Goal: Task Accomplishment & Management: Manage account settings

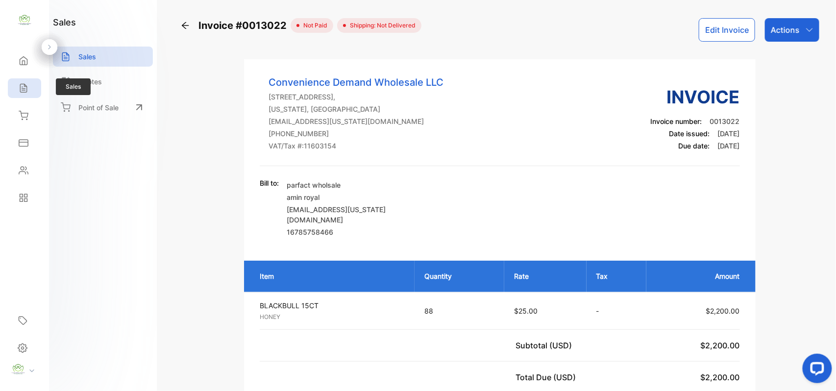
click at [35, 93] on div "Sales" at bounding box center [24, 88] width 33 height 20
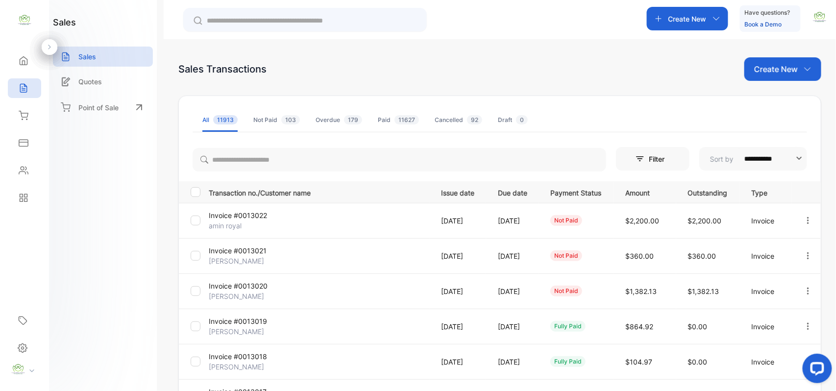
click at [774, 74] on p "Create New" at bounding box center [776, 69] width 44 height 12
click at [773, 97] on span "Invoice" at bounding box center [784, 102] width 23 height 10
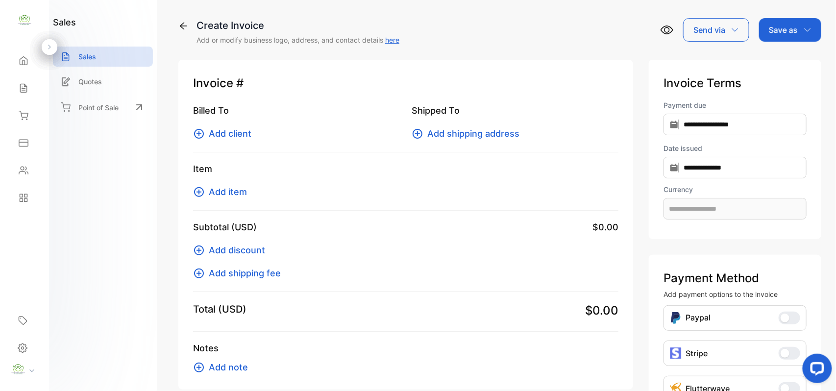
type input "**********"
click at [255, 130] on button "Add client" at bounding box center [225, 133] width 64 height 13
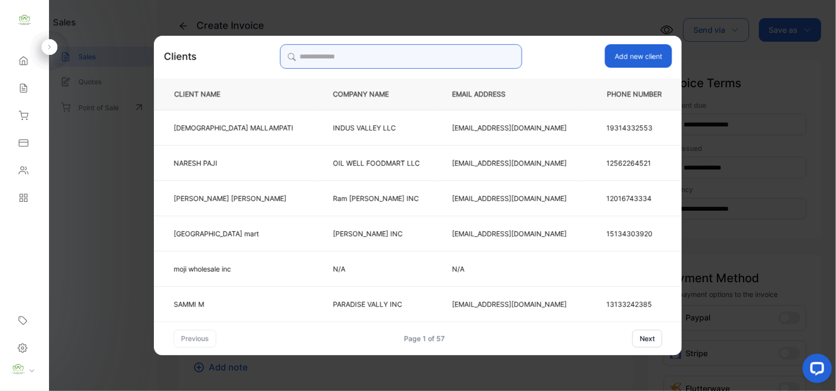
click at [489, 61] on input "search" at bounding box center [401, 56] width 242 height 25
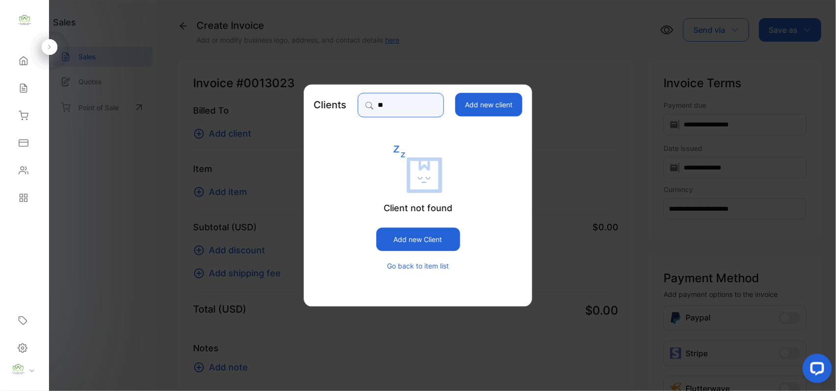
type input "*"
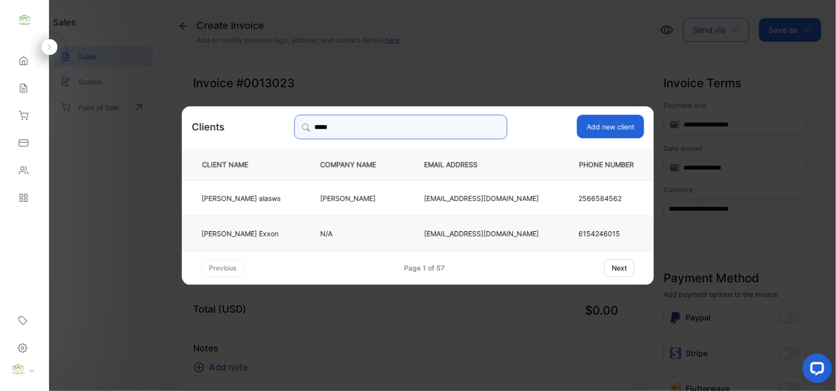
type input "*****"
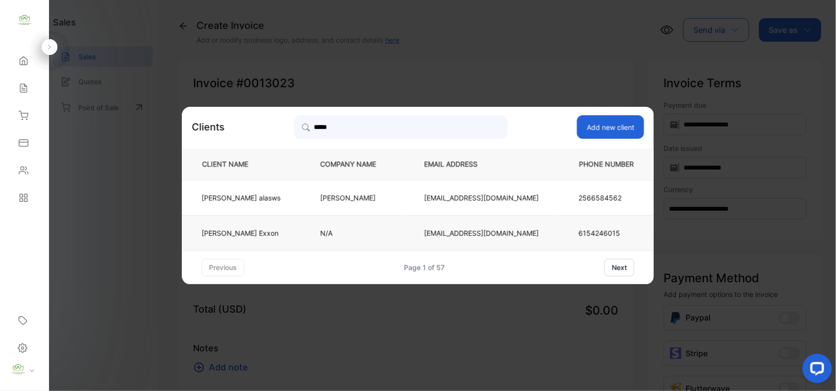
click at [275, 232] on td "Jamal Exxon" at bounding box center [243, 232] width 122 height 35
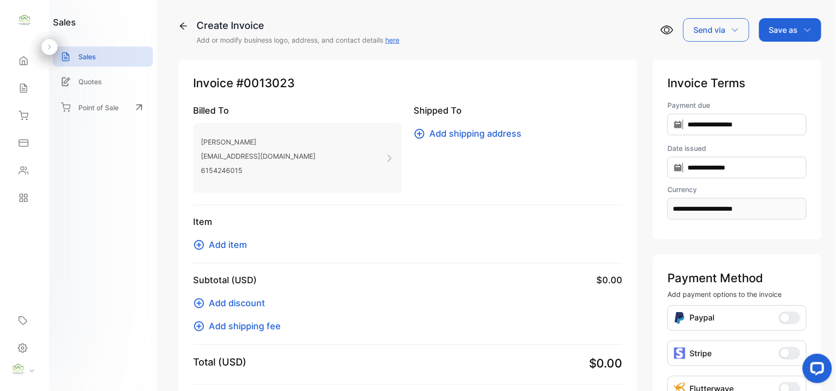
click at [242, 245] on span "Add item" at bounding box center [228, 244] width 38 height 13
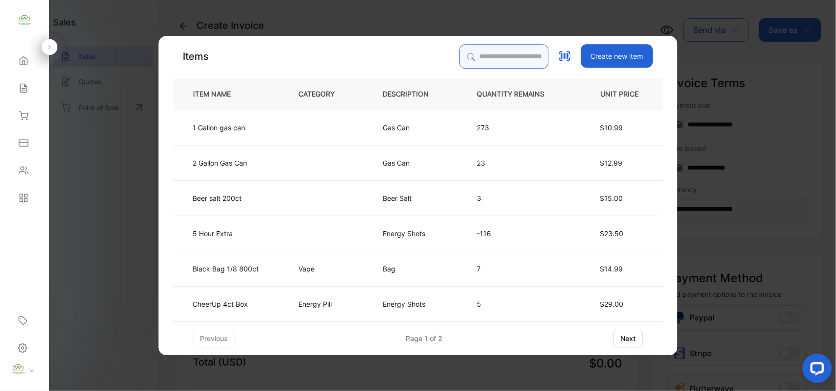
click at [542, 59] on input "search" at bounding box center [504, 56] width 89 height 25
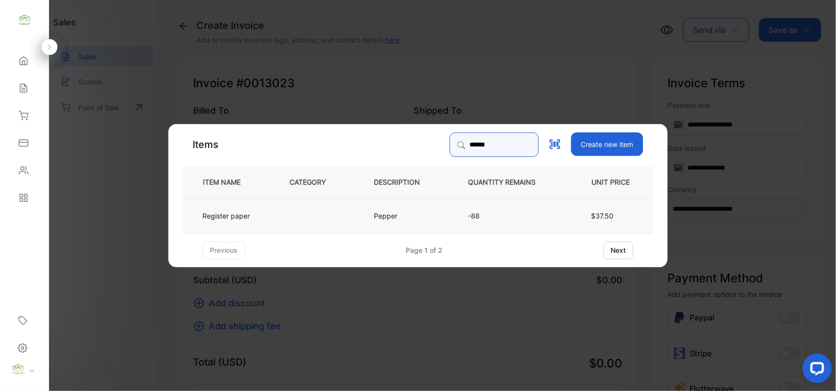
type input "******"
click at [310, 208] on td at bounding box center [316, 215] width 84 height 35
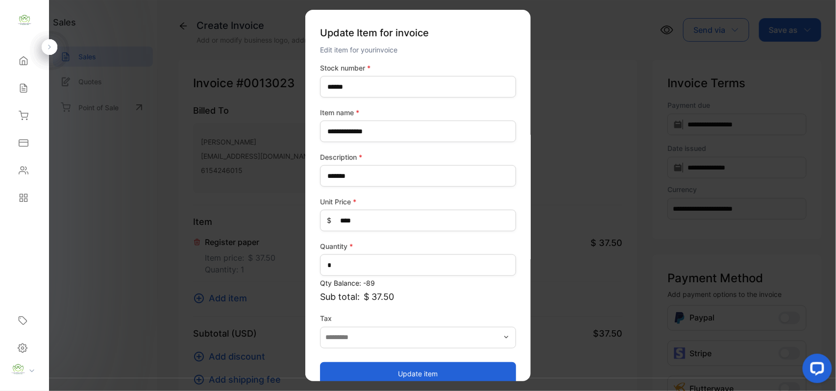
drag, startPoint x: 340, startPoint y: 367, endPoint x: 306, endPoint y: 328, distance: 51.5
click at [340, 367] on button "Update item" at bounding box center [418, 374] width 196 height 24
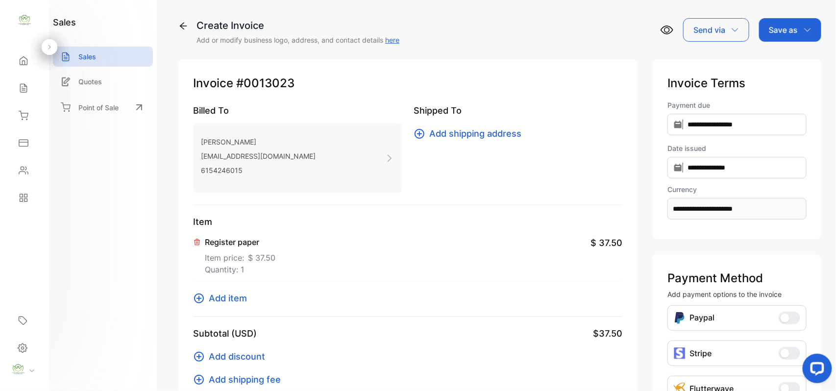
click at [231, 298] on span "Add item" at bounding box center [228, 298] width 38 height 13
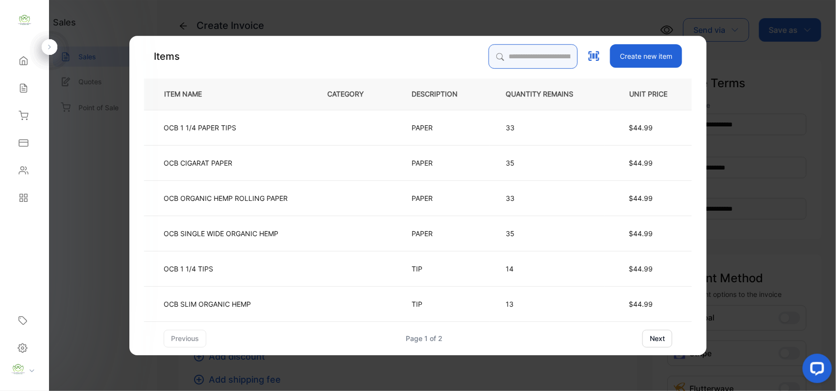
click at [496, 66] on input "search" at bounding box center [533, 56] width 89 height 25
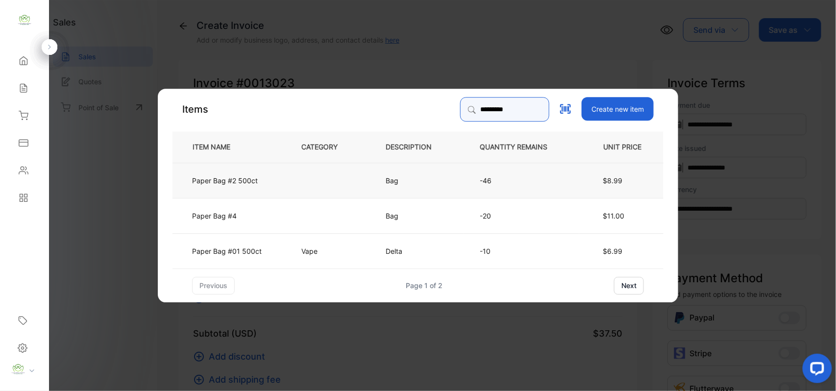
type input "*********"
click at [242, 171] on td "Paper Bag #2 500ct" at bounding box center [229, 179] width 113 height 35
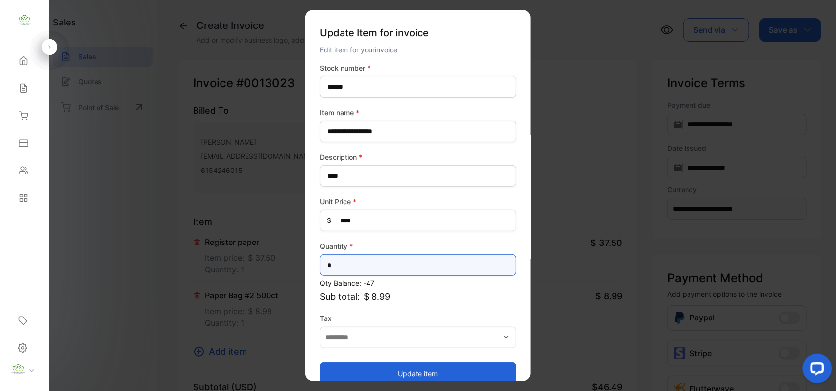
click at [354, 267] on input "*" at bounding box center [418, 265] width 196 height 22
type input "*"
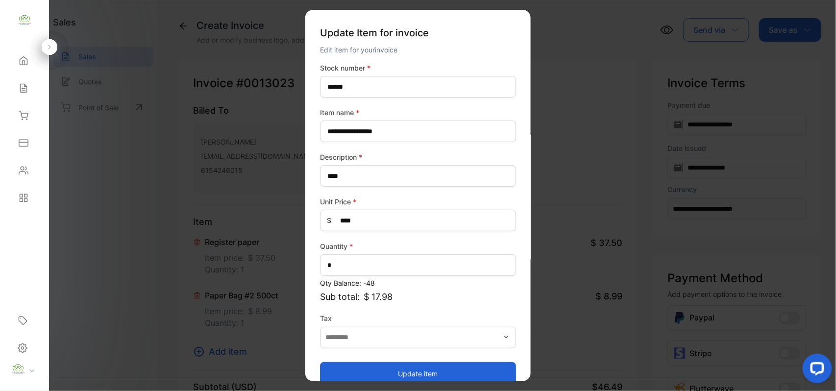
click at [358, 369] on button "Update item" at bounding box center [418, 374] width 196 height 24
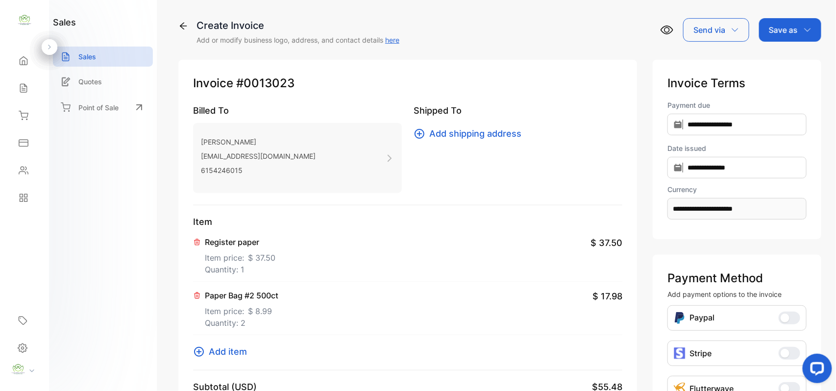
click at [238, 352] on span "Add item" at bounding box center [228, 351] width 38 height 13
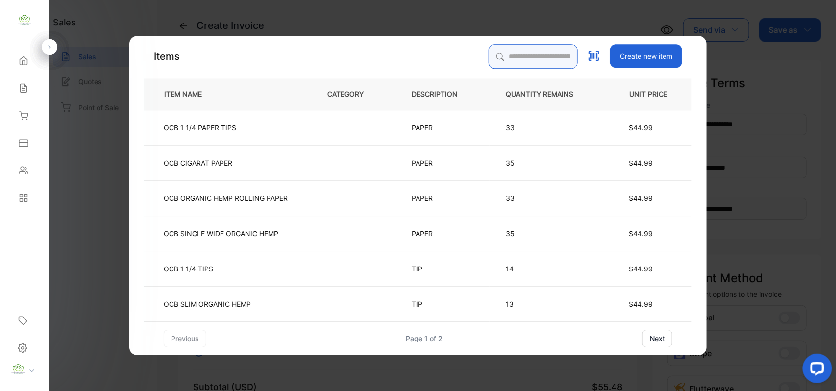
click at [519, 57] on input "search" at bounding box center [533, 56] width 89 height 25
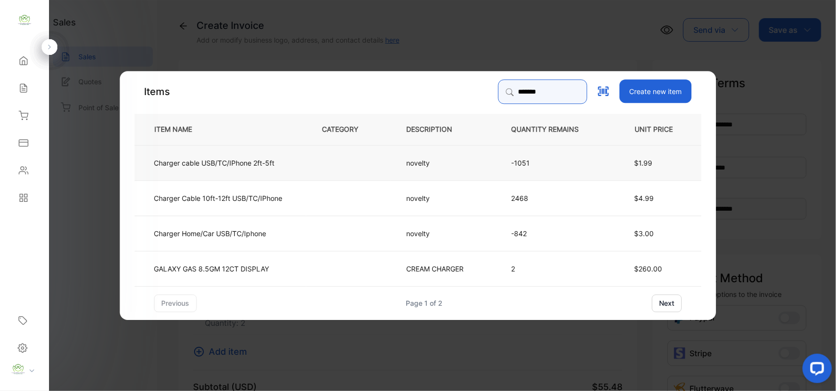
type input "*******"
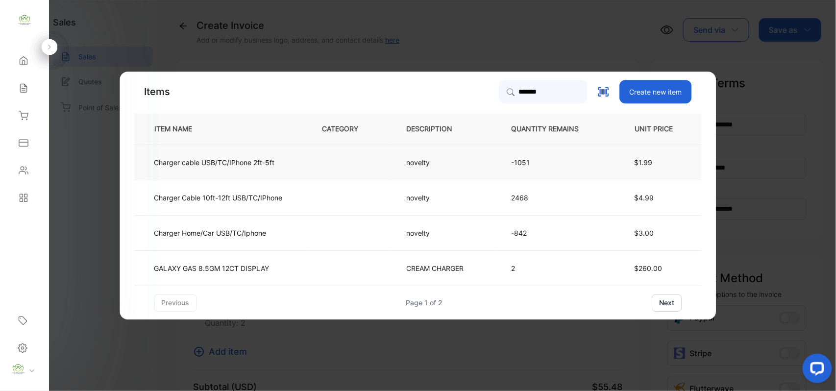
click at [296, 161] on td "Charger cable USB/TC/IPhone 2ft-5ft" at bounding box center [221, 162] width 172 height 35
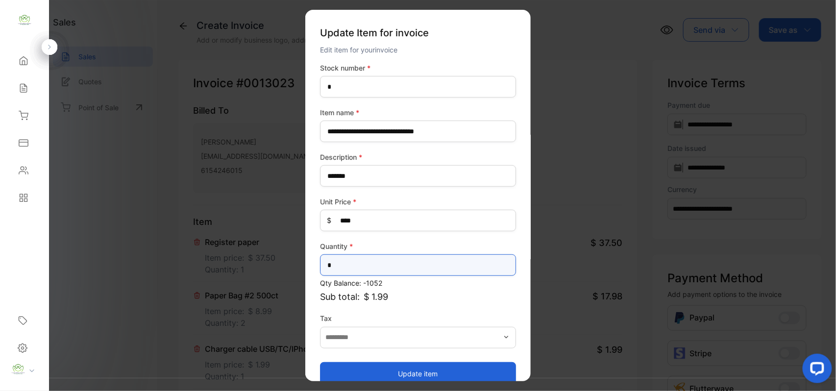
click at [351, 259] on input "*" at bounding box center [418, 265] width 196 height 22
type input "**"
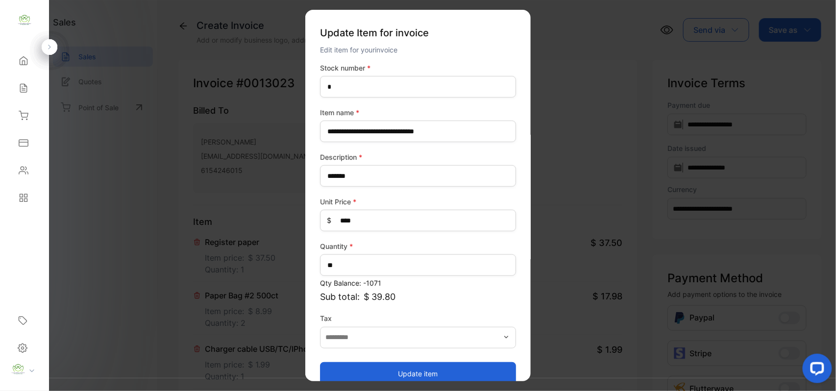
click at [348, 371] on button "Update item" at bounding box center [418, 374] width 196 height 24
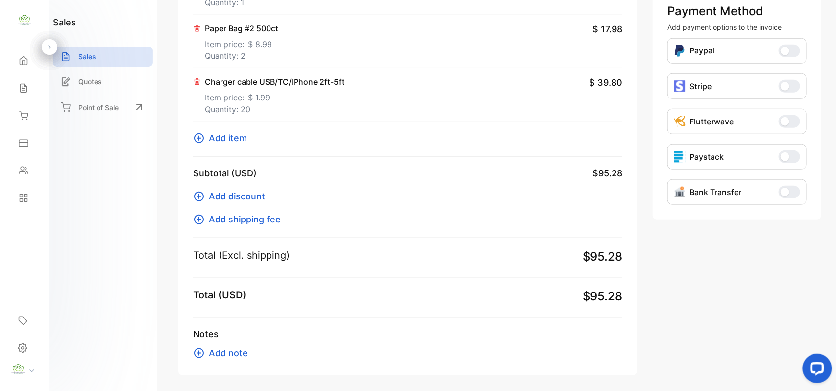
scroll to position [305, 0]
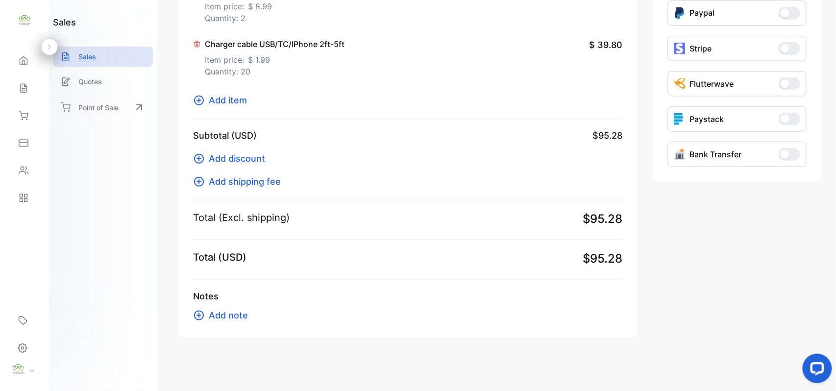
click at [232, 96] on span "Add item" at bounding box center [228, 100] width 38 height 13
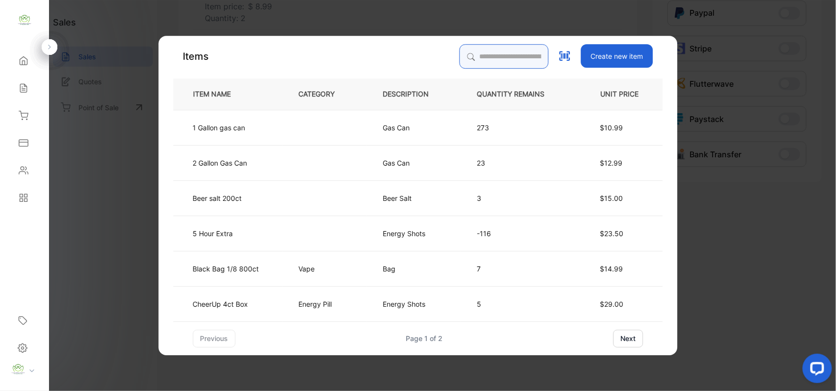
click at [479, 55] on input "search" at bounding box center [504, 56] width 89 height 25
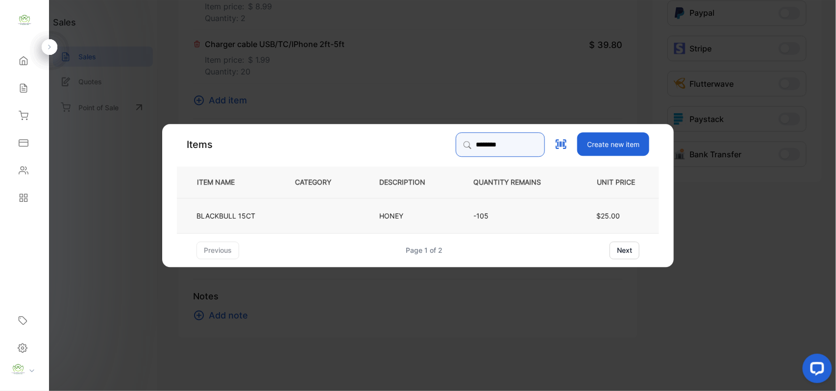
type input "********"
click at [274, 217] on td "BLACKBULL 15CT" at bounding box center [228, 215] width 102 height 35
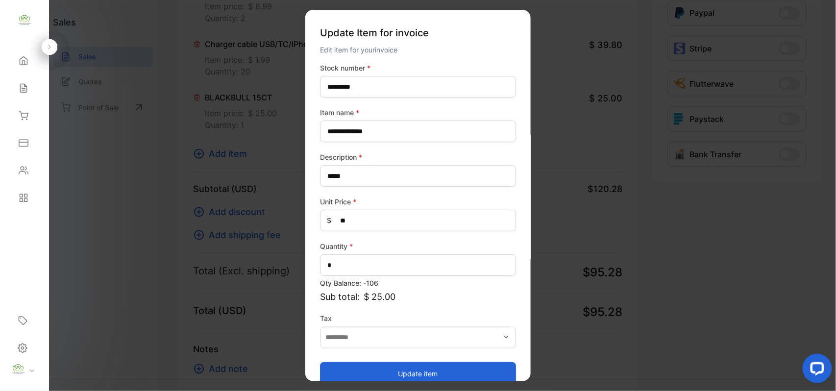
drag, startPoint x: 385, startPoint y: 378, endPoint x: 380, endPoint y: 359, distance: 19.7
click at [385, 377] on button "Update item" at bounding box center [418, 374] width 196 height 24
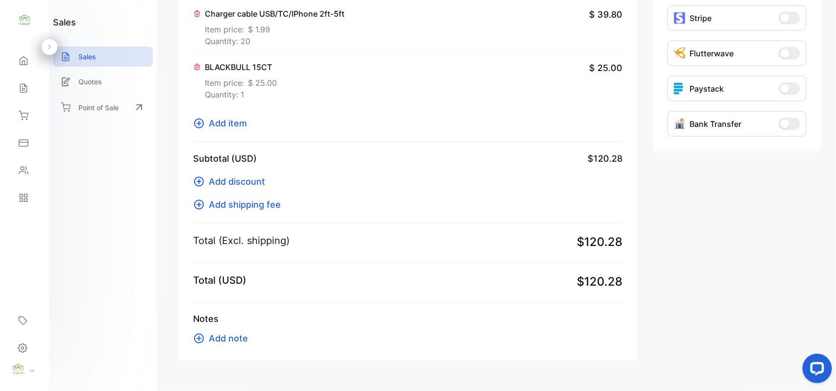
scroll to position [361, 0]
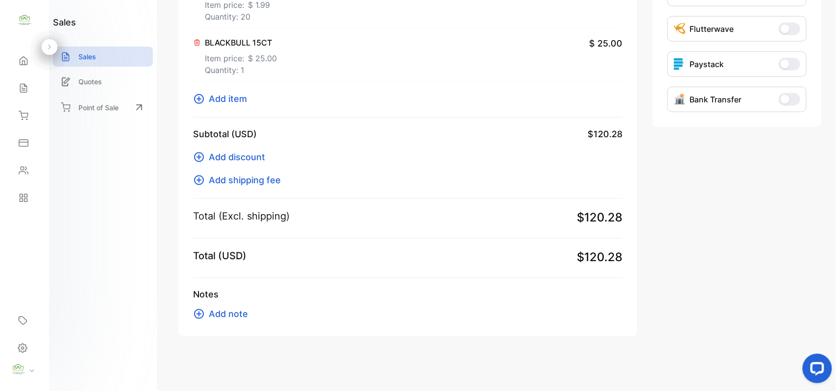
click at [228, 100] on span "Add item" at bounding box center [228, 98] width 38 height 13
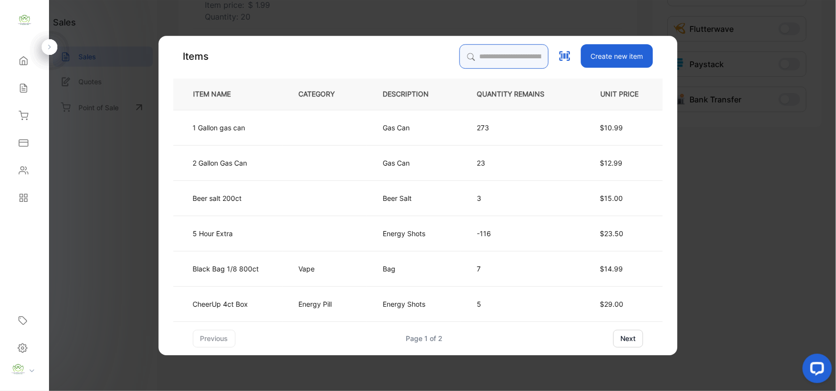
click at [499, 51] on input "search" at bounding box center [504, 56] width 89 height 25
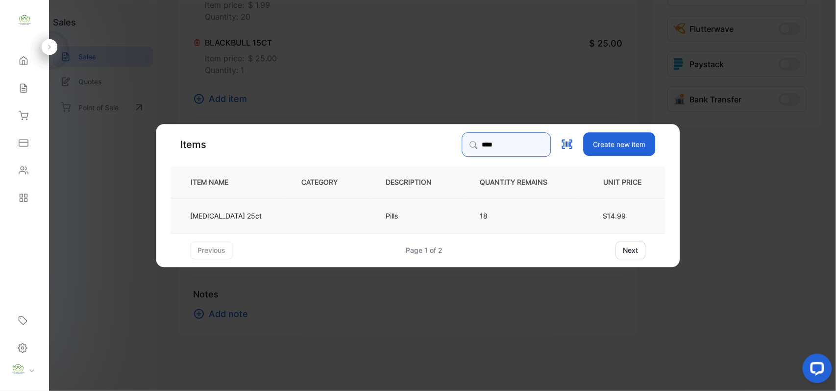
type input "****"
drag, startPoint x: 373, startPoint y: 206, endPoint x: 378, endPoint y: 209, distance: 6.1
click at [378, 209] on td "Pills" at bounding box center [417, 215] width 94 height 35
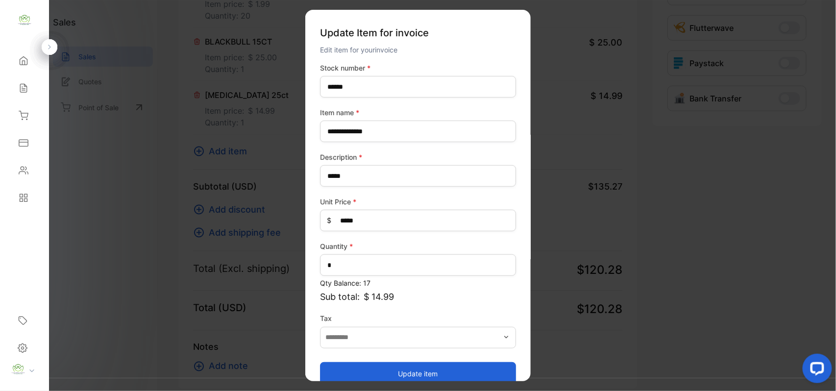
click at [413, 369] on button "Update item" at bounding box center [418, 374] width 196 height 24
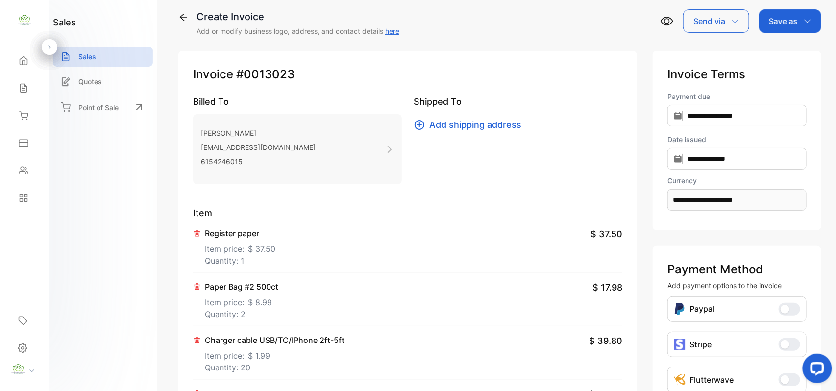
scroll to position [0, 0]
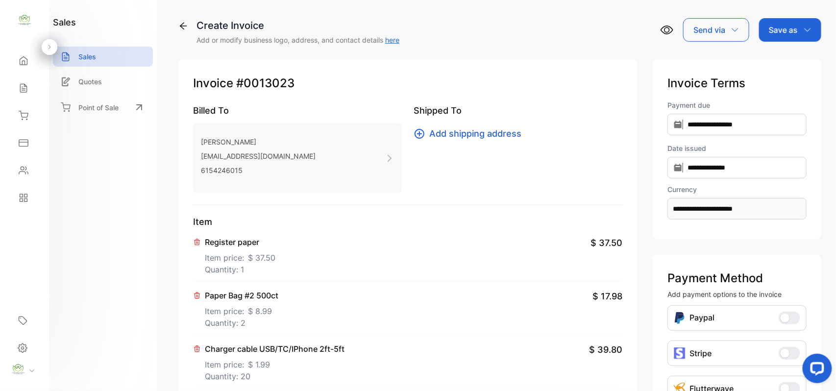
drag, startPoint x: 802, startPoint y: 34, endPoint x: 801, endPoint y: 42, distance: 8.5
click at [804, 37] on div "Save as" at bounding box center [790, 30] width 62 height 24
click at [795, 63] on div "Invoice" at bounding box center [788, 62] width 56 height 20
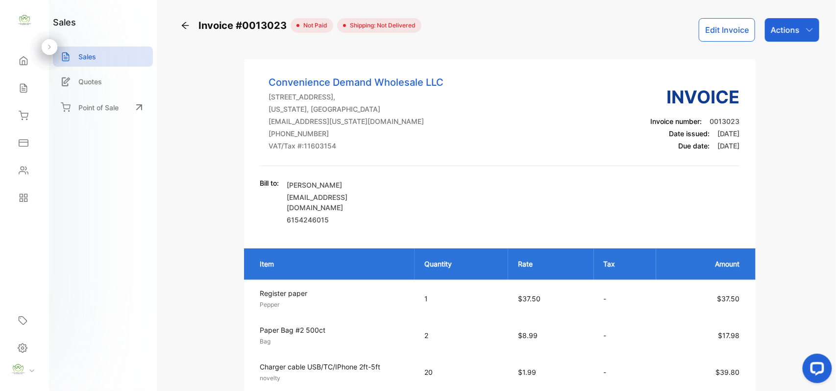
drag, startPoint x: 796, startPoint y: 27, endPoint x: 801, endPoint y: 41, distance: 14.4
click at [798, 27] on div "Actions" at bounding box center [792, 30] width 54 height 24
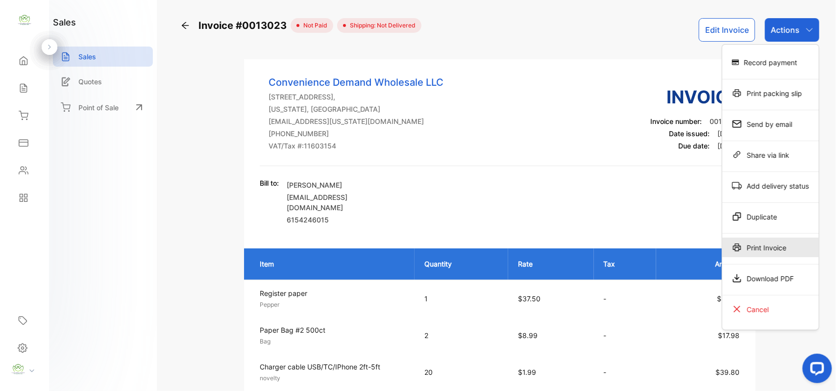
click at [775, 253] on div "Print Invoice" at bounding box center [770, 248] width 97 height 20
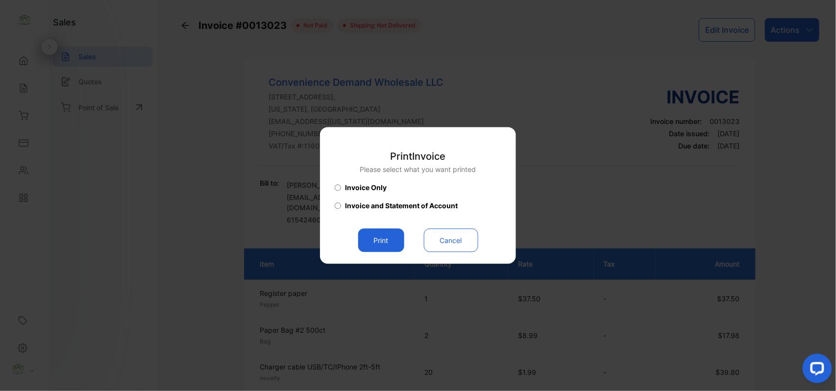
click at [393, 251] on button "Print" at bounding box center [381, 241] width 46 height 24
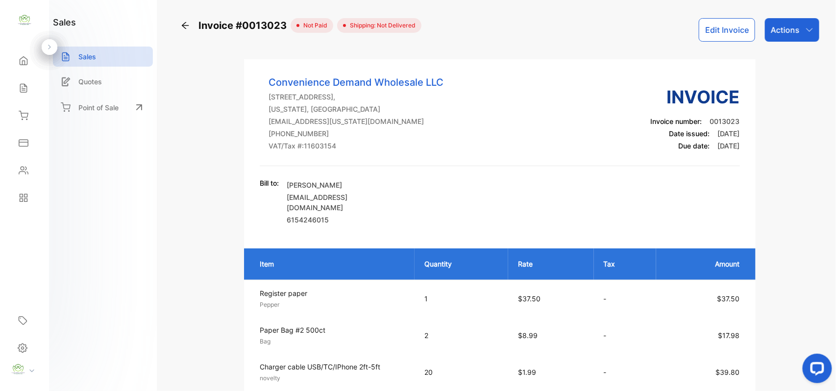
click at [788, 22] on div "Actions" at bounding box center [792, 30] width 54 height 24
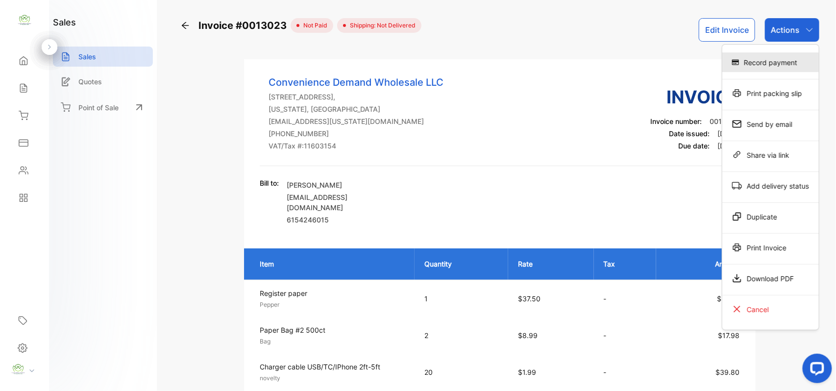
click at [785, 55] on div "Record payment" at bounding box center [770, 62] width 97 height 20
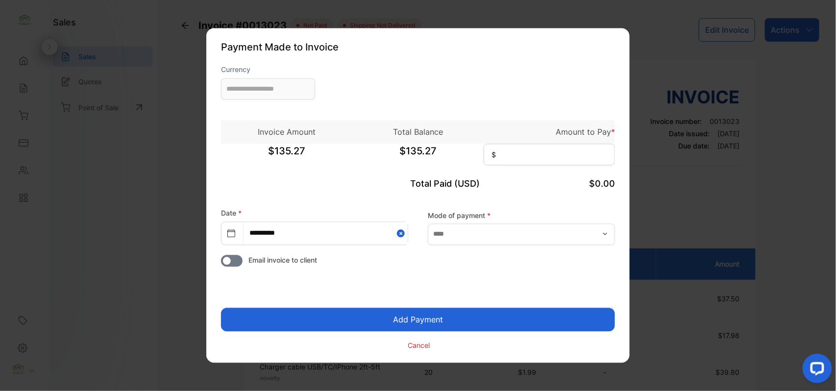
type input "**********"
click at [547, 153] on input at bounding box center [549, 155] width 131 height 22
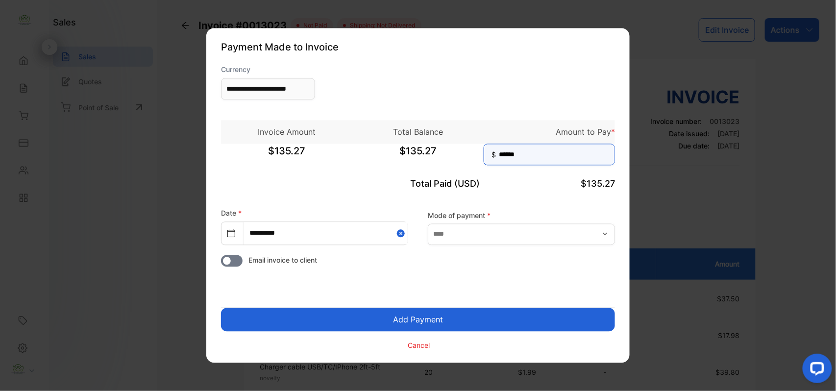
type input "******"
click at [221, 308] on button "Add Payment" at bounding box center [418, 320] width 394 height 24
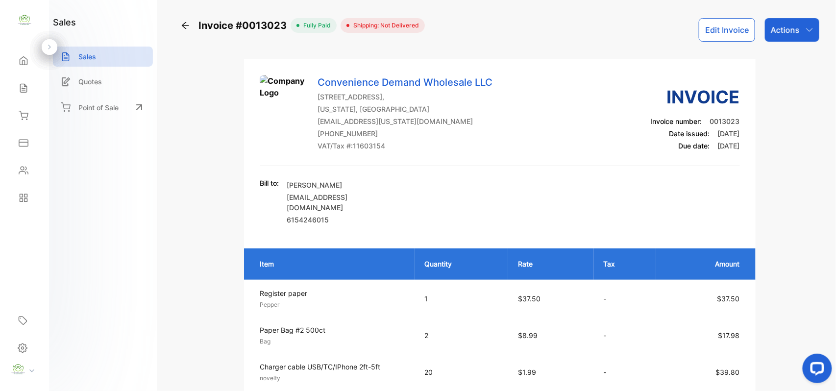
click at [789, 22] on div "Actions" at bounding box center [792, 30] width 54 height 24
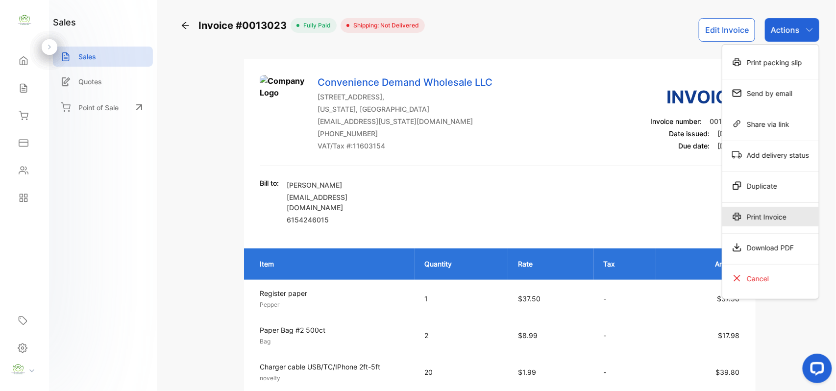
click at [749, 216] on div "Print Invoice" at bounding box center [770, 217] width 97 height 20
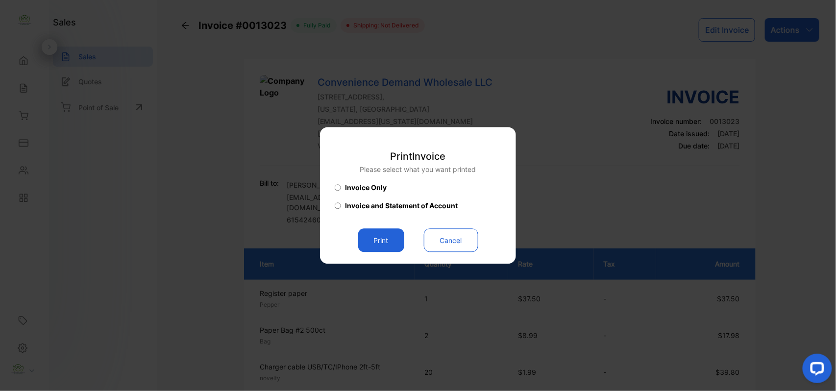
click at [386, 234] on button "Print" at bounding box center [381, 241] width 46 height 24
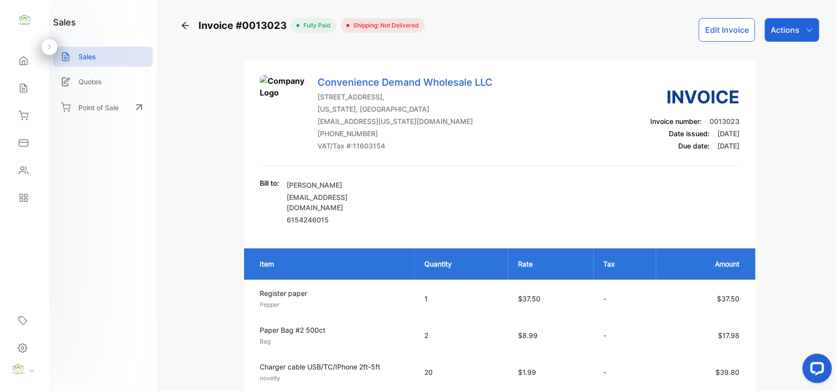
click at [34, 85] on div "Sales" at bounding box center [24, 88] width 33 height 20
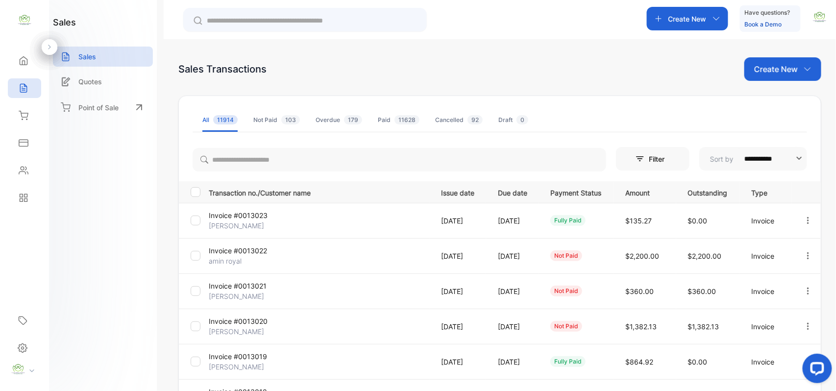
click at [787, 76] on div "Create New" at bounding box center [783, 69] width 77 height 24
click at [763, 89] on div "Invoice" at bounding box center [786, 103] width 69 height 31
click at [762, 98] on icon at bounding box center [766, 102] width 8 height 8
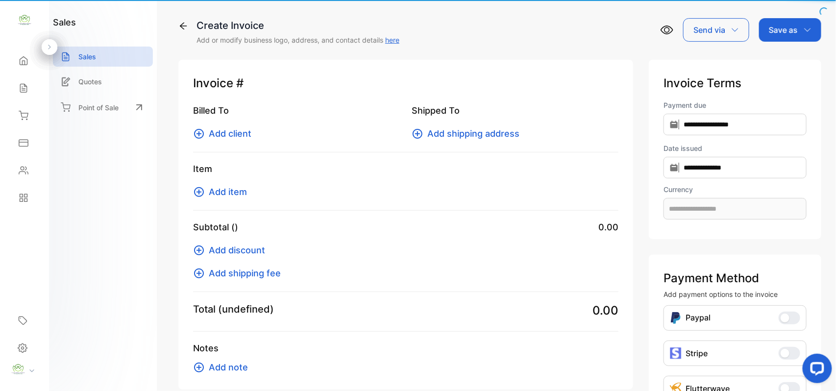
type input "**********"
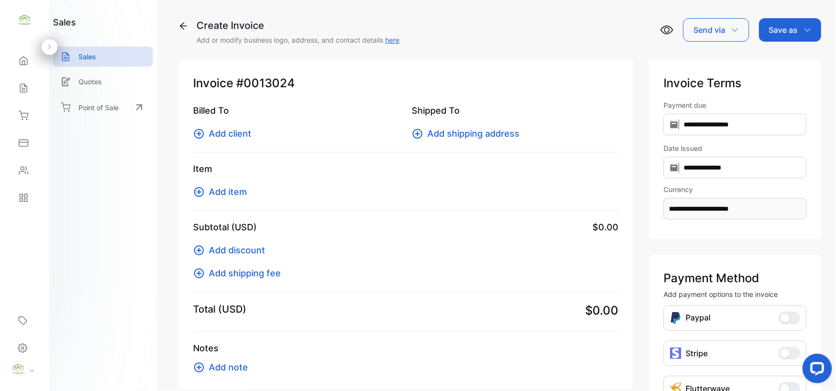
click at [240, 122] on div "Billed To Add client" at bounding box center [296, 122] width 207 height 36
click at [237, 134] on span "Add client" at bounding box center [230, 133] width 43 height 13
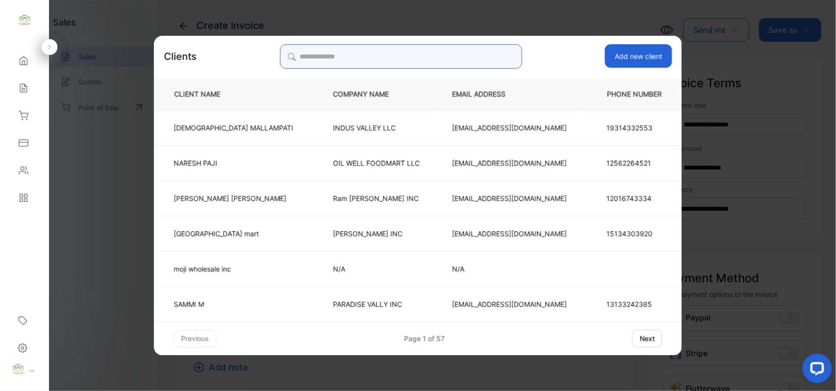
click at [389, 57] on input "search" at bounding box center [401, 56] width 242 height 25
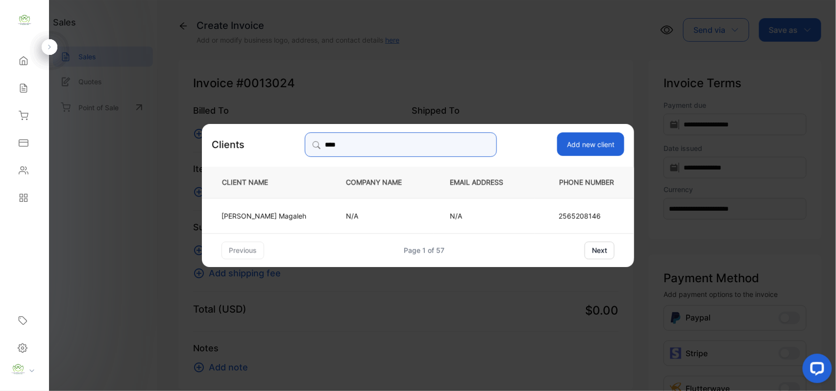
type input "****"
click at [313, 206] on td "[PERSON_NAME]" at bounding box center [266, 215] width 128 height 35
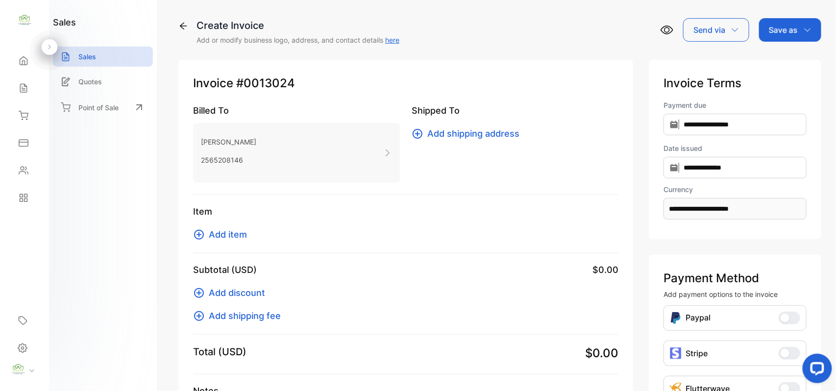
click at [247, 229] on button "Add item" at bounding box center [223, 234] width 60 height 13
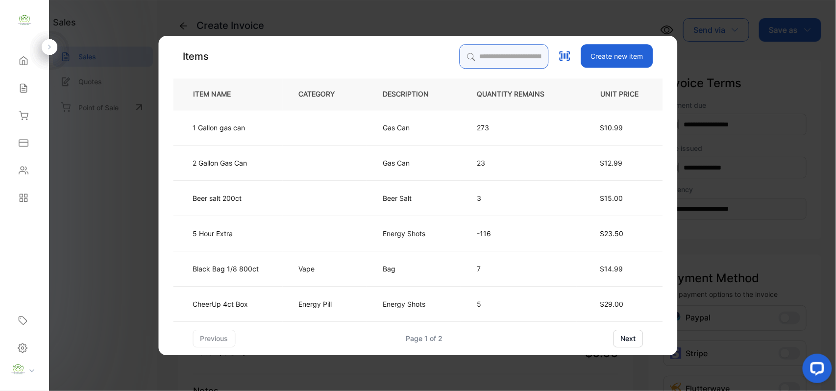
click at [501, 65] on input "search" at bounding box center [504, 56] width 89 height 25
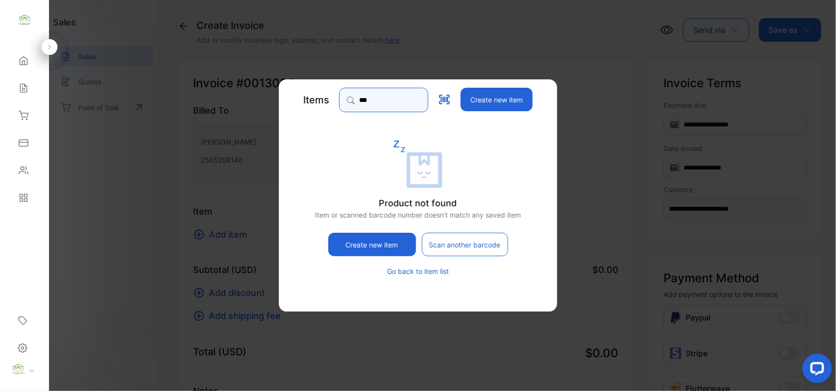
type input "*"
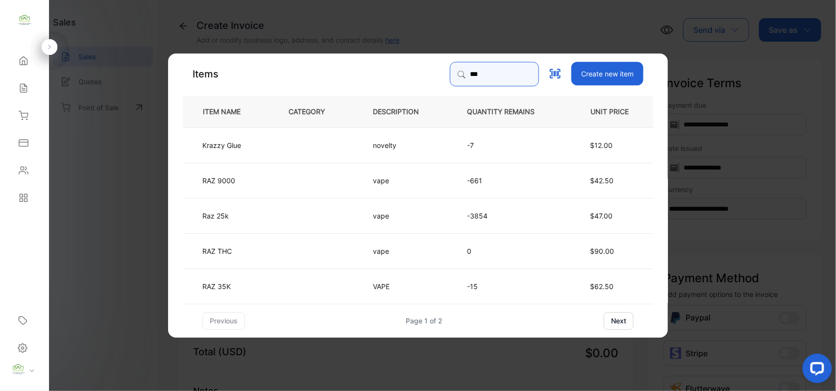
type input "***"
click at [254, 288] on td "RAZ 35K" at bounding box center [228, 285] width 90 height 35
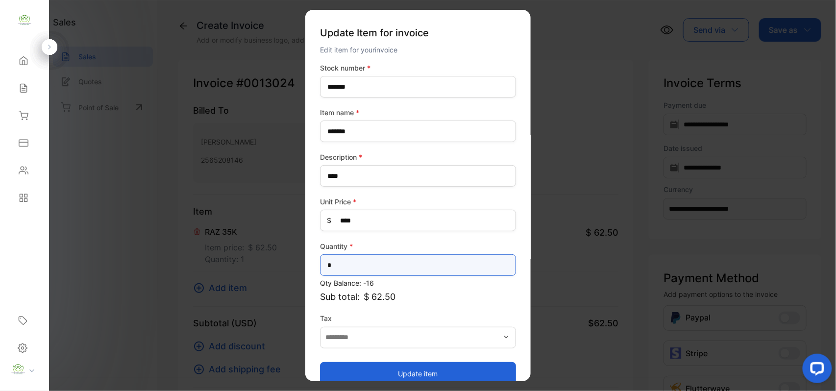
click at [343, 261] on input "*" at bounding box center [418, 265] width 196 height 22
type input "*"
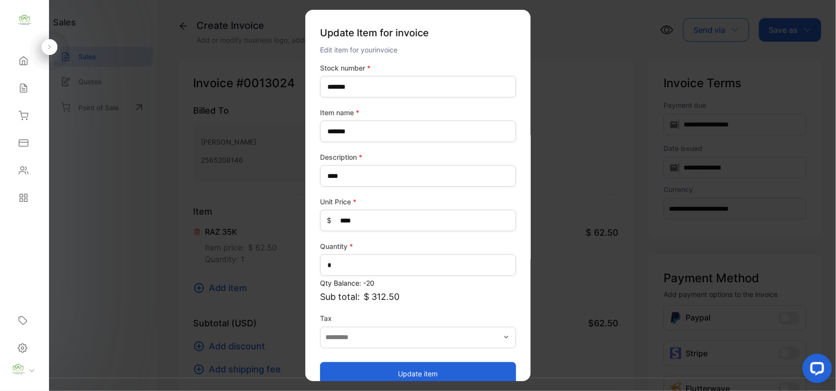
drag, startPoint x: 354, startPoint y: 373, endPoint x: 248, endPoint y: 295, distance: 131.5
click at [354, 373] on button "Update item" at bounding box center [418, 374] width 196 height 24
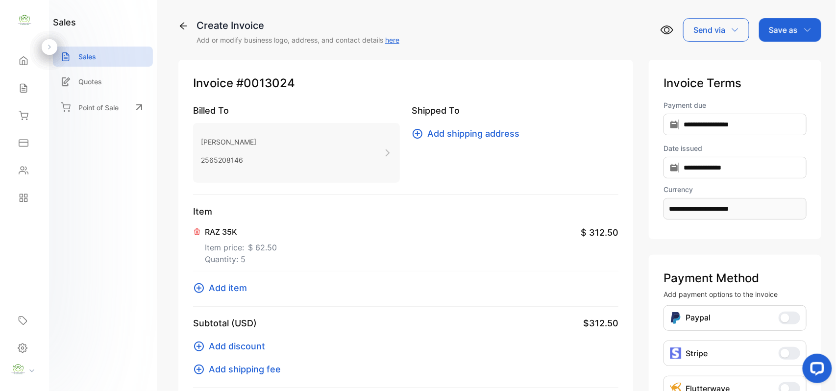
click at [224, 282] on span "Add item" at bounding box center [228, 287] width 38 height 13
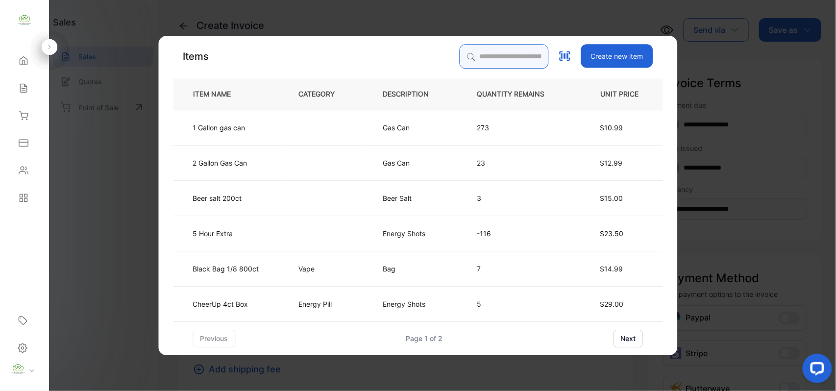
click at [482, 48] on input "search" at bounding box center [504, 56] width 89 height 25
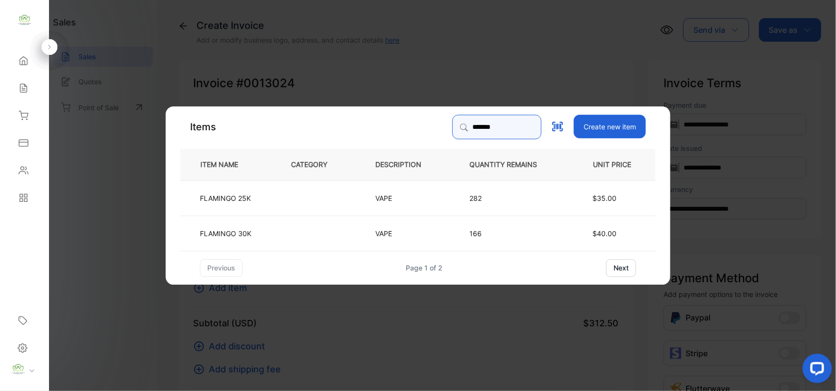
type input "*******"
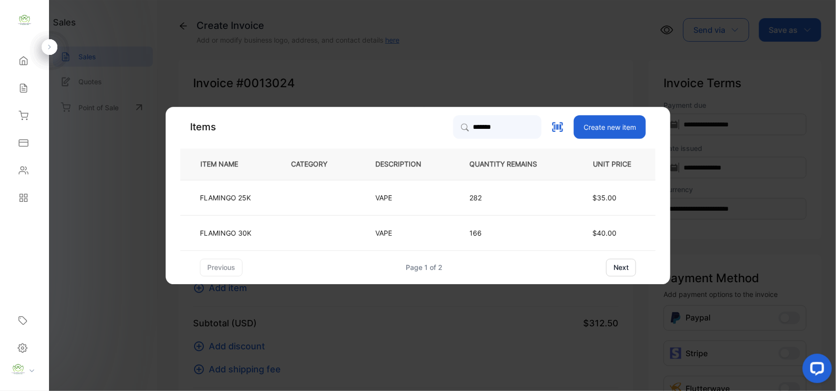
click at [275, 199] on td at bounding box center [317, 197] width 84 height 35
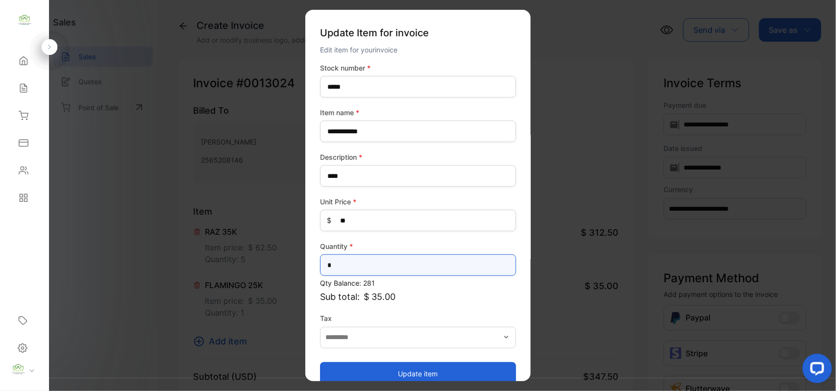
click at [366, 272] on input "*" at bounding box center [418, 265] width 196 height 22
type input "*"
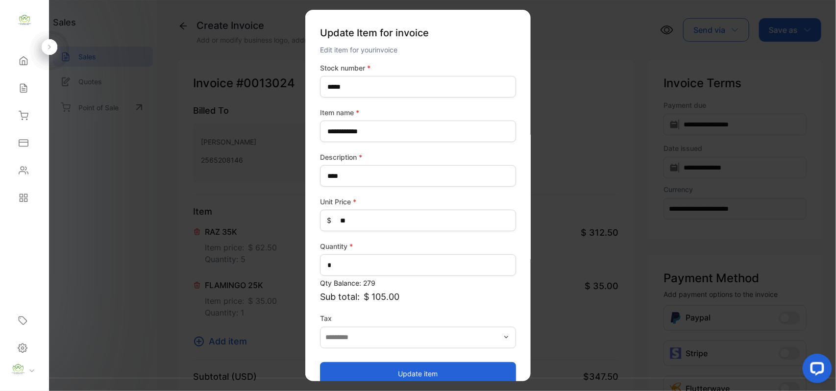
drag, startPoint x: 355, startPoint y: 373, endPoint x: 344, endPoint y: 364, distance: 14.3
click at [355, 373] on button "Update item" at bounding box center [418, 374] width 196 height 24
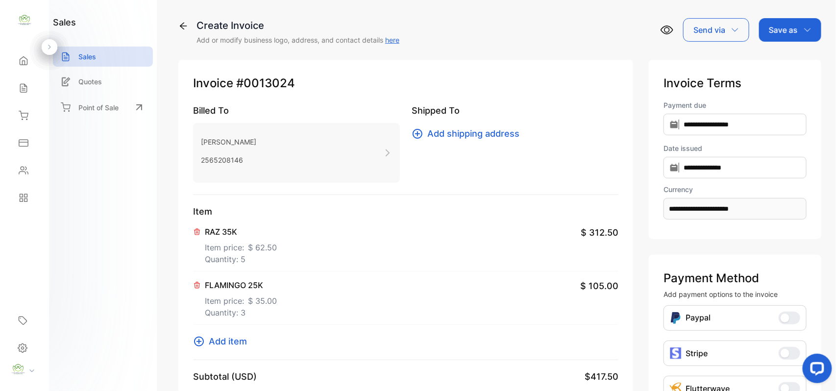
click at [228, 342] on span "Add item" at bounding box center [228, 341] width 38 height 13
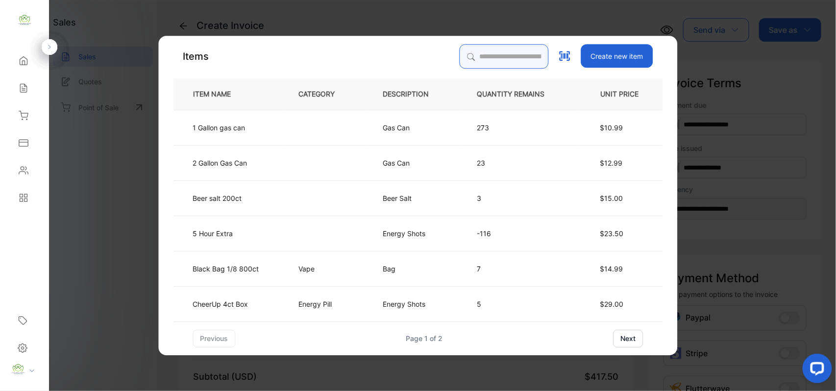
click at [542, 67] on input "search" at bounding box center [504, 56] width 89 height 25
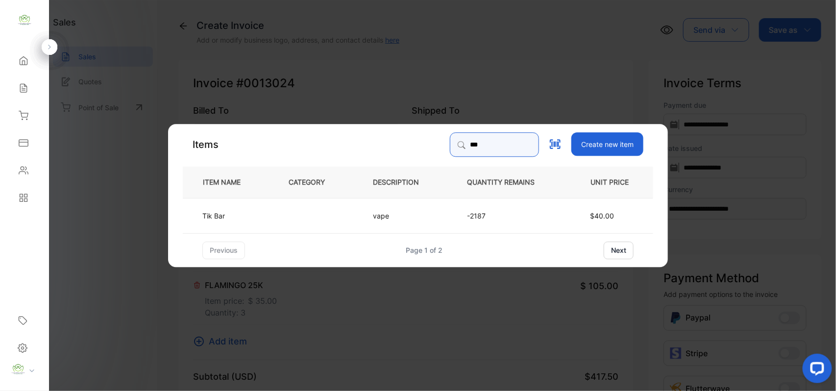
type input "***"
click at [315, 209] on td at bounding box center [315, 215] width 84 height 35
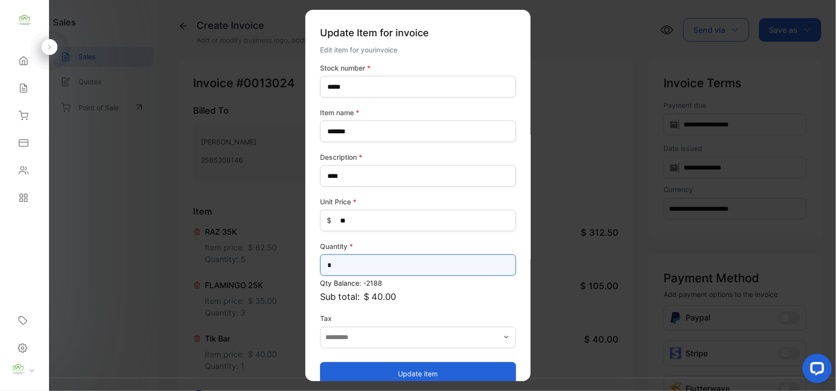
click at [418, 267] on input "*" at bounding box center [418, 265] width 196 height 22
type input "*"
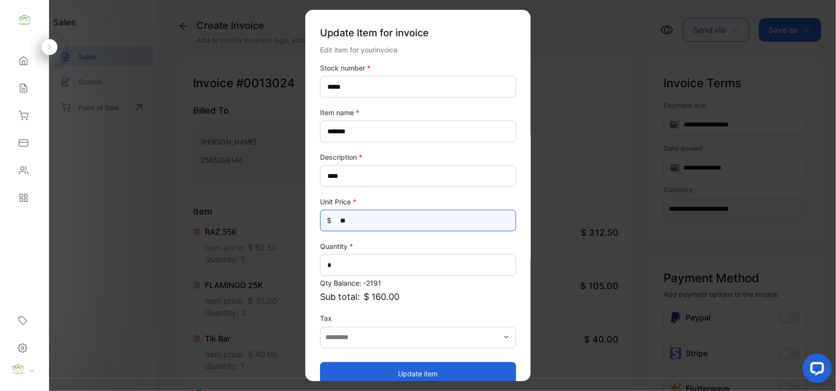
drag, startPoint x: 359, startPoint y: 219, endPoint x: 340, endPoint y: 214, distance: 19.3
click at [350, 216] on Price-inputprice "**" at bounding box center [418, 221] width 196 height 22
type Price-inputprice "*"
type Price-inputprice "**"
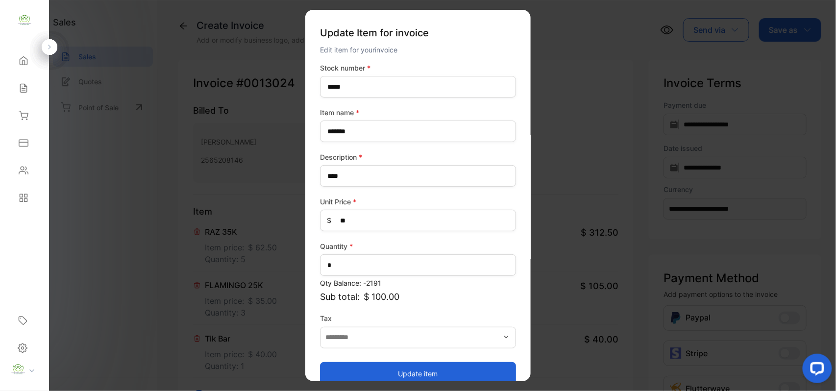
drag, startPoint x: 353, startPoint y: 375, endPoint x: 335, endPoint y: 357, distance: 25.6
click at [353, 375] on button "Update item" at bounding box center [418, 374] width 196 height 24
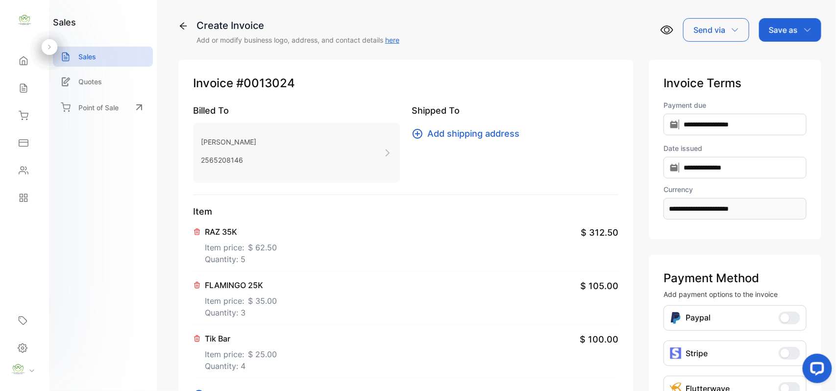
scroll to position [152, 0]
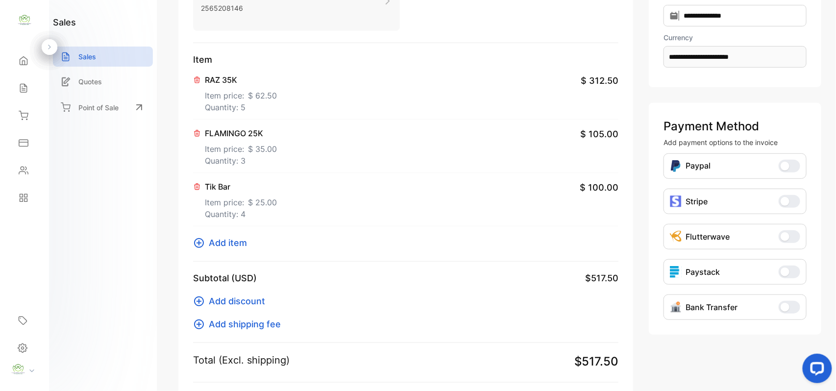
click at [220, 242] on span "Add item" at bounding box center [228, 242] width 38 height 13
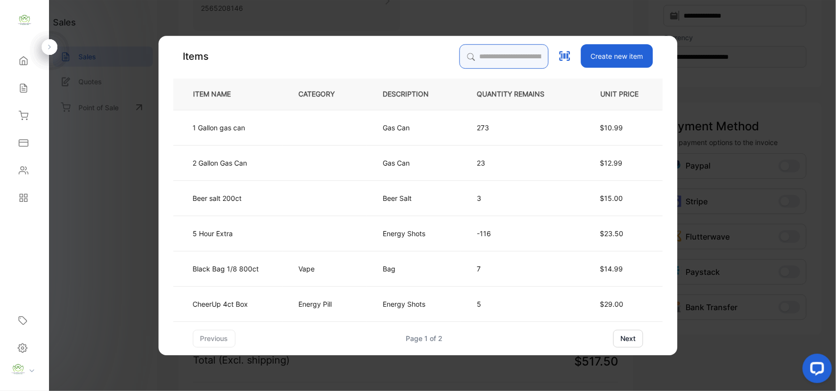
drag, startPoint x: 520, startPoint y: 60, endPoint x: 517, endPoint y: 65, distance: 6.4
click at [518, 65] on input "search" at bounding box center [504, 56] width 89 height 25
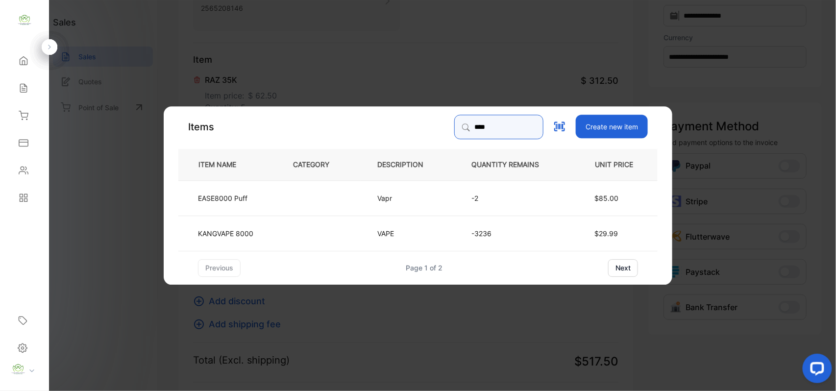
type input "****"
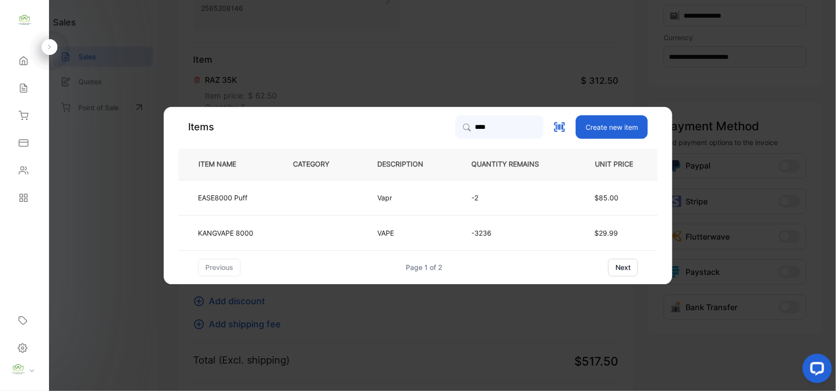
drag, startPoint x: 266, startPoint y: 232, endPoint x: 272, endPoint y: 232, distance: 5.9
click at [272, 232] on td "KANGVAPE 8000" at bounding box center [227, 232] width 99 height 35
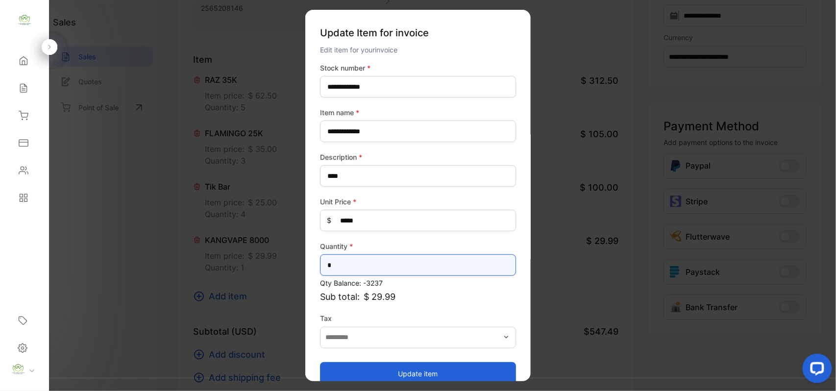
click at [354, 261] on input "*" at bounding box center [418, 265] width 196 height 22
type input "*"
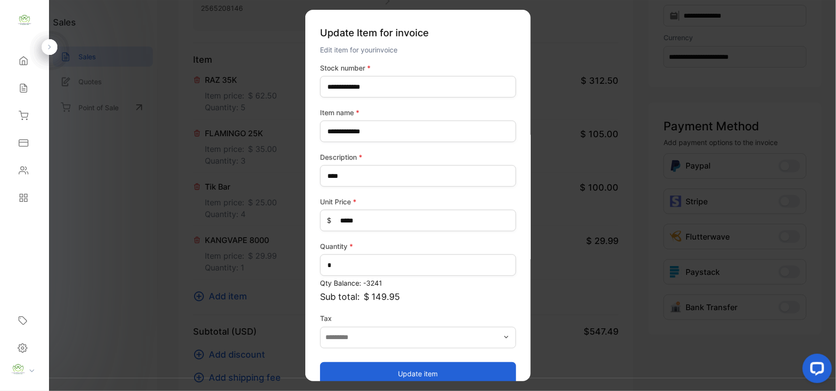
drag, startPoint x: 335, startPoint y: 376, endPoint x: 314, endPoint y: 353, distance: 31.2
click at [335, 376] on button "Update item" at bounding box center [418, 374] width 196 height 24
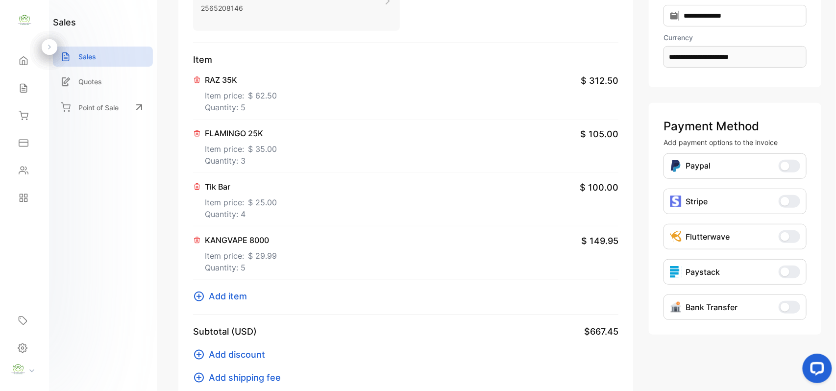
click at [224, 289] on div "Item RAZ 35K Item price: $ 62.50 Quantity: 5 $ 312.50 FLAMINGO 25K Item price: …" at bounding box center [405, 184] width 425 height 262
click at [222, 300] on span "Add item" at bounding box center [228, 296] width 38 height 13
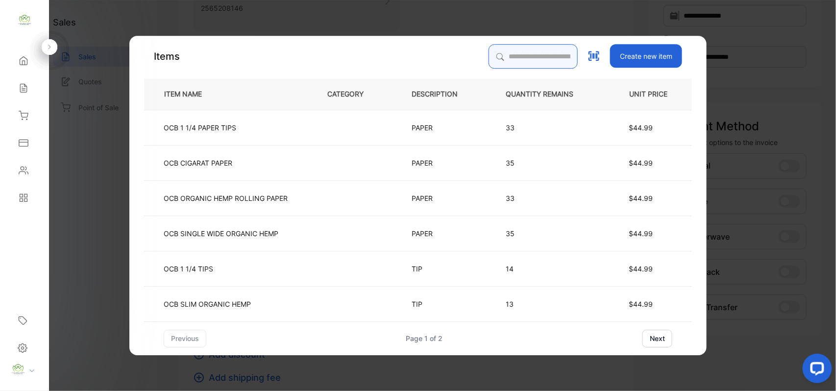
drag, startPoint x: 536, startPoint y: 50, endPoint x: 534, endPoint y: 54, distance: 5.0
click at [536, 51] on input "search" at bounding box center [533, 56] width 89 height 25
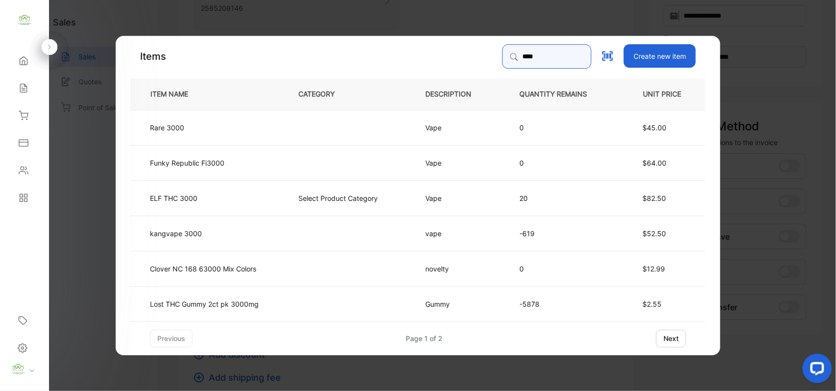
type input "****"
drag, startPoint x: 229, startPoint y: 230, endPoint x: 240, endPoint y: 233, distance: 11.3
click at [240, 233] on td "kangvape 3000" at bounding box center [206, 232] width 152 height 35
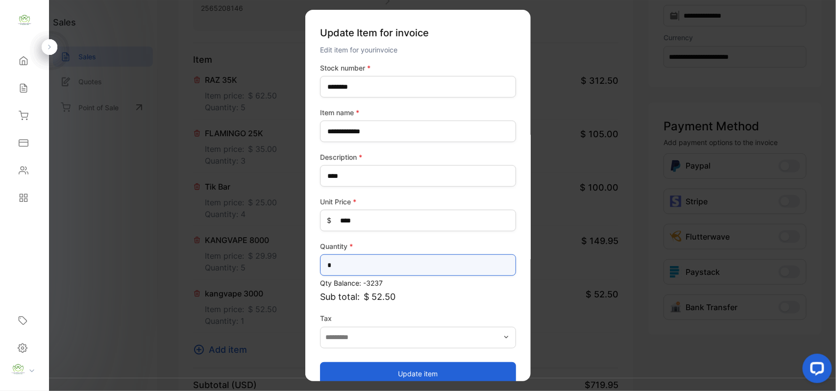
click at [363, 265] on input "*" at bounding box center [418, 265] width 196 height 22
type input "*"
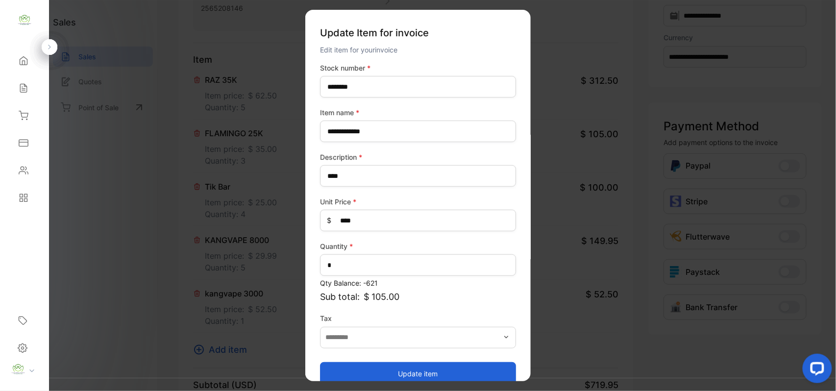
click at [359, 369] on button "Update item" at bounding box center [418, 374] width 196 height 24
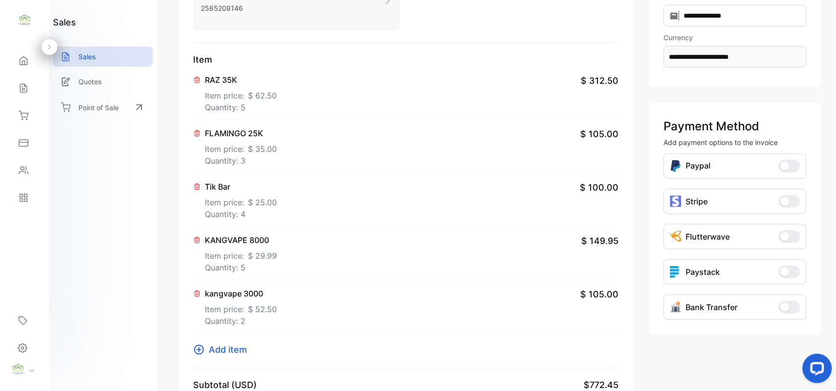
click at [216, 349] on span "Add item" at bounding box center [228, 349] width 38 height 13
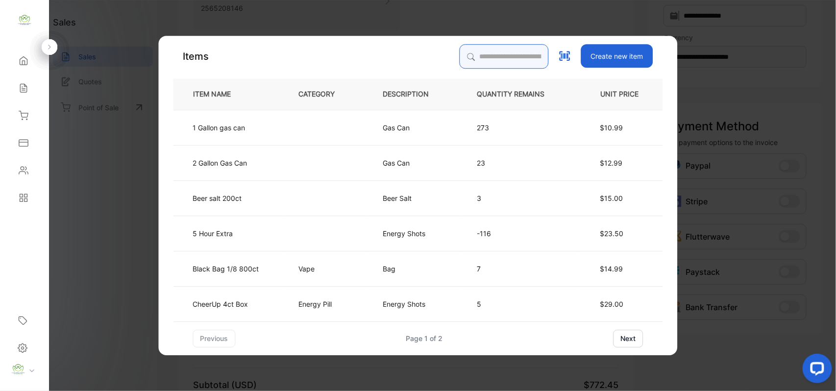
click at [524, 59] on input "search" at bounding box center [504, 56] width 89 height 25
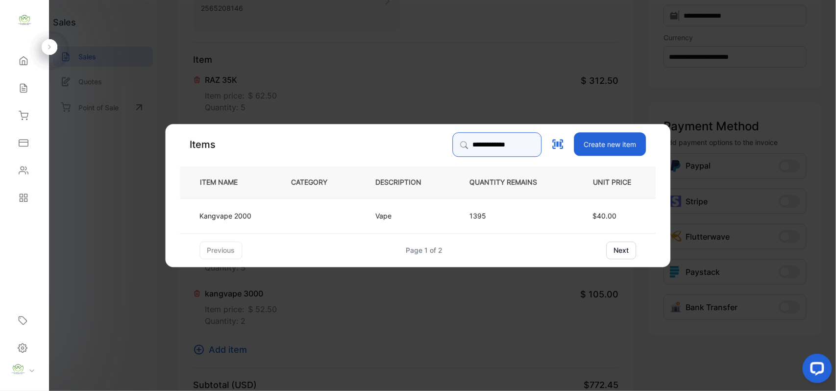
type input "**********"
click at [391, 208] on td "Vape" at bounding box center [407, 215] width 94 height 35
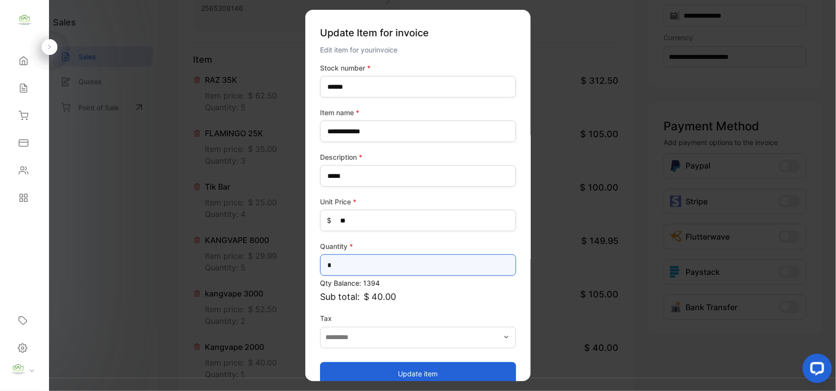
click at [408, 260] on input "*" at bounding box center [418, 265] width 196 height 22
type input "*"
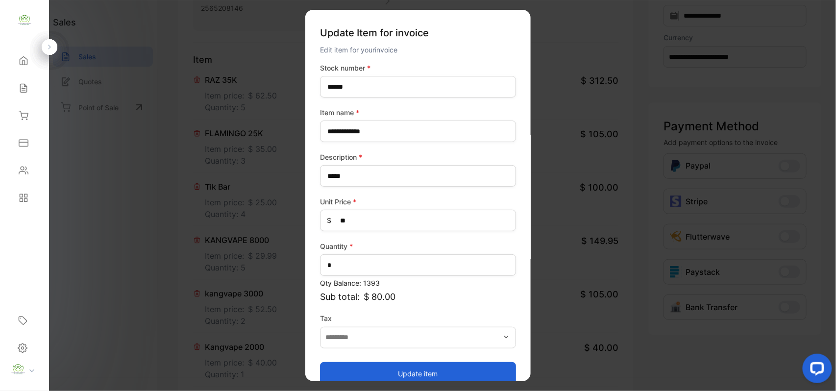
click at [386, 370] on button "Update item" at bounding box center [418, 374] width 196 height 24
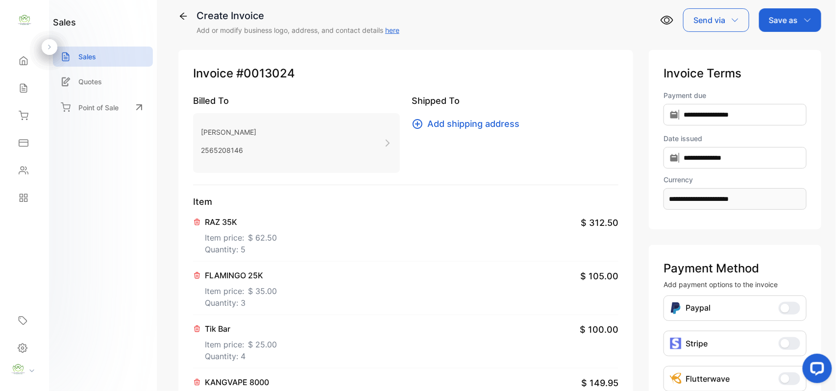
scroll to position [0, 0]
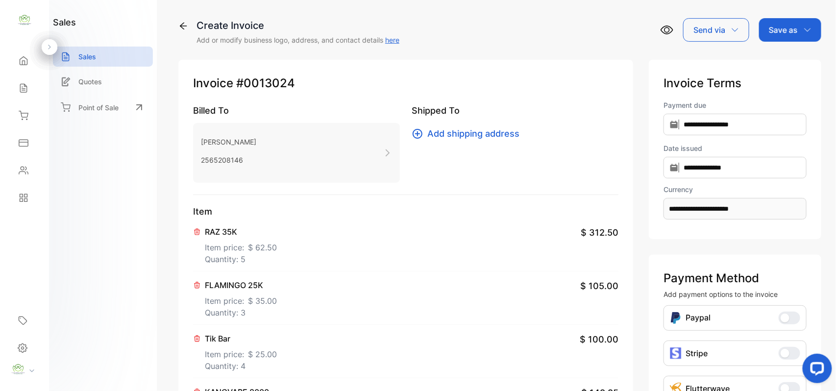
click at [775, 29] on p "Save as" at bounding box center [783, 30] width 29 height 12
click at [777, 64] on div "Invoice" at bounding box center [788, 62] width 56 height 20
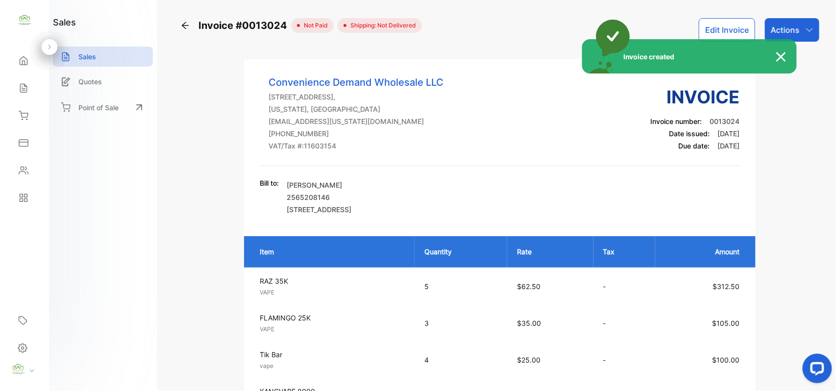
click at [801, 23] on div "Invoice created" at bounding box center [418, 195] width 836 height 391
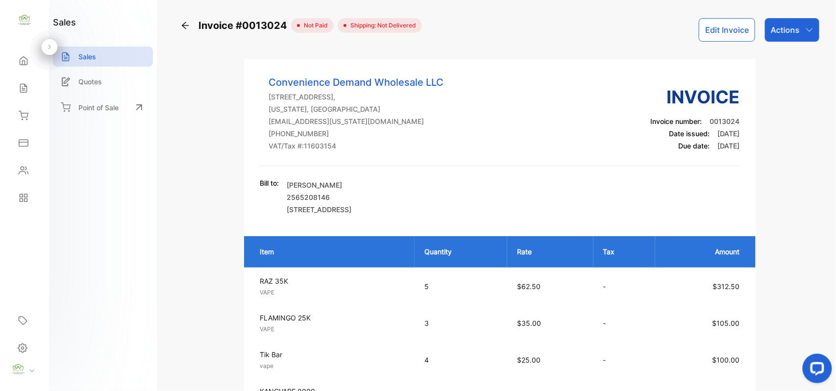
click at [802, 27] on div "Actions" at bounding box center [792, 30] width 54 height 24
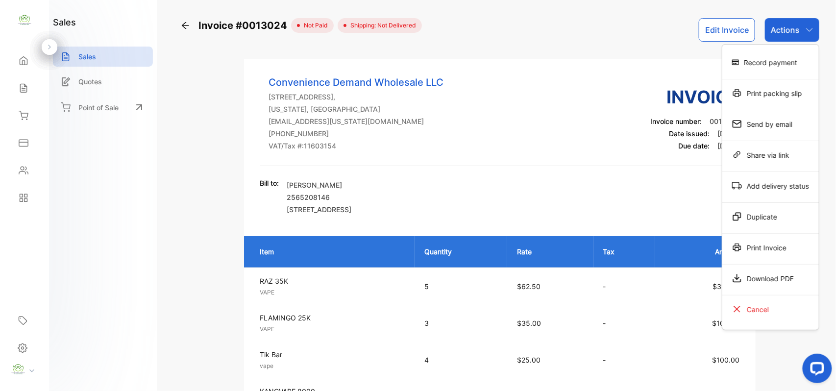
click at [796, 256] on div "Print Invoice" at bounding box center [770, 248] width 97 height 20
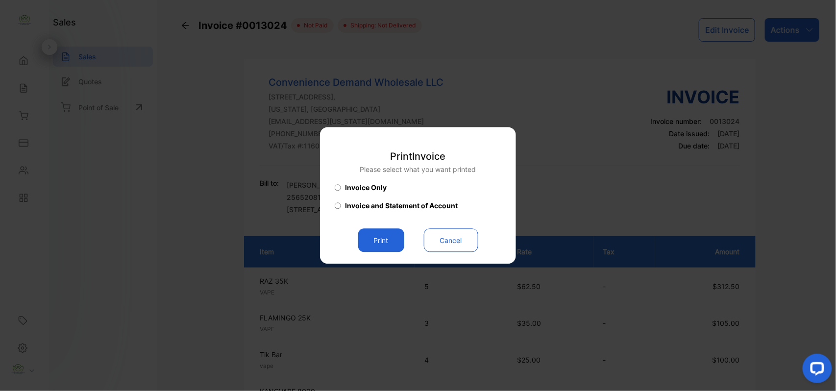
click at [400, 248] on button "Print" at bounding box center [381, 241] width 46 height 24
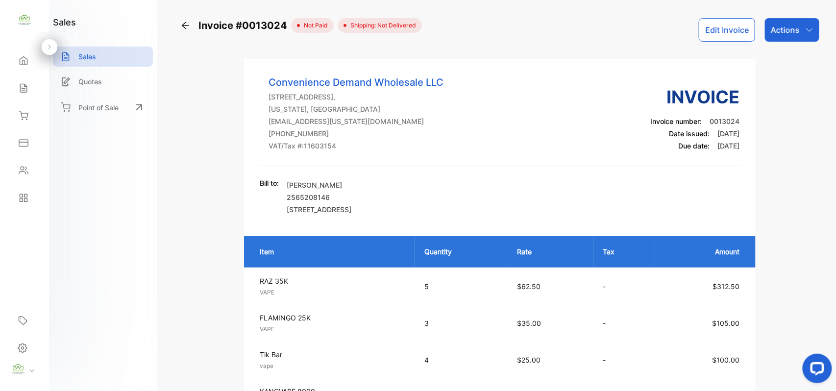
click at [779, 28] on p "Actions" at bounding box center [785, 30] width 29 height 12
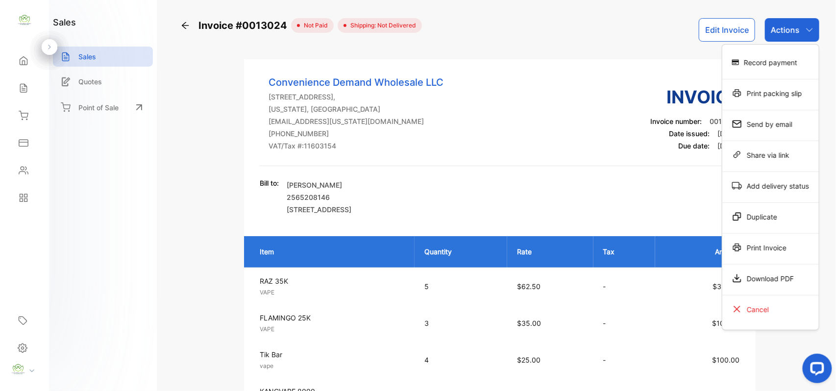
click at [774, 252] on div "Print Invoice" at bounding box center [770, 248] width 97 height 20
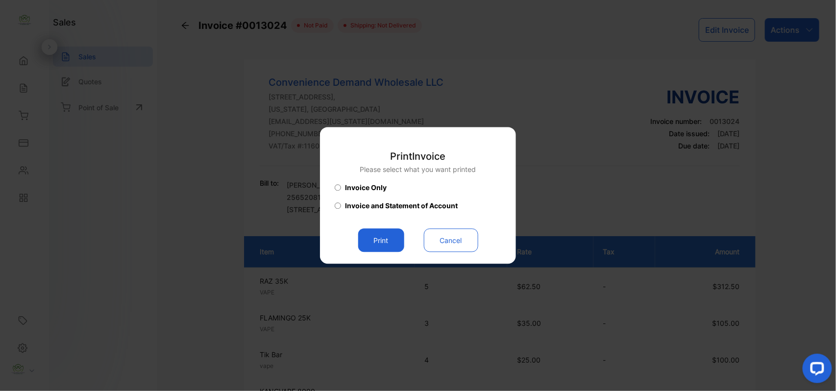
click at [377, 240] on button "Print" at bounding box center [381, 241] width 46 height 24
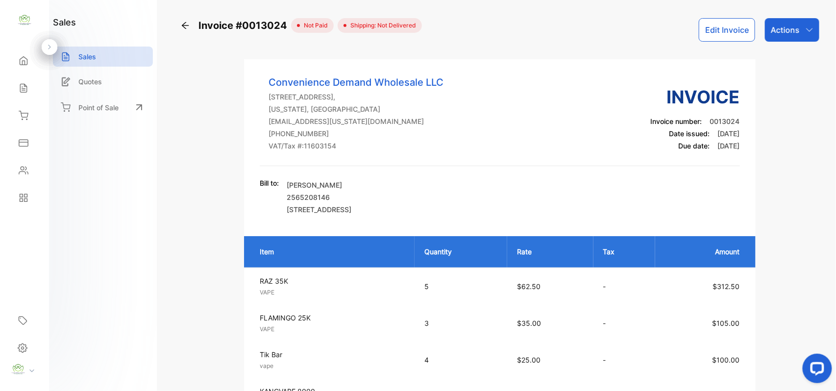
click at [24, 87] on icon at bounding box center [23, 88] width 6 height 8
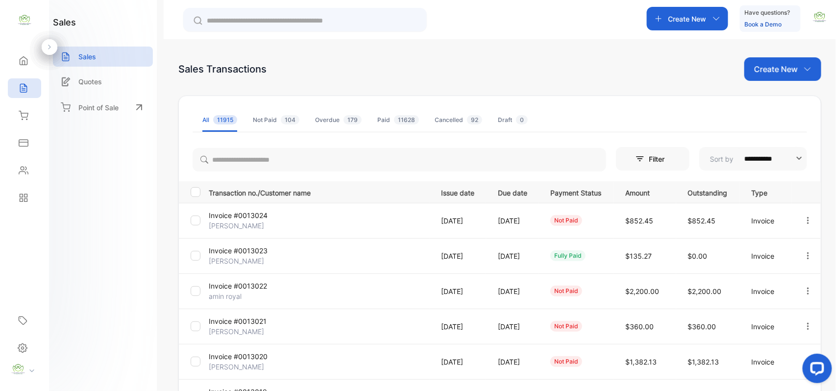
click at [31, 165] on div "Contacts" at bounding box center [24, 171] width 33 height 20
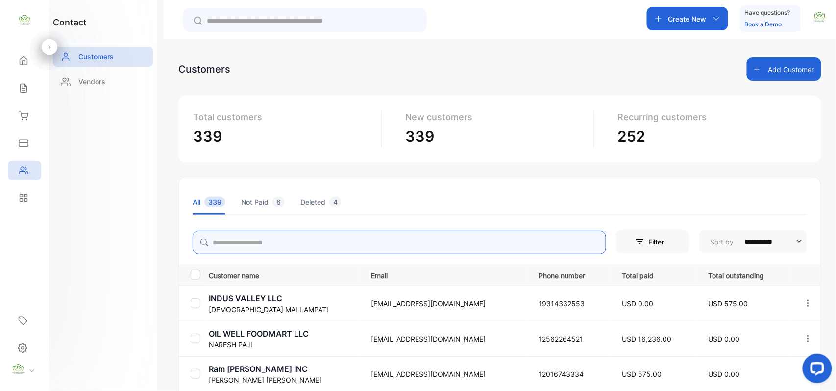
click at [244, 243] on input "search" at bounding box center [400, 243] width 414 height 24
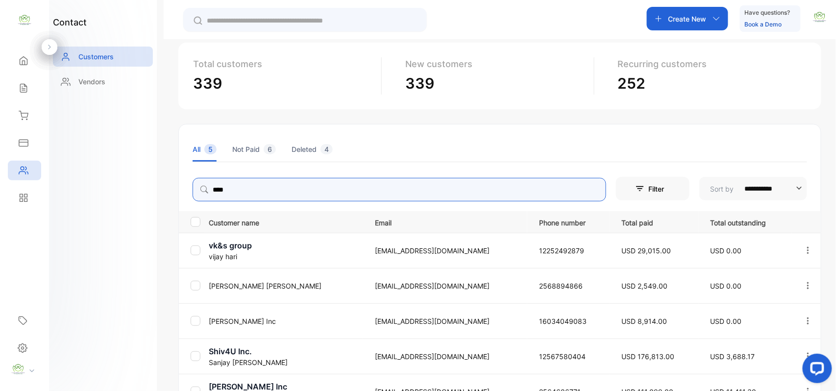
scroll to position [6, 0]
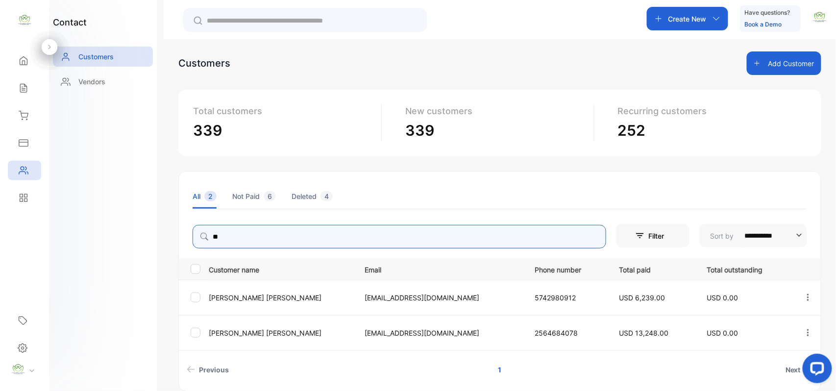
type input "*"
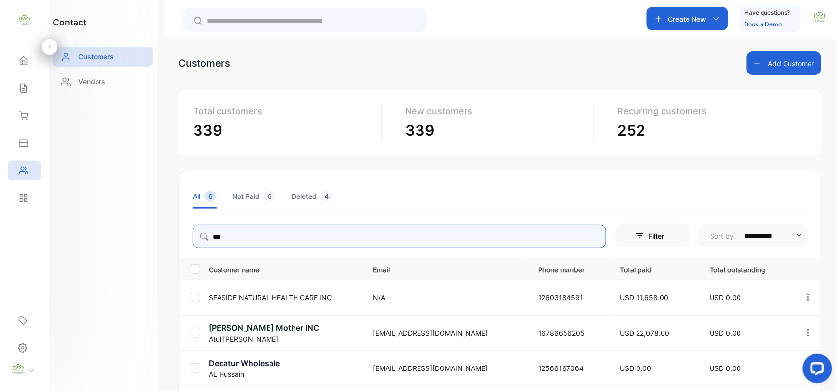
type input "***"
click at [27, 90] on icon at bounding box center [24, 88] width 10 height 10
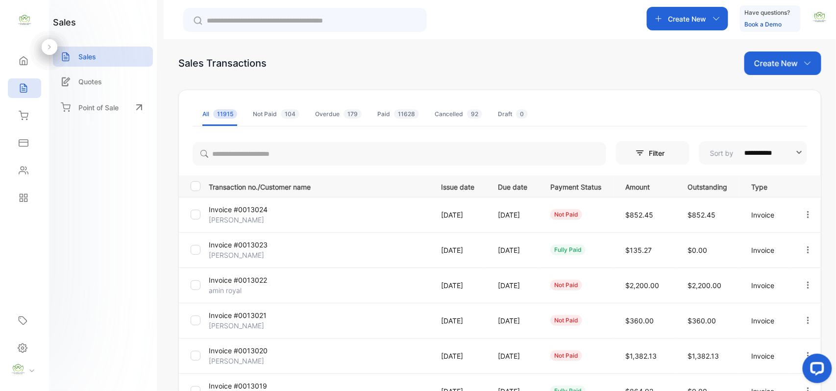
click at [775, 61] on div "**********" at bounding box center [499, 326] width 643 height 551
click at [775, 63] on p "Create New" at bounding box center [776, 63] width 44 height 12
click at [774, 102] on div "Invoice" at bounding box center [786, 96] width 69 height 20
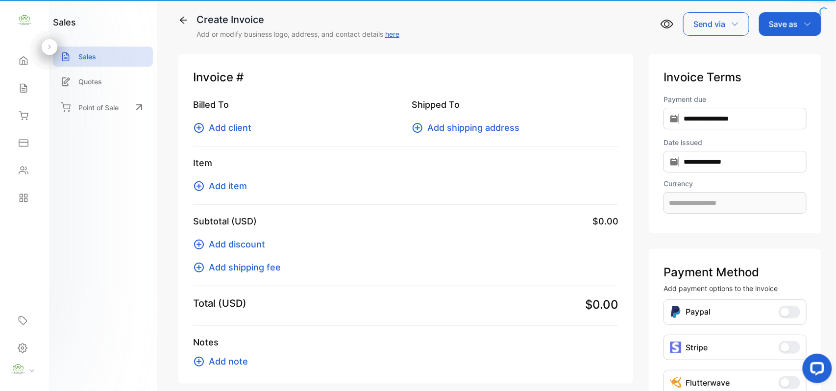
type input "**********"
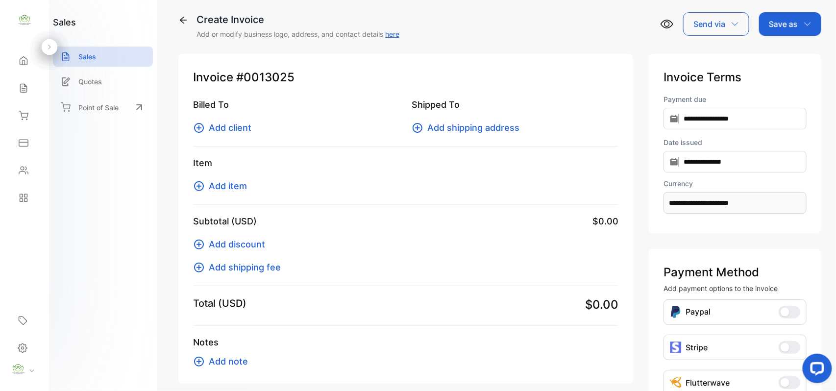
click at [242, 124] on span "Add client" at bounding box center [230, 127] width 43 height 13
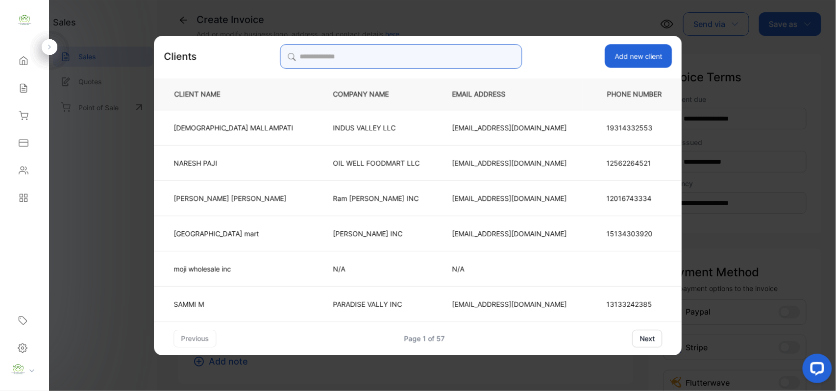
click at [458, 64] on input "search" at bounding box center [401, 56] width 242 height 25
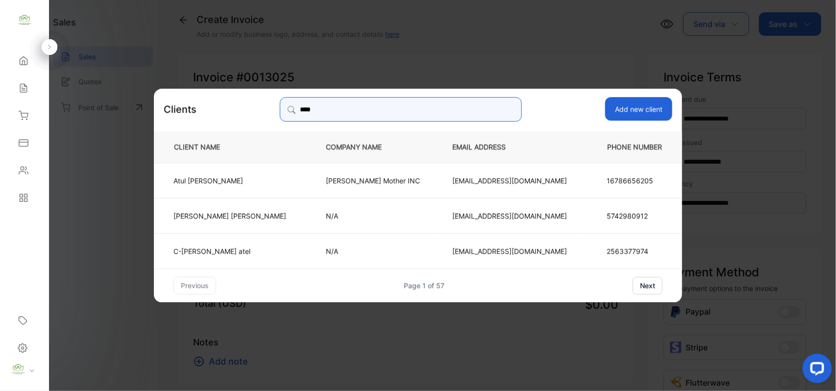
type input "****"
click at [284, 173] on td "[PERSON_NAME]" at bounding box center [232, 179] width 156 height 35
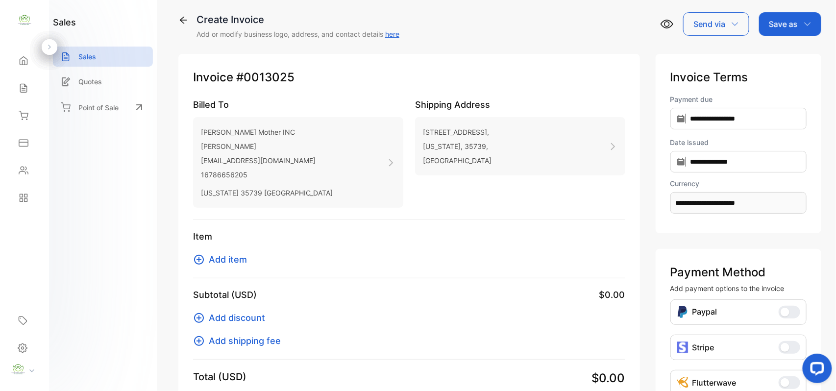
click at [242, 260] on span "Add item" at bounding box center [228, 259] width 38 height 13
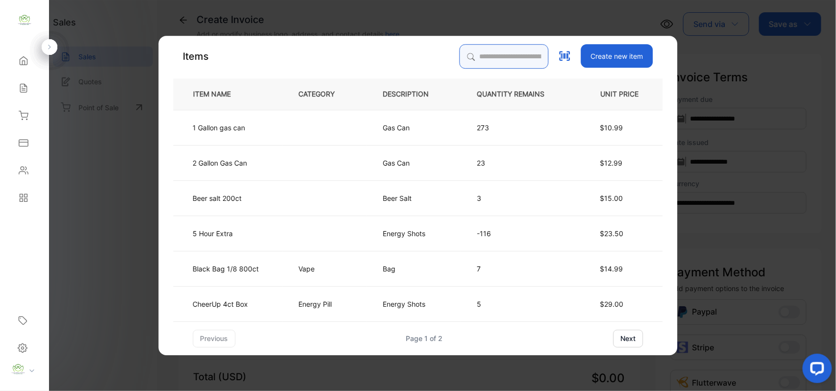
click at [487, 58] on input "search" at bounding box center [504, 56] width 89 height 25
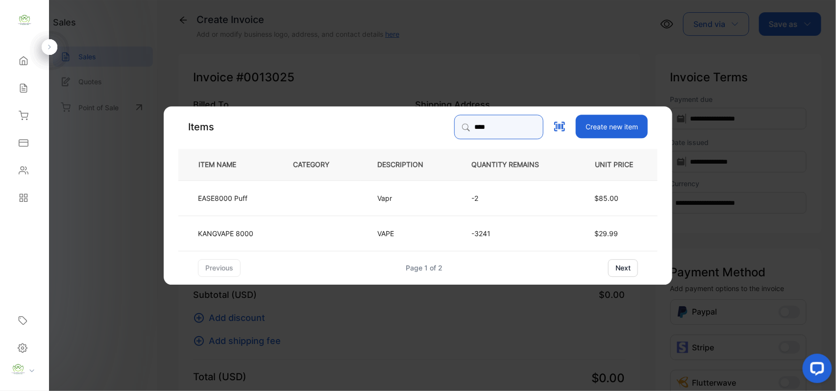
type input "****"
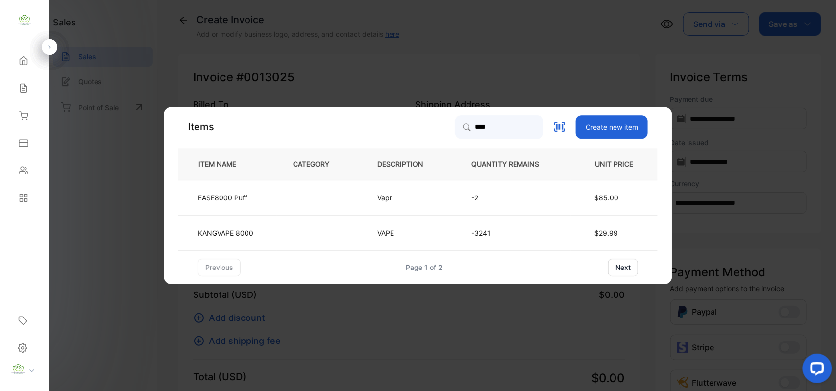
drag, startPoint x: 241, startPoint y: 224, endPoint x: 253, endPoint y: 231, distance: 14.3
click at [253, 231] on td "KANGVAPE 8000" at bounding box center [227, 232] width 99 height 35
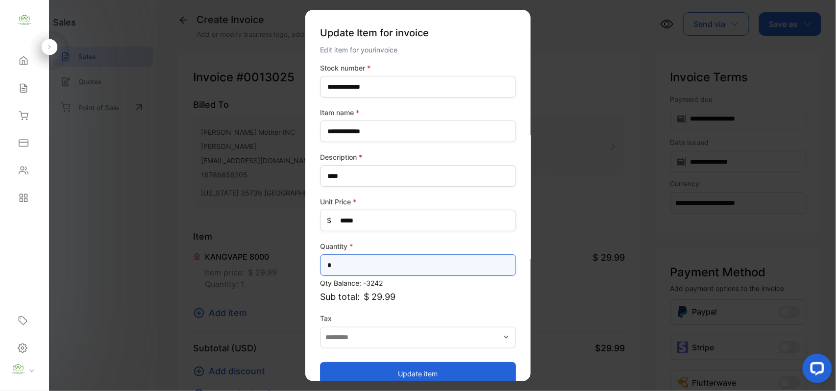
click at [369, 265] on input "*" at bounding box center [418, 265] width 196 height 22
type input "*"
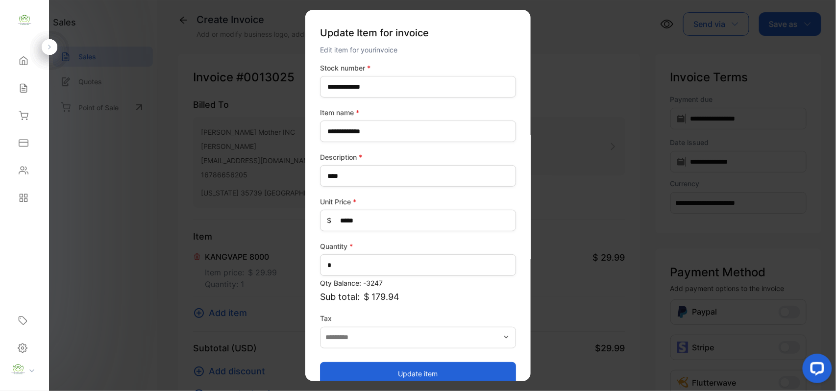
click at [339, 370] on button "Update item" at bounding box center [418, 374] width 196 height 24
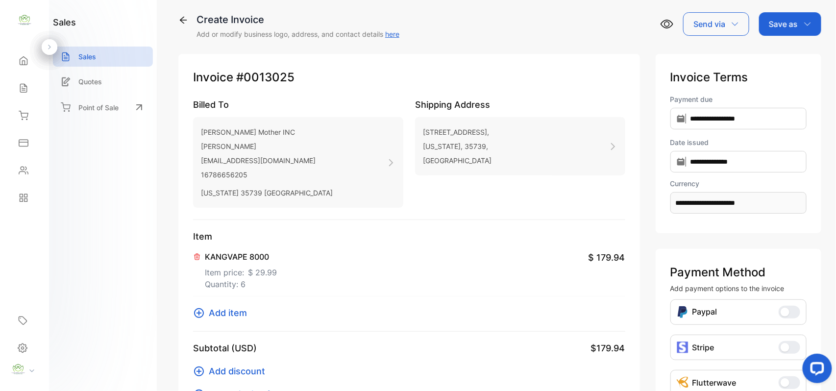
click at [247, 314] on button "Add item" at bounding box center [223, 312] width 60 height 13
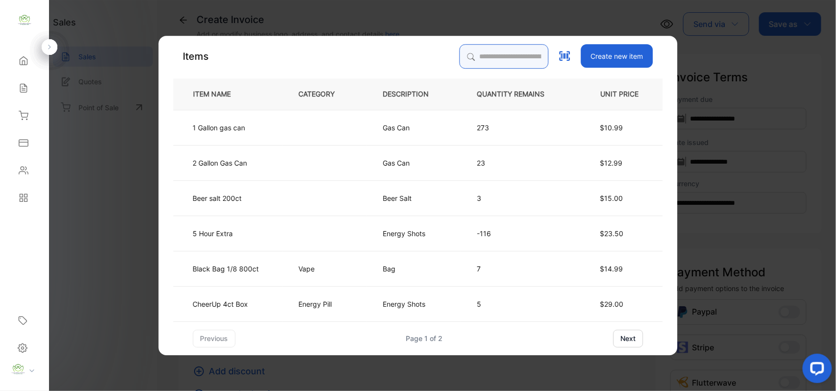
click at [511, 59] on input "search" at bounding box center [504, 56] width 89 height 25
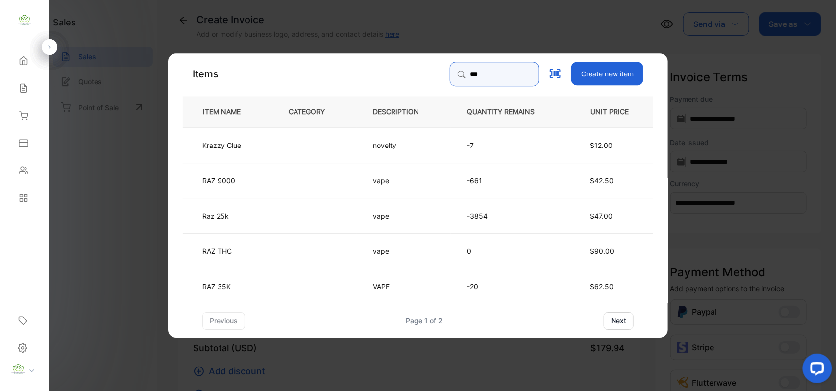
type input "***"
drag, startPoint x: 312, startPoint y: 221, endPoint x: 322, endPoint y: 221, distance: 9.3
click at [322, 221] on td at bounding box center [315, 215] width 84 height 35
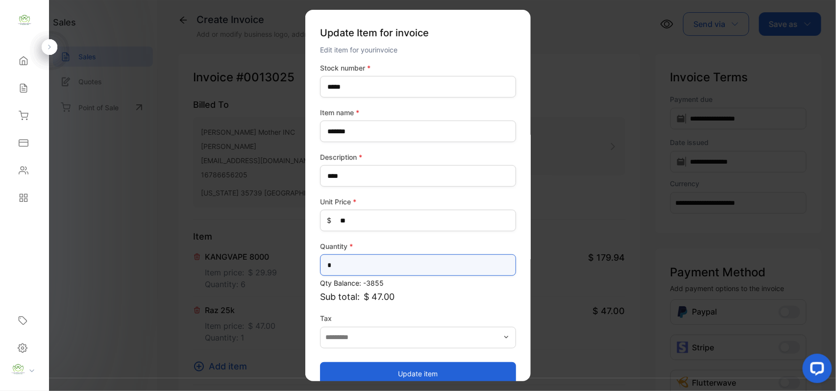
click at [430, 266] on input "*" at bounding box center [418, 265] width 196 height 22
type input "*"
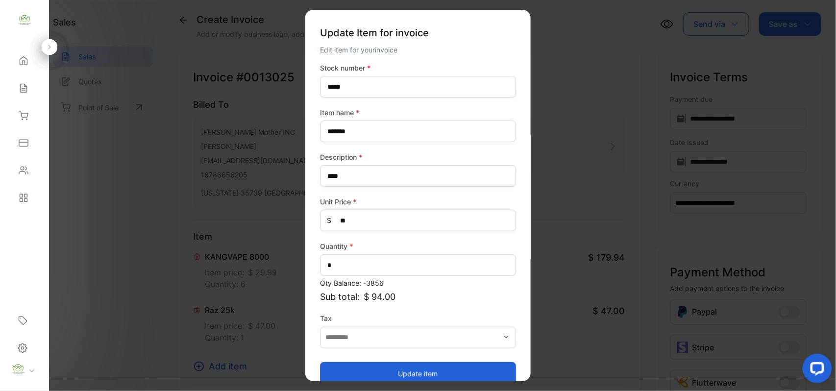
click at [392, 379] on button "Update item" at bounding box center [418, 374] width 196 height 24
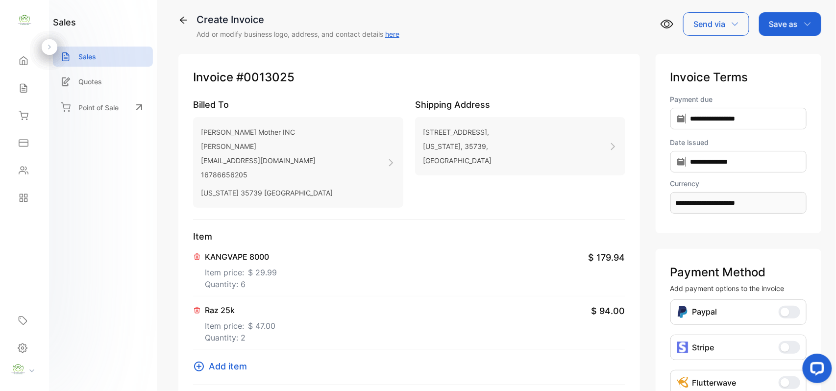
click at [230, 365] on span "Add item" at bounding box center [228, 366] width 38 height 13
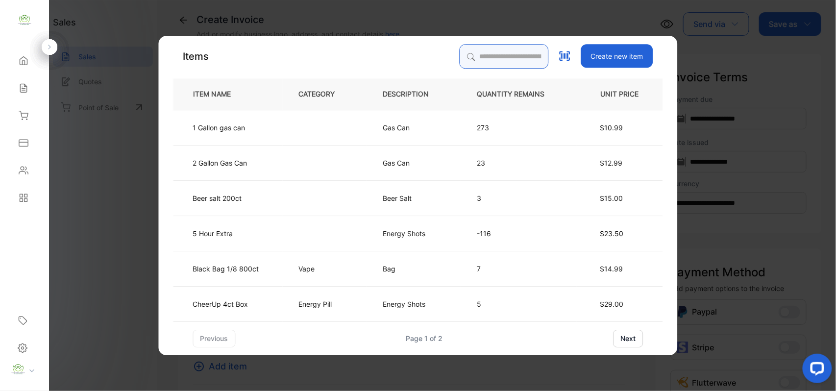
click at [520, 61] on input "search" at bounding box center [504, 56] width 89 height 25
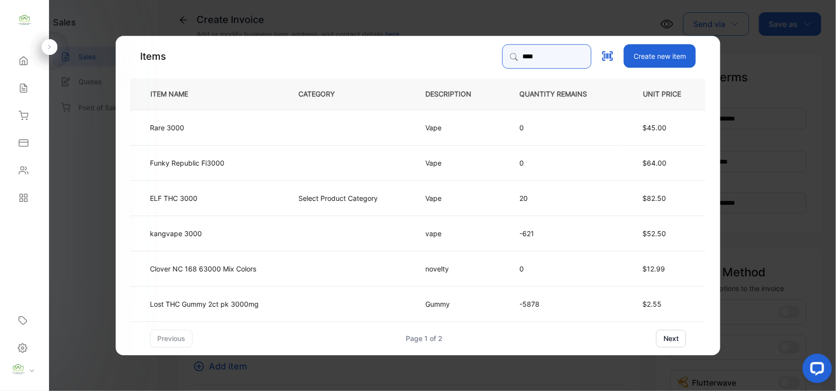
type input "****"
click at [220, 232] on td "kangvape 3000" at bounding box center [206, 232] width 152 height 35
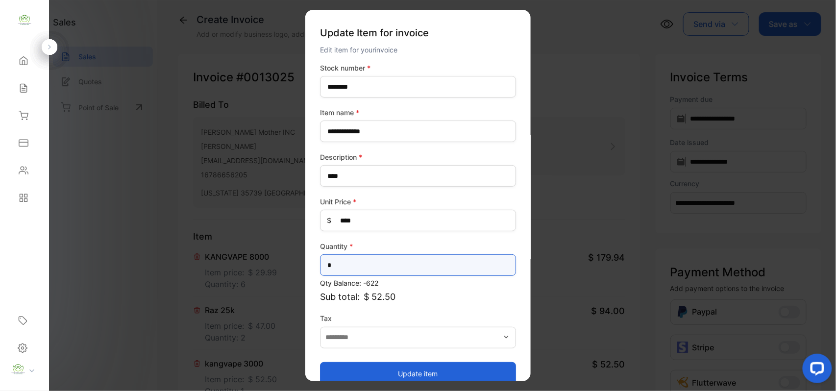
click at [395, 265] on input "*" at bounding box center [418, 265] width 196 height 22
type input "**"
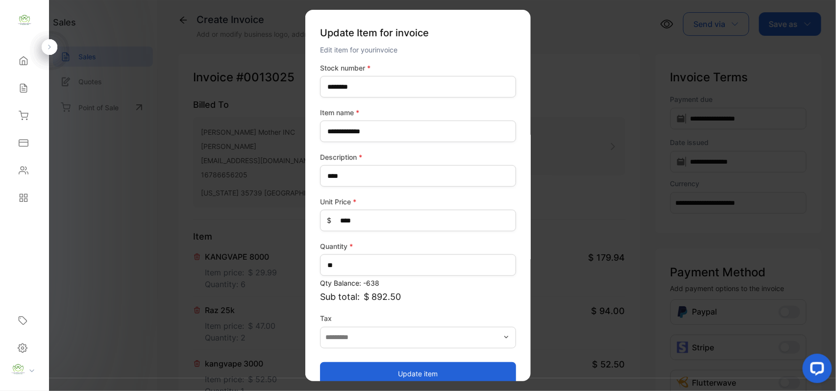
click at [404, 366] on button "Update item" at bounding box center [418, 374] width 196 height 24
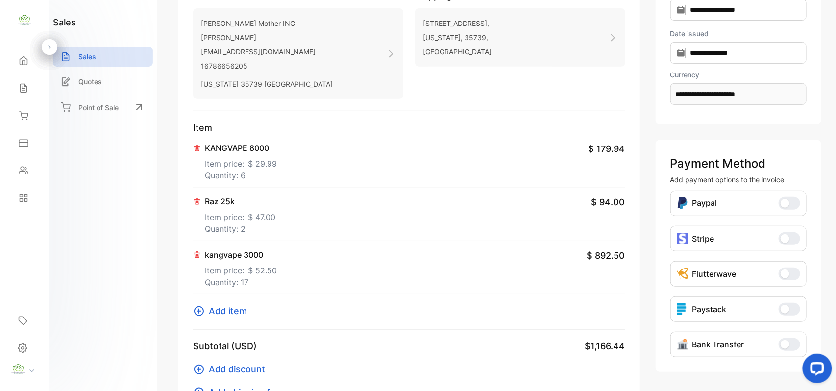
scroll to position [158, 0]
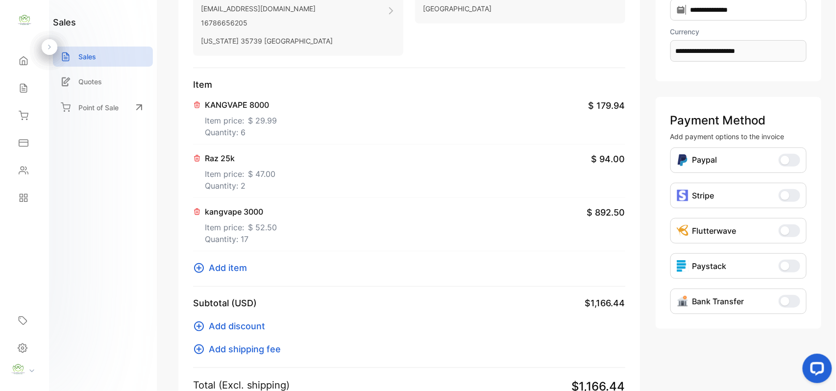
click at [227, 263] on span "Add item" at bounding box center [228, 267] width 38 height 13
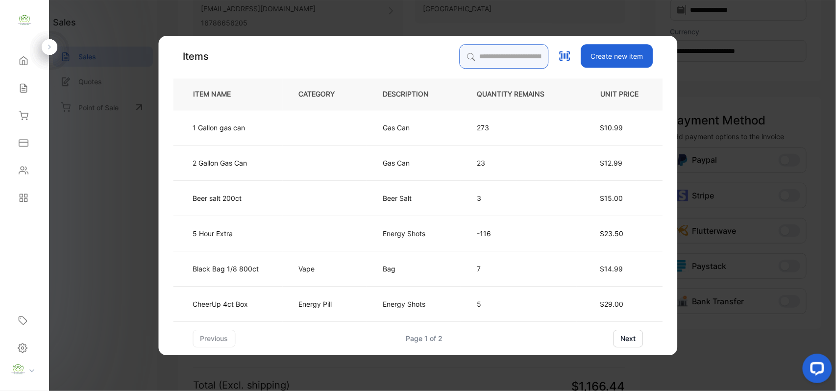
click at [537, 63] on input "search" at bounding box center [504, 56] width 89 height 25
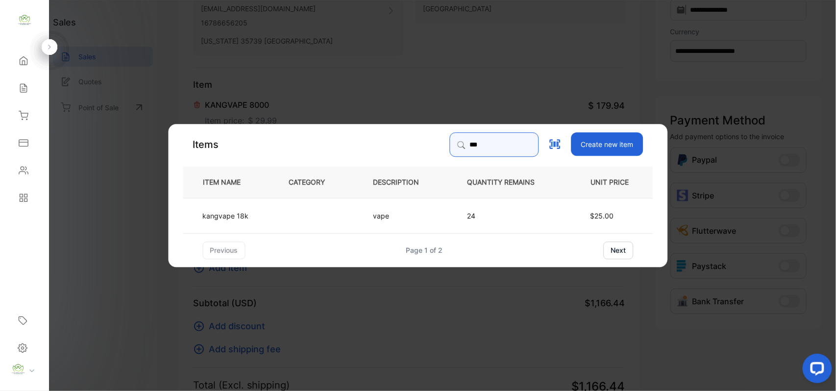
type input "***"
click at [242, 216] on p "kangvape 18k" at bounding box center [226, 215] width 46 height 10
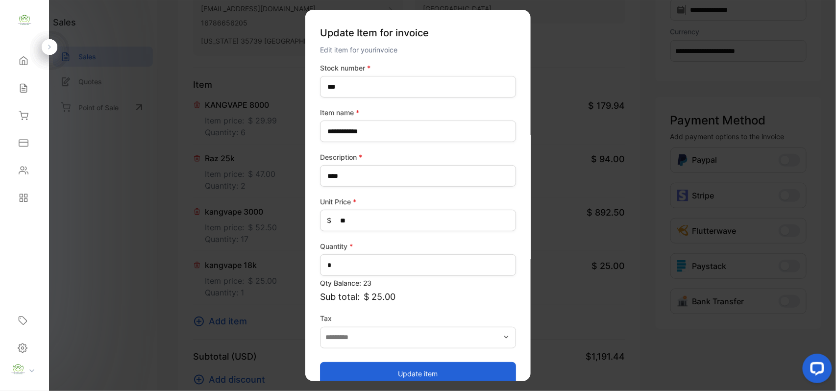
click at [391, 367] on button "Update item" at bounding box center [418, 374] width 196 height 24
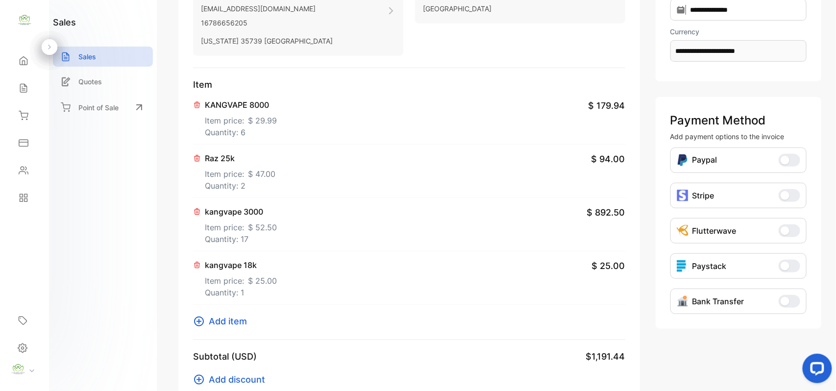
click at [234, 320] on span "Add item" at bounding box center [228, 321] width 38 height 13
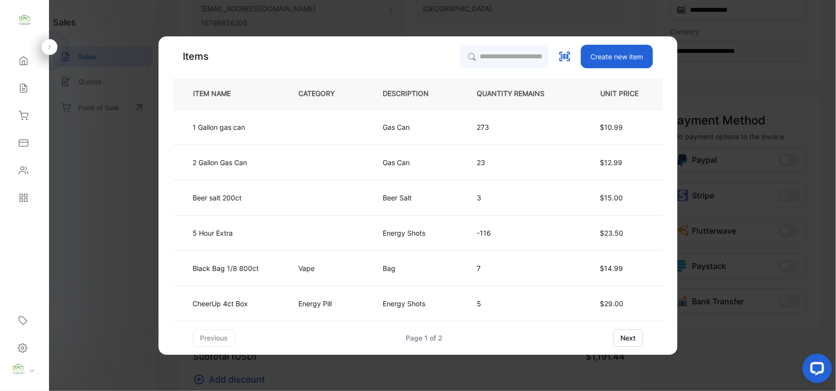
click at [558, 43] on div "Items Create new item ITEM NAME CATEGORY DESCRIPTION QUANTITY REMAINS UNIT PRIC…" at bounding box center [418, 195] width 519 height 319
click at [530, 69] on div "Items Create new item ITEM NAME CATEGORY DESCRIPTION QUANTITY REMAINS UNIT PRIC…" at bounding box center [419, 196] width 490 height 302
click at [534, 59] on input "search" at bounding box center [504, 56] width 89 height 25
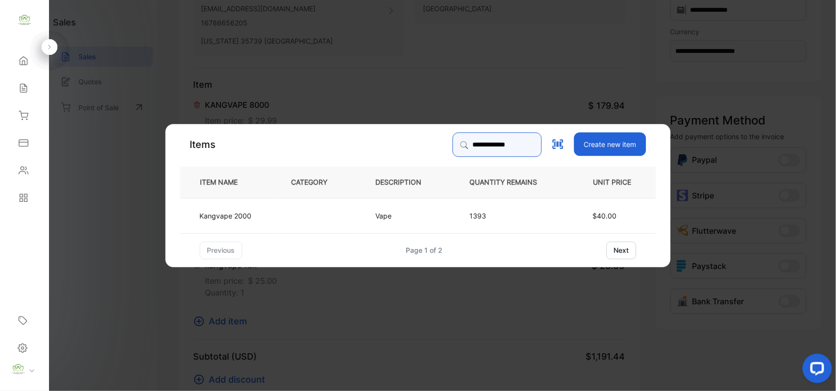
type input "**********"
drag, startPoint x: 265, startPoint y: 208, endPoint x: 281, endPoint y: 208, distance: 16.2
click at [281, 208] on tr "Kangvape 2000 Vape 1393 $40.00" at bounding box center [418, 215] width 476 height 35
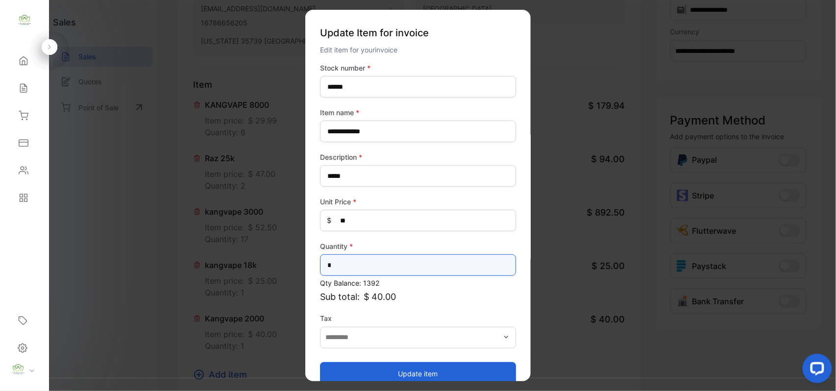
click at [409, 269] on input "*" at bounding box center [418, 265] width 196 height 22
type input "*"
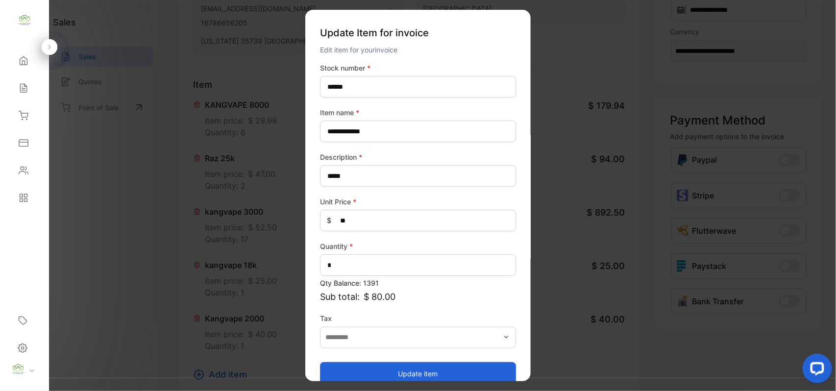
click at [353, 367] on button "Update item" at bounding box center [418, 374] width 196 height 24
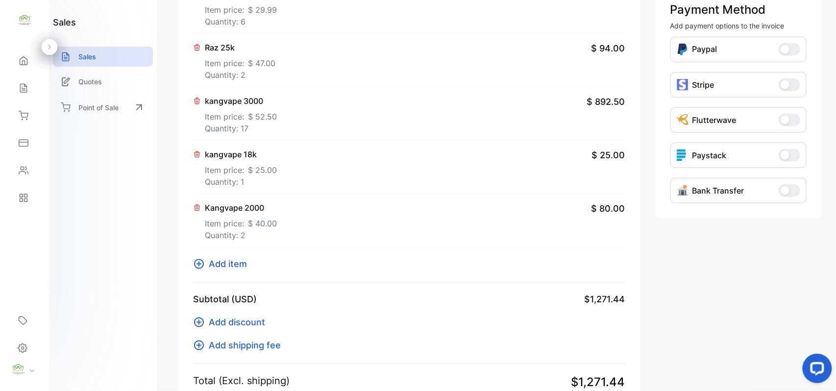
scroll to position [310, 0]
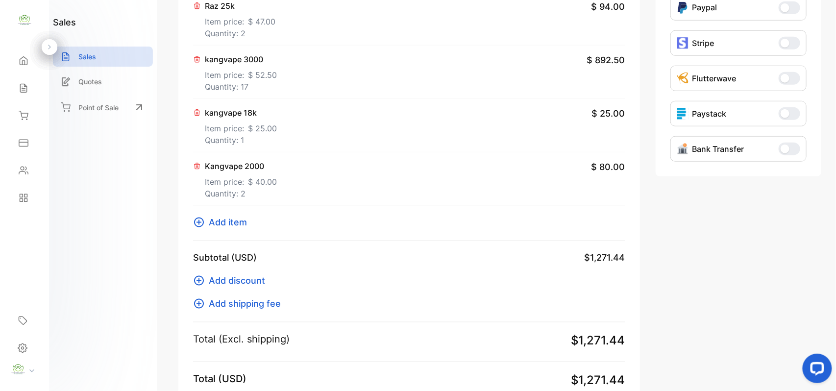
click at [235, 222] on span "Add item" at bounding box center [228, 222] width 38 height 13
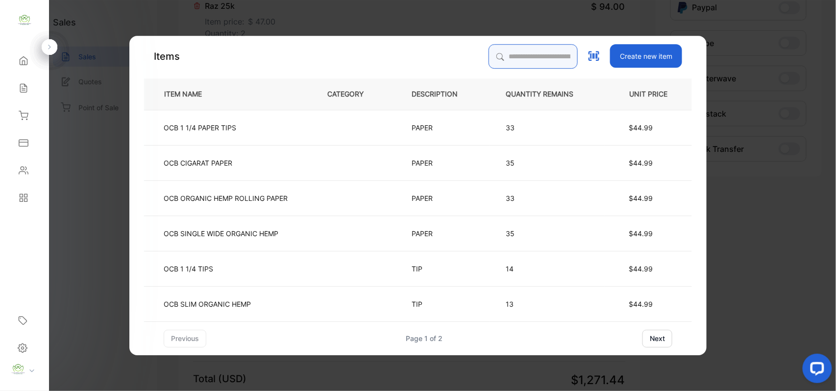
click at [500, 53] on input "search" at bounding box center [533, 56] width 89 height 25
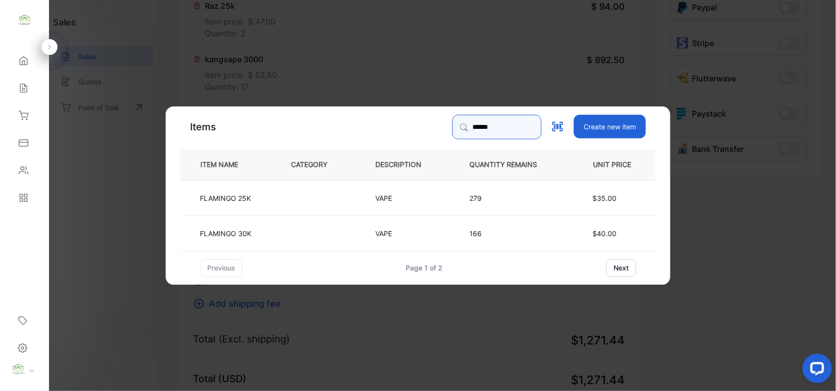
type input "******"
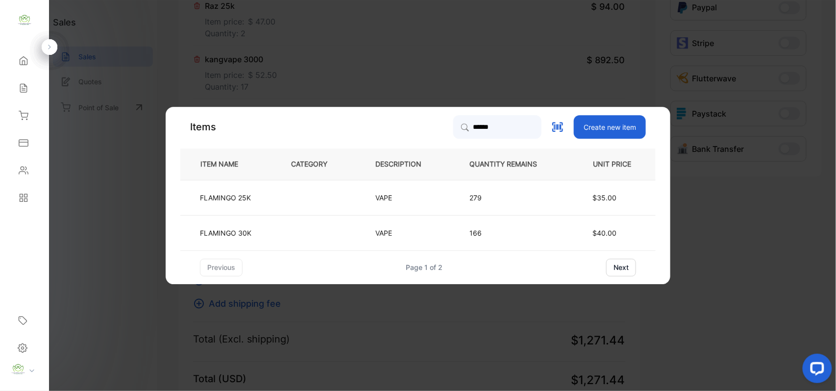
click at [261, 238] on td "FLAMINGO 30K" at bounding box center [227, 232] width 95 height 35
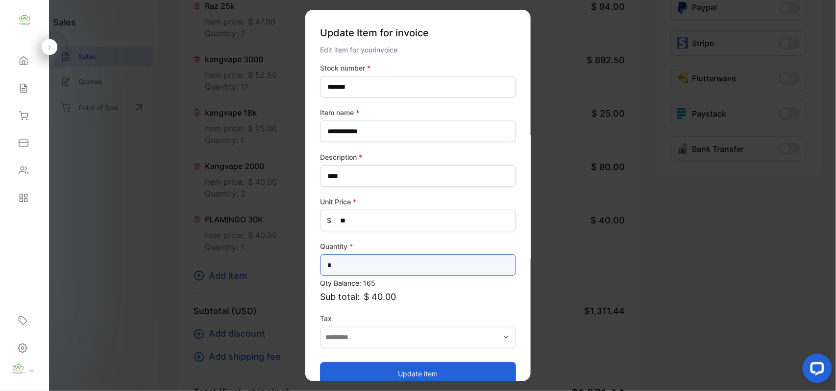
click at [453, 267] on input "*" at bounding box center [418, 265] width 196 height 22
type input "*"
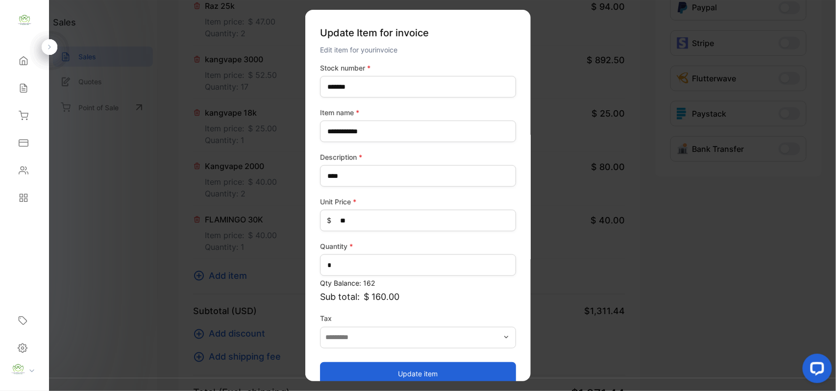
drag, startPoint x: 428, startPoint y: 371, endPoint x: 255, endPoint y: 261, distance: 204.9
click at [422, 370] on button "Update item" at bounding box center [418, 374] width 196 height 24
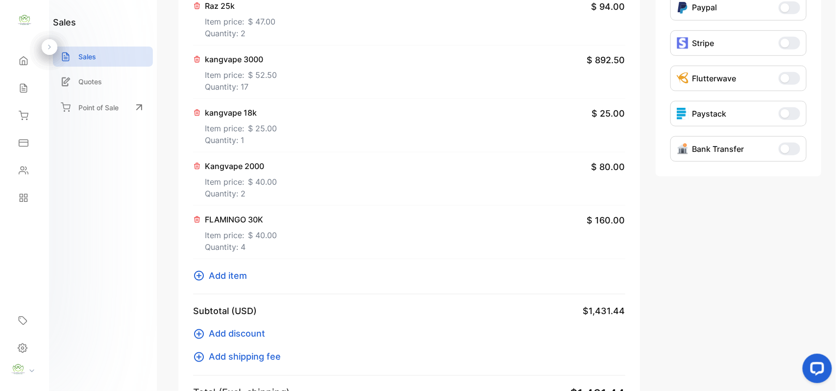
click at [242, 278] on span "Add item" at bounding box center [228, 275] width 38 height 13
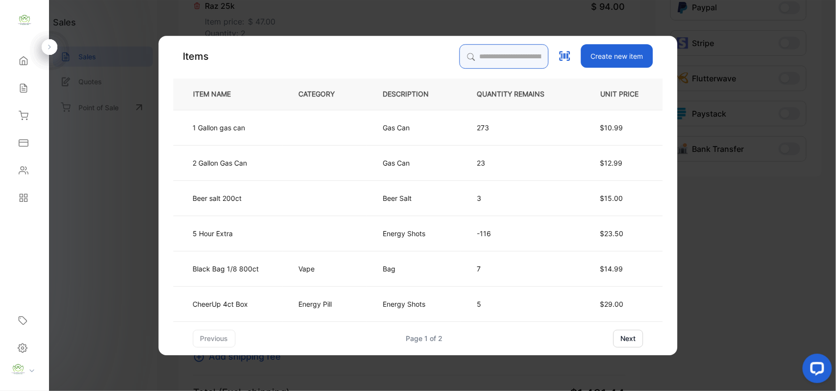
click at [492, 64] on input "search" at bounding box center [504, 56] width 89 height 25
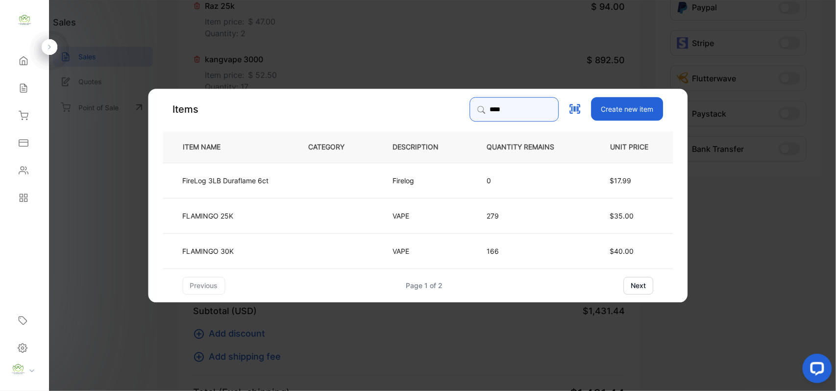
type input "****"
click at [246, 214] on td "FLAMINGO 25K" at bounding box center [227, 215] width 129 height 35
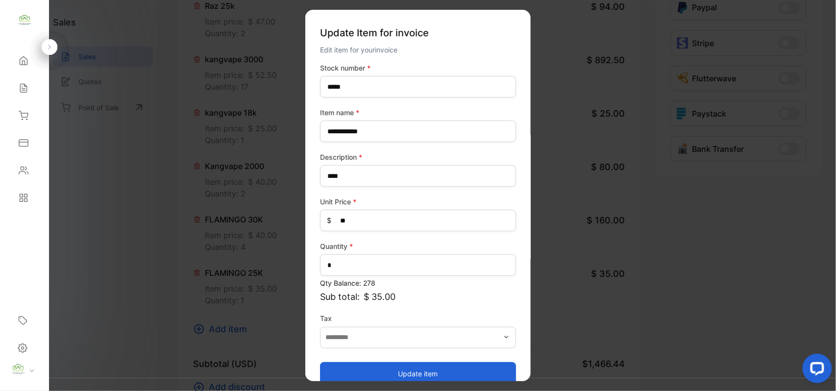
drag, startPoint x: 378, startPoint y: 373, endPoint x: 359, endPoint y: 370, distance: 19.3
click at [377, 373] on button "Update item" at bounding box center [418, 374] width 196 height 24
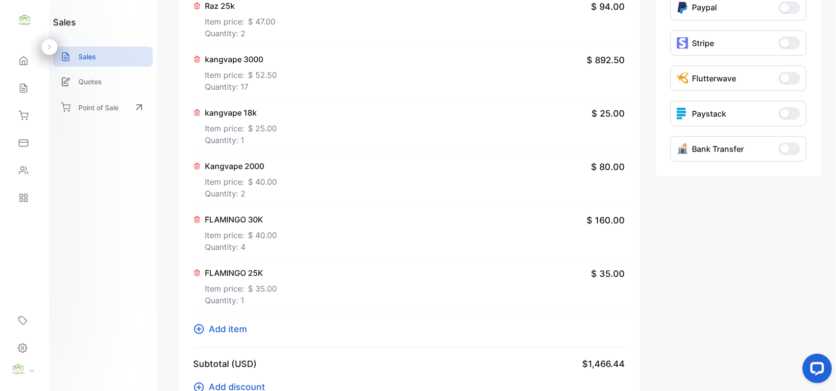
click at [224, 324] on span "Add item" at bounding box center [228, 329] width 38 height 13
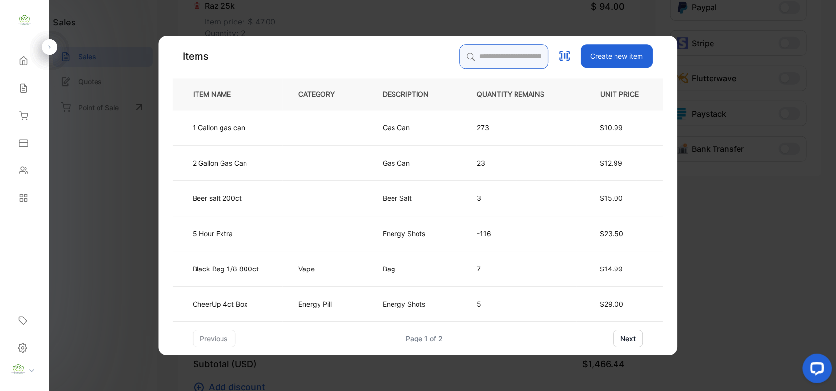
click at [512, 63] on input "search" at bounding box center [504, 56] width 89 height 25
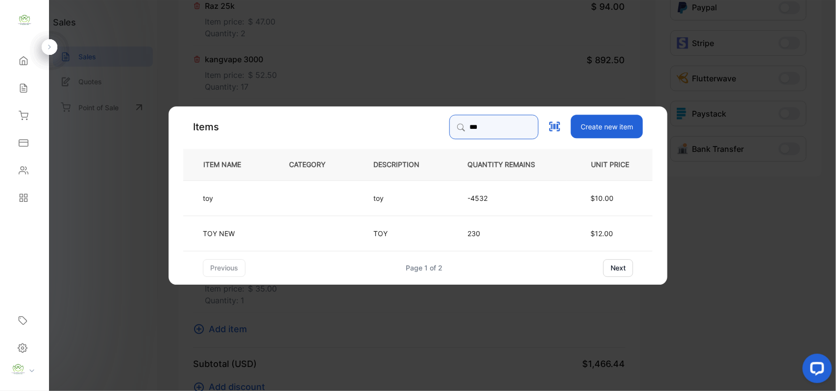
type input "***"
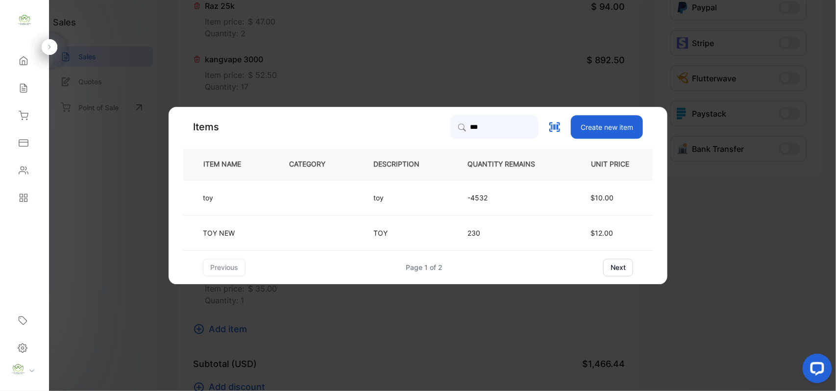
drag, startPoint x: 296, startPoint y: 243, endPoint x: 304, endPoint y: 243, distance: 7.8
click at [304, 243] on td at bounding box center [315, 232] width 84 height 35
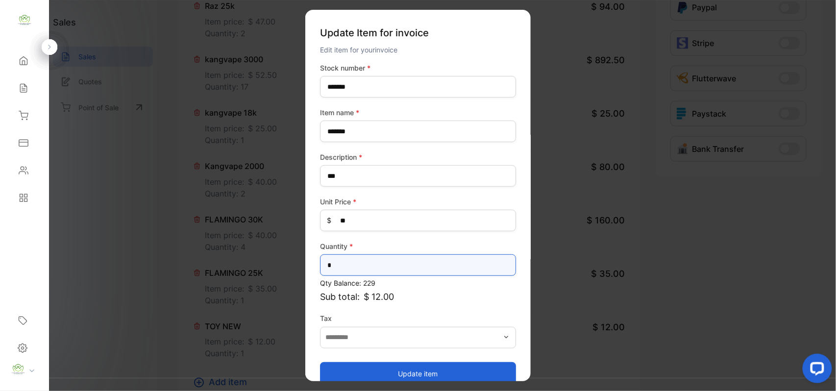
click at [373, 267] on input "*" at bounding box center [418, 265] width 196 height 22
type input "**"
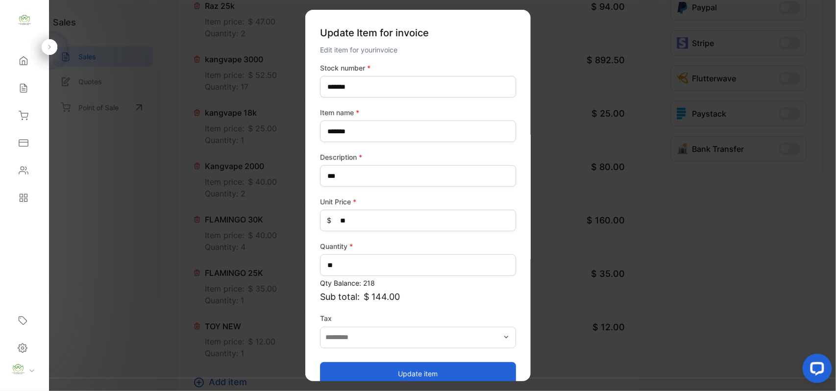
click at [355, 371] on button "Update item" at bounding box center [418, 374] width 196 height 24
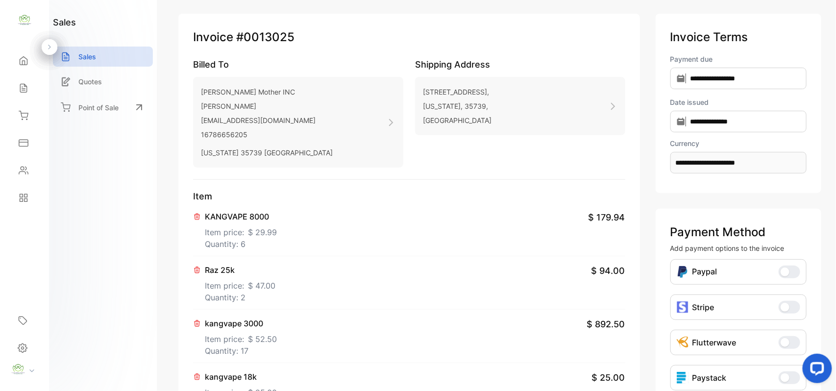
scroll to position [0, 0]
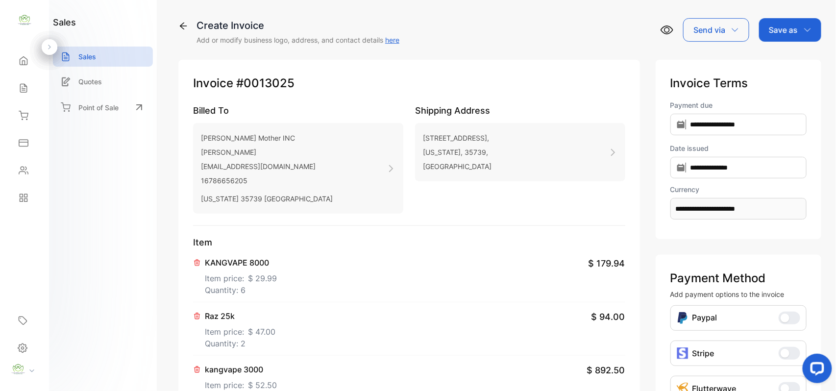
click at [793, 33] on p "Save as" at bounding box center [783, 30] width 29 height 12
click at [786, 61] on div "Invoice" at bounding box center [788, 62] width 56 height 20
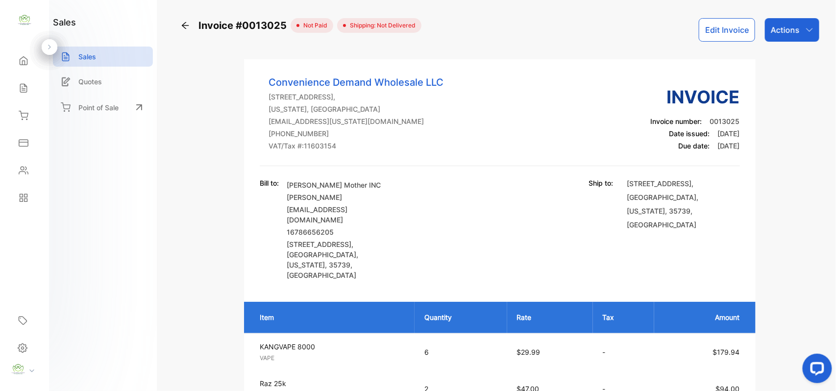
click at [798, 26] on div "Actions" at bounding box center [792, 30] width 54 height 24
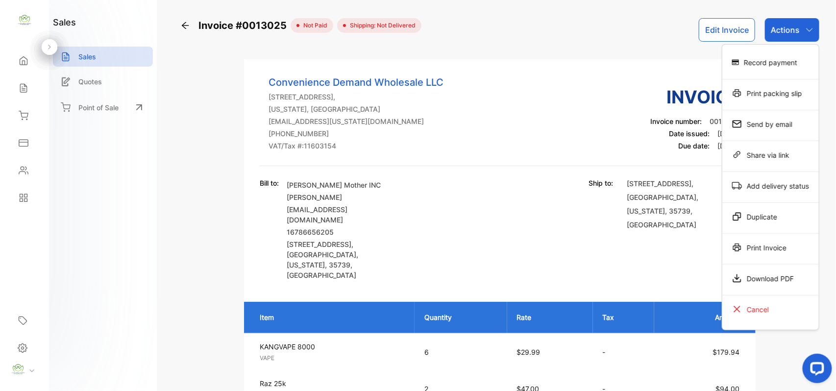
click at [763, 244] on div "Print Invoice" at bounding box center [770, 248] width 97 height 20
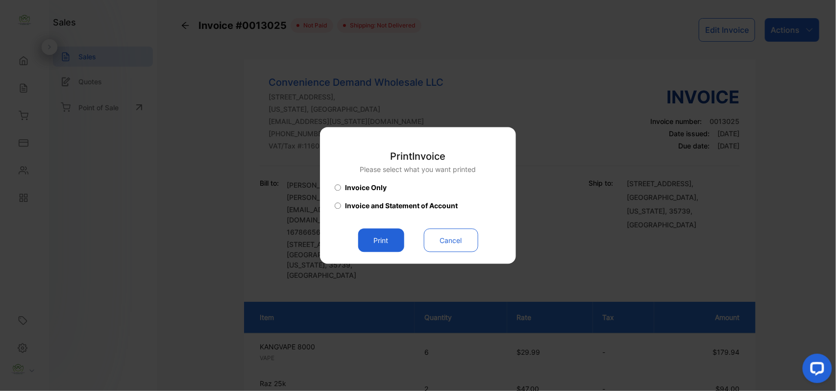
click at [401, 240] on button "Print" at bounding box center [381, 241] width 46 height 24
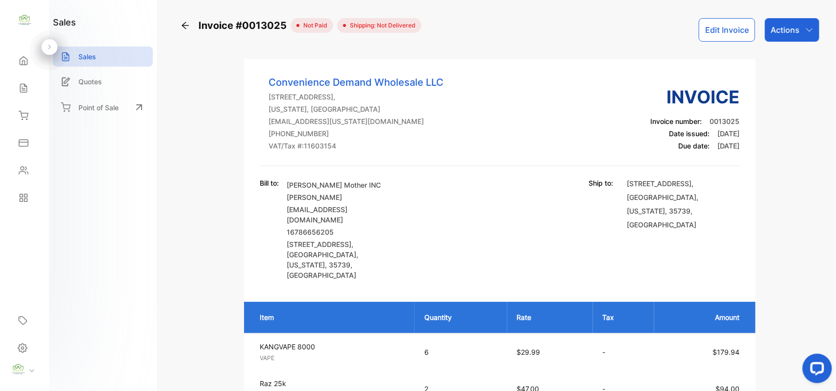
click at [729, 25] on button "Edit Invoice" at bounding box center [727, 30] width 56 height 24
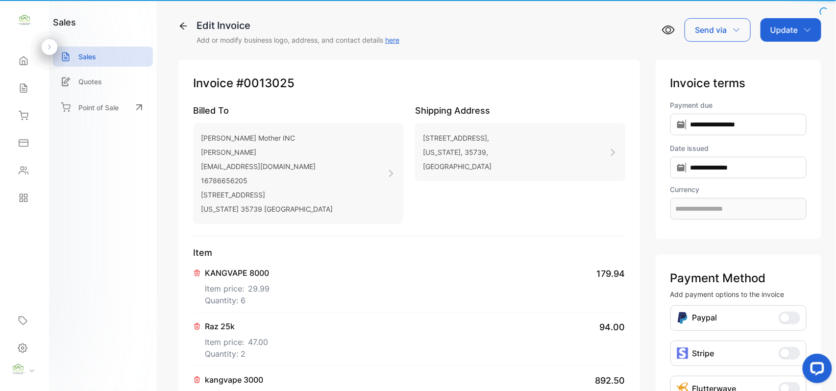
type input "**********"
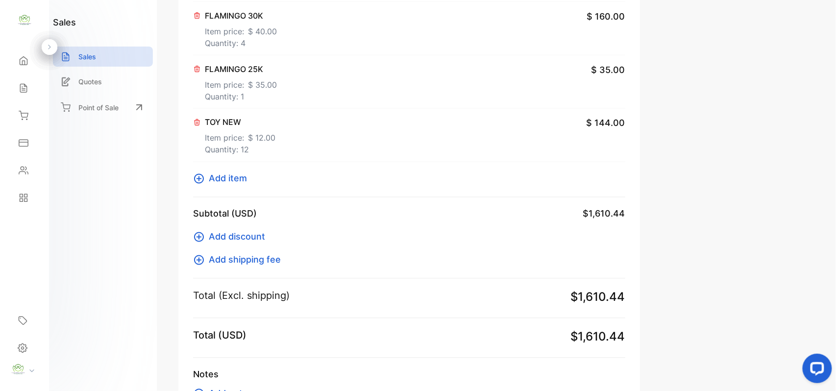
scroll to position [606, 0]
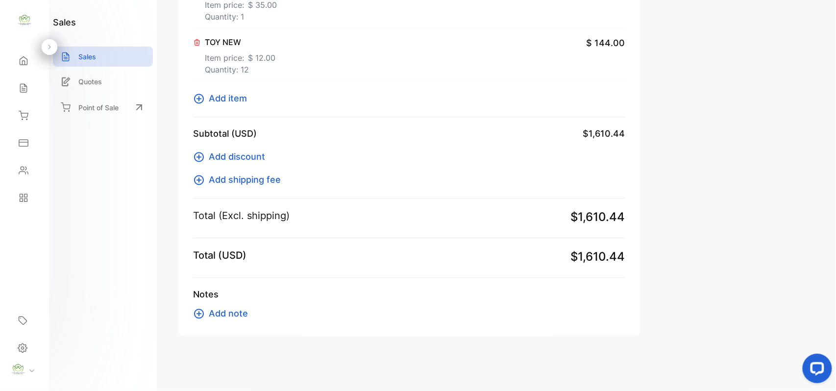
click at [234, 102] on span "Add item" at bounding box center [228, 98] width 38 height 13
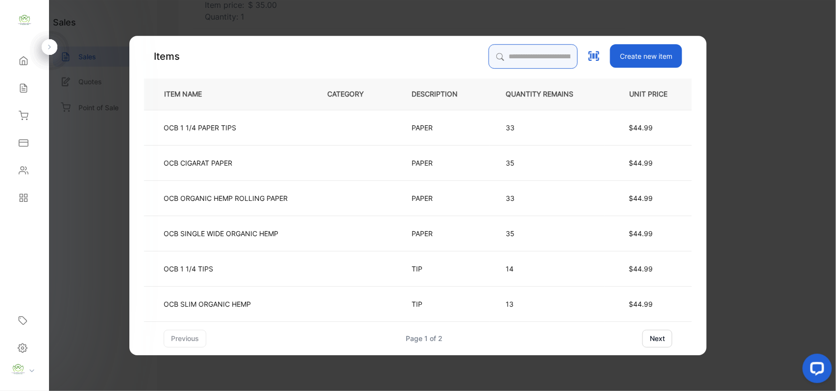
click at [489, 55] on input "search" at bounding box center [533, 56] width 89 height 25
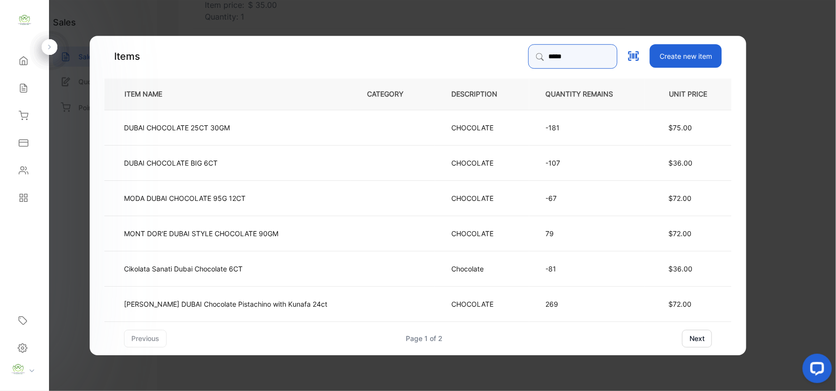
type input "*****"
click at [202, 202] on p "MODA DUBAI CHOCOLATE 95G 12CT" at bounding box center [185, 198] width 122 height 10
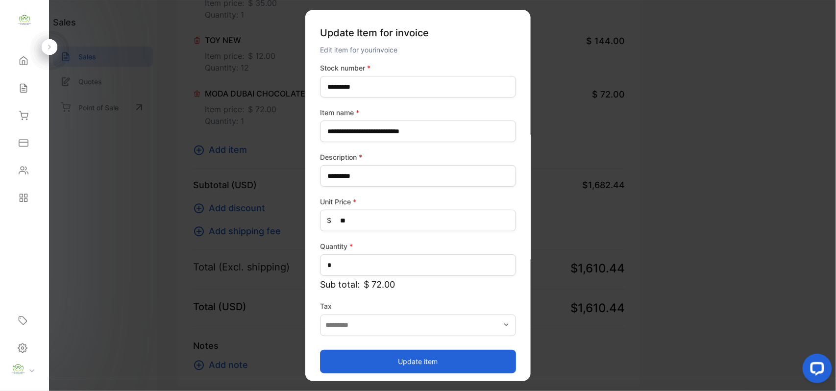
click at [368, 359] on button "Update item" at bounding box center [418, 361] width 196 height 24
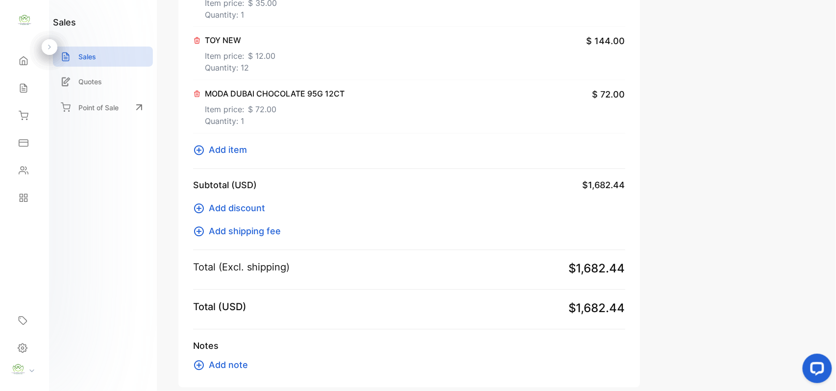
click at [234, 153] on span "Add item" at bounding box center [228, 150] width 38 height 13
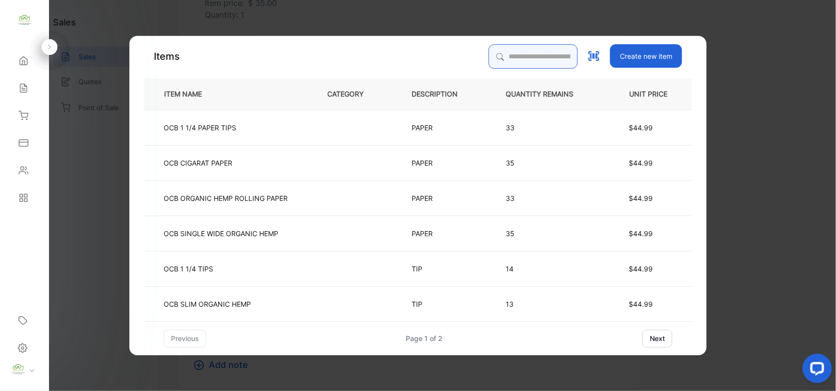
click at [500, 51] on input "search" at bounding box center [533, 56] width 89 height 25
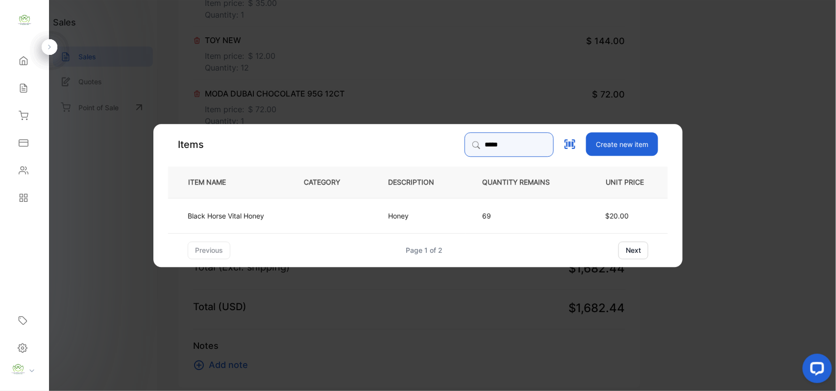
type input "*****"
click at [315, 210] on td at bounding box center [330, 215] width 84 height 35
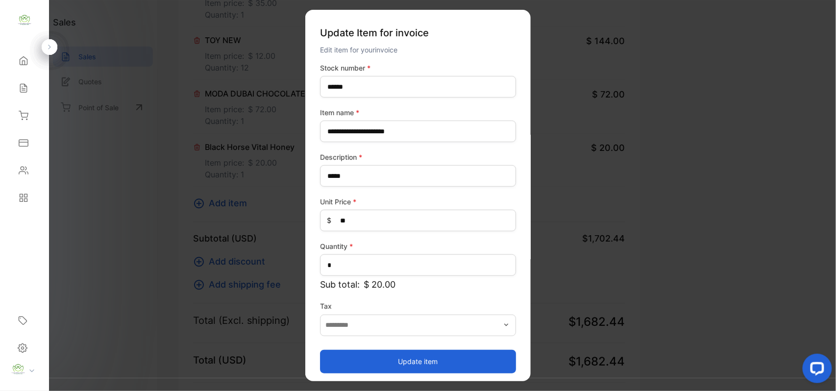
click at [462, 361] on button "Update item" at bounding box center [418, 361] width 196 height 24
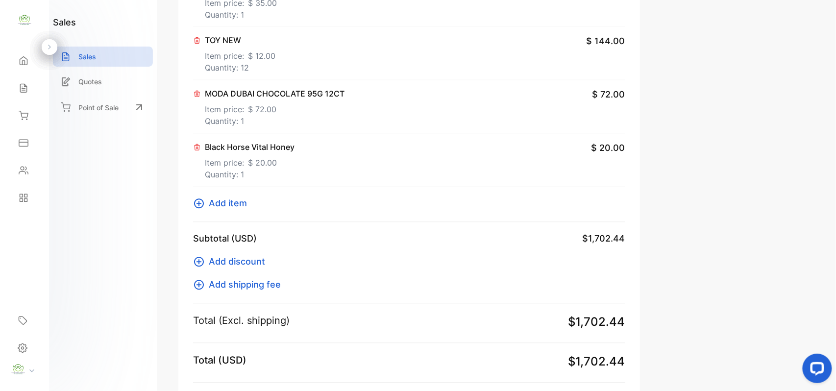
click at [241, 208] on span "Add item" at bounding box center [228, 203] width 38 height 13
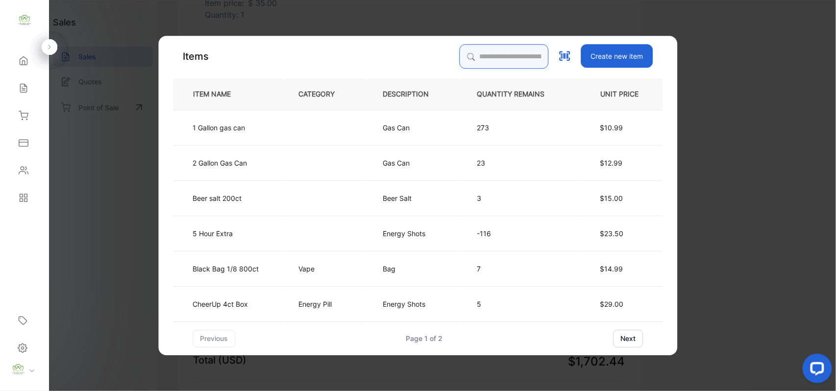
click at [514, 53] on input "search" at bounding box center [504, 56] width 89 height 25
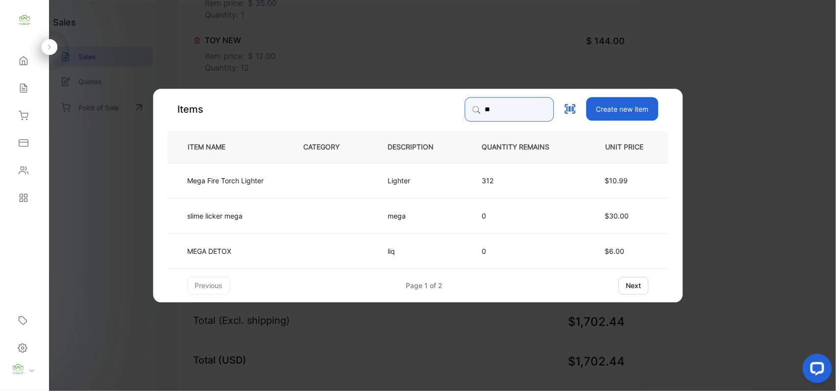
type input "*"
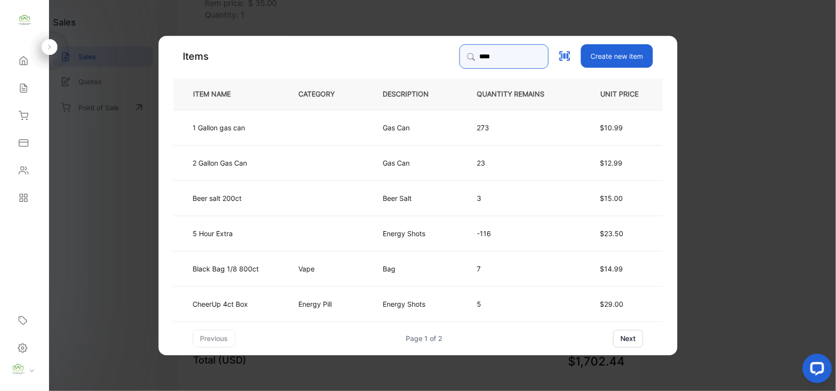
type input "*****"
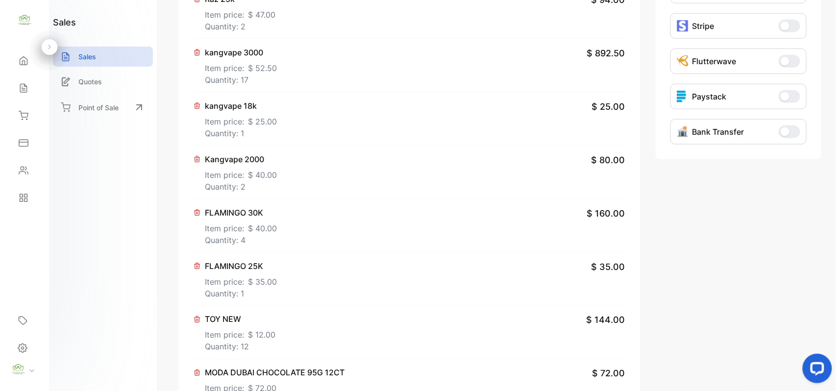
scroll to position [457, 0]
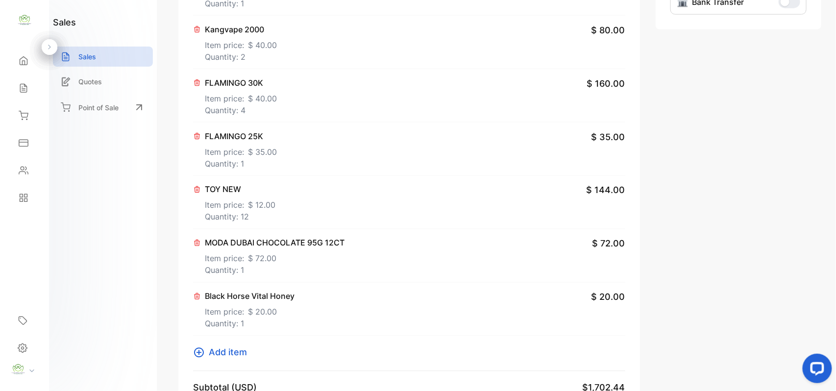
click at [212, 353] on span "Add item" at bounding box center [228, 352] width 38 height 13
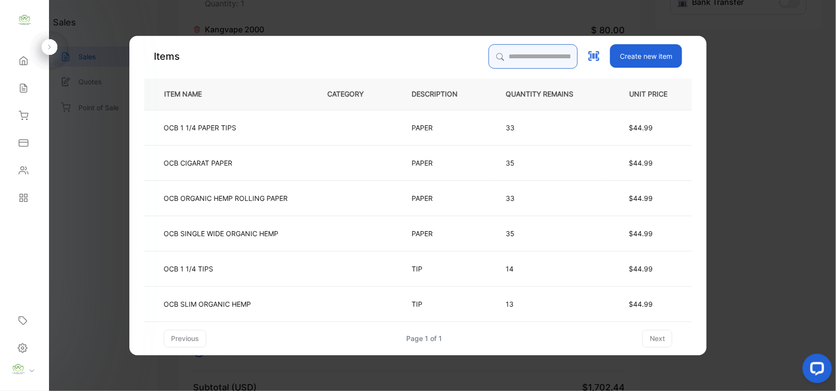
click at [499, 55] on input "search" at bounding box center [533, 56] width 89 height 25
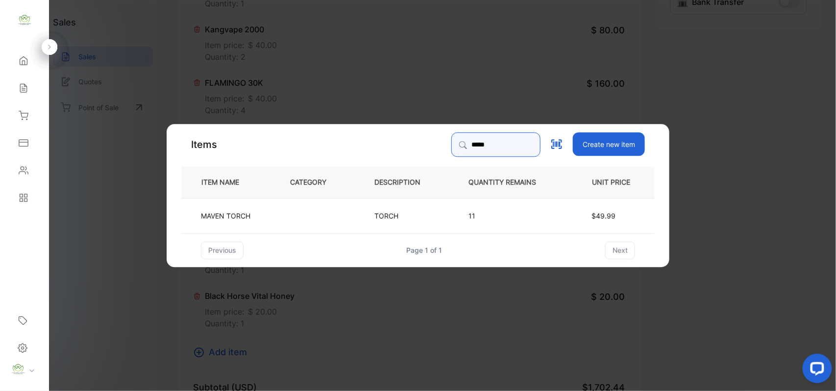
type input "*****"
click at [351, 227] on td at bounding box center [316, 215] width 84 height 35
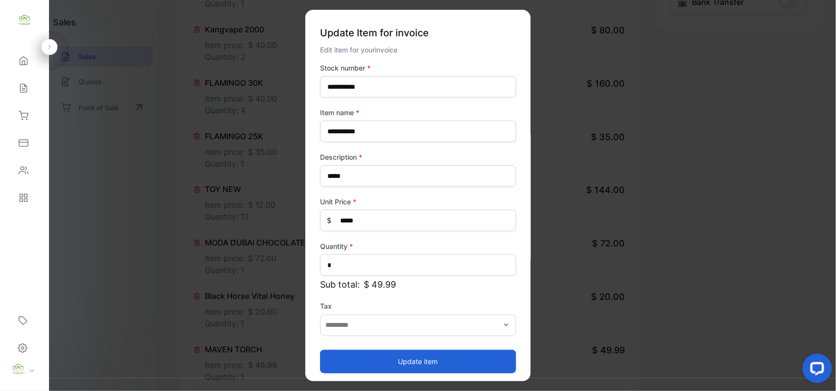
click at [376, 359] on button "Update item" at bounding box center [418, 361] width 196 height 24
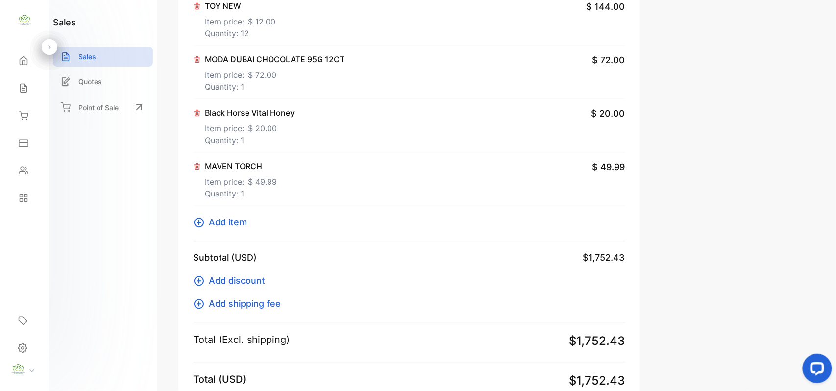
scroll to position [767, 0]
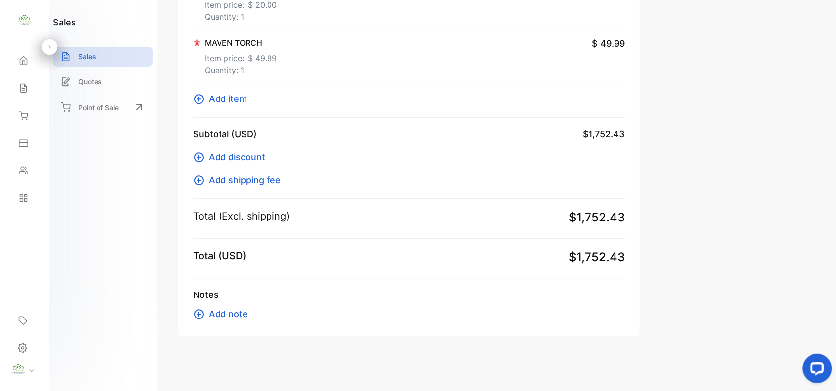
click at [232, 98] on span "Add item" at bounding box center [228, 98] width 38 height 13
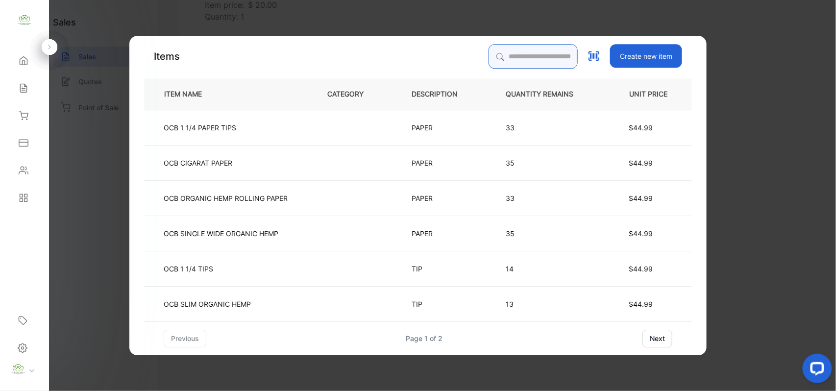
click at [489, 49] on input "search" at bounding box center [533, 56] width 89 height 25
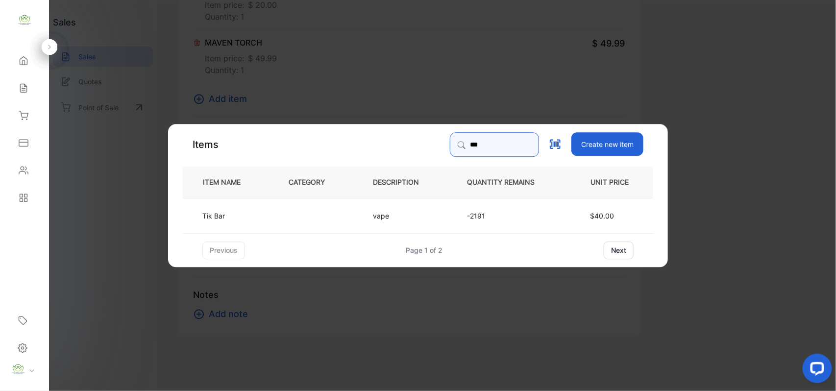
type input "***"
click at [307, 220] on td at bounding box center [315, 215] width 84 height 35
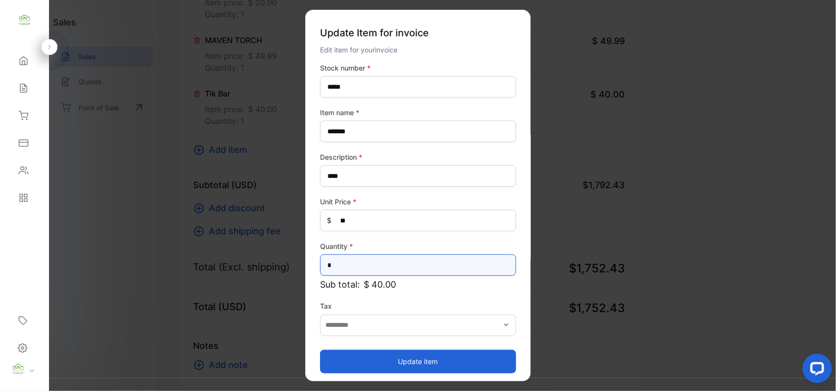
click at [349, 262] on input "*" at bounding box center [418, 265] width 196 height 22
type input "**"
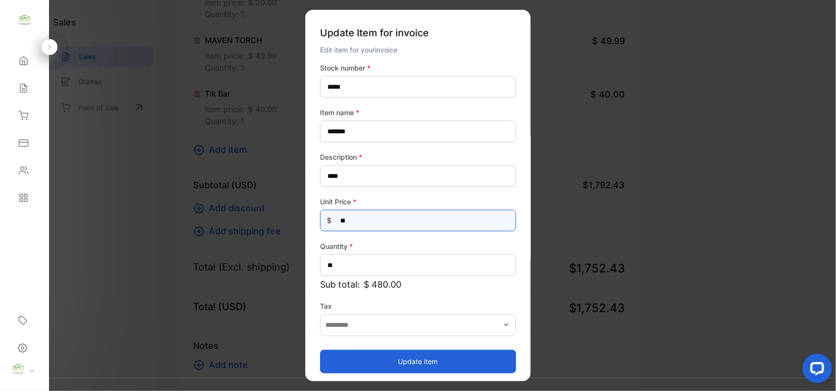
click at [378, 218] on Price-inputprice "**" at bounding box center [418, 221] width 196 height 22
type Price-inputprice "*"
type Price-inputprice "**"
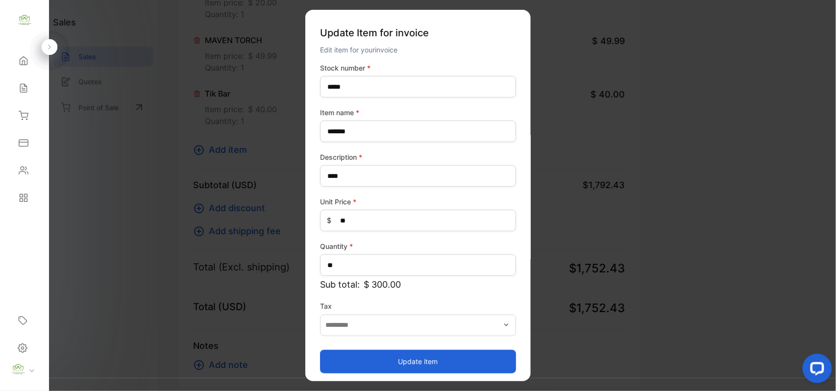
click at [409, 356] on button "Update item" at bounding box center [418, 361] width 196 height 24
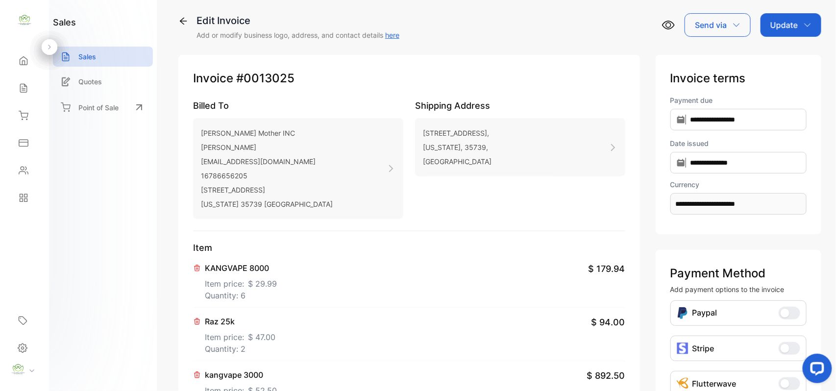
scroll to position [4, 0]
click at [808, 30] on div "Update" at bounding box center [791, 26] width 61 height 24
click at [795, 61] on div "Invoice" at bounding box center [793, 58] width 56 height 20
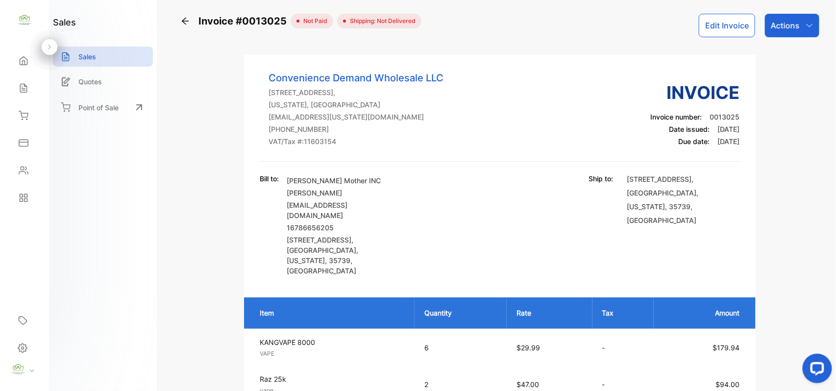
click at [795, 21] on p "Actions" at bounding box center [785, 26] width 29 height 12
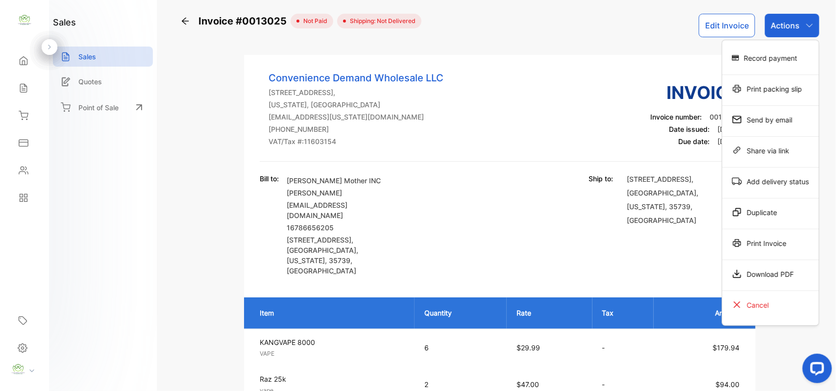
click at [770, 244] on div "Print Invoice" at bounding box center [770, 243] width 97 height 20
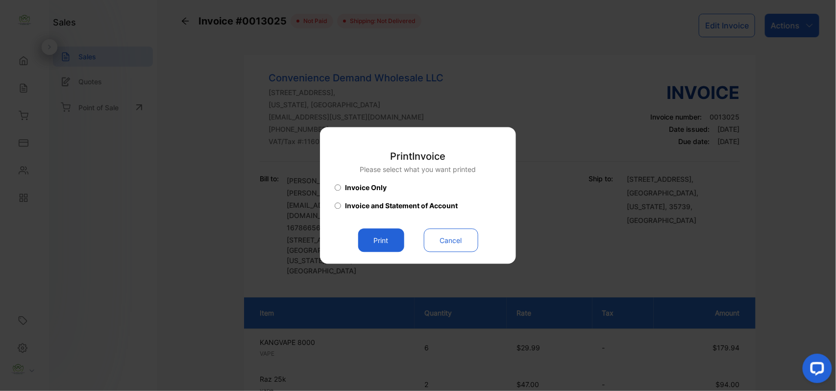
click at [437, 237] on button "Cancel" at bounding box center [451, 241] width 54 height 24
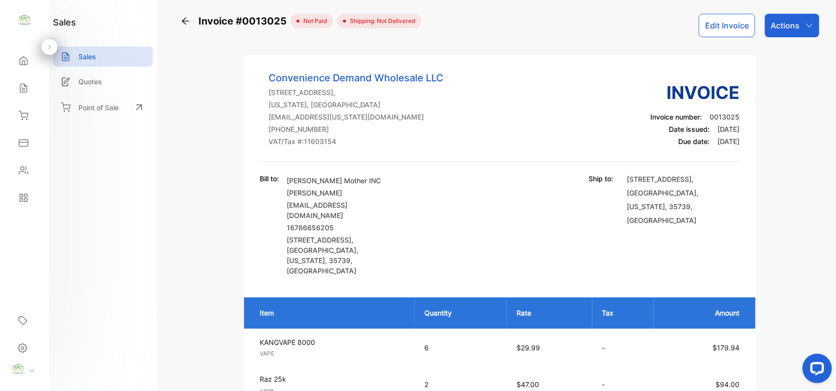
click at [708, 29] on button "Edit Invoice" at bounding box center [727, 26] width 56 height 24
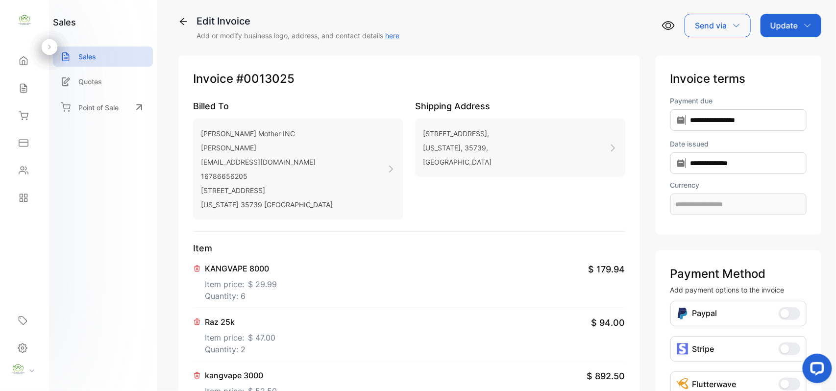
type input "**********"
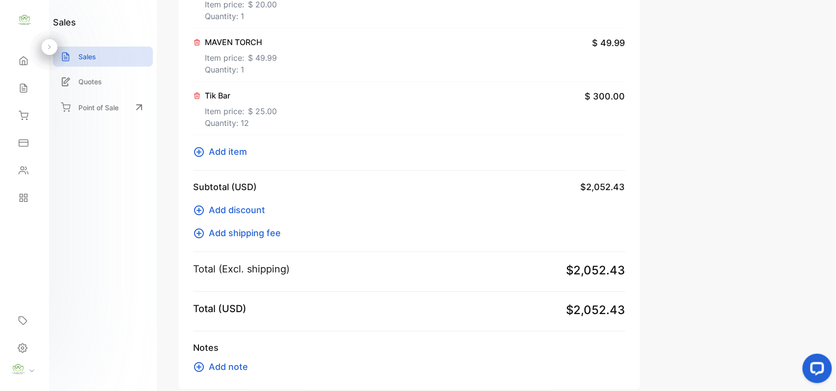
scroll to position [767, 0]
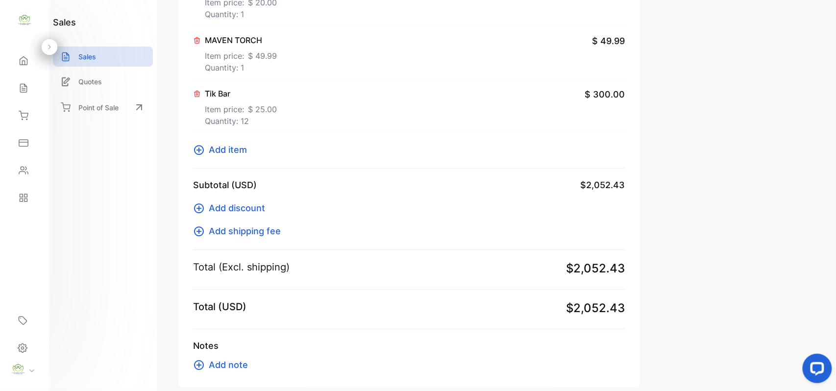
click at [229, 153] on span "Add item" at bounding box center [228, 149] width 38 height 13
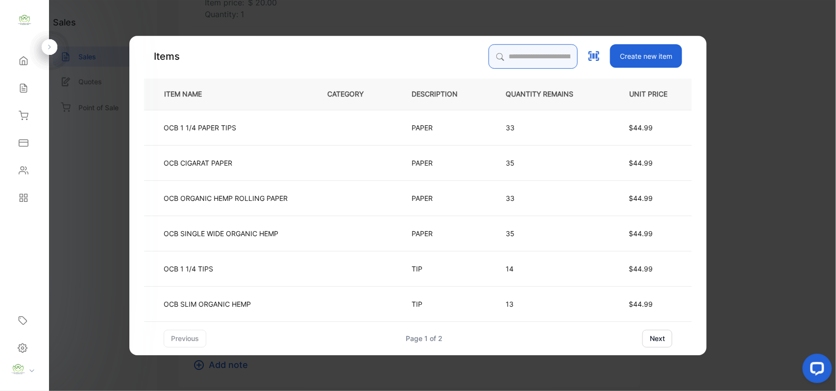
click at [491, 57] on input "search" at bounding box center [533, 56] width 89 height 25
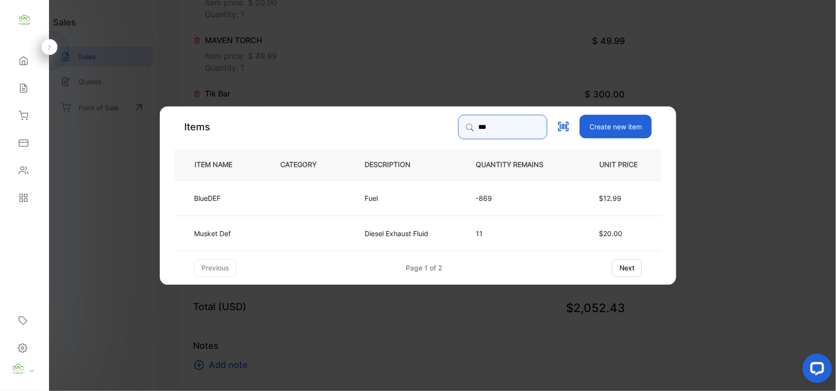
type input "***"
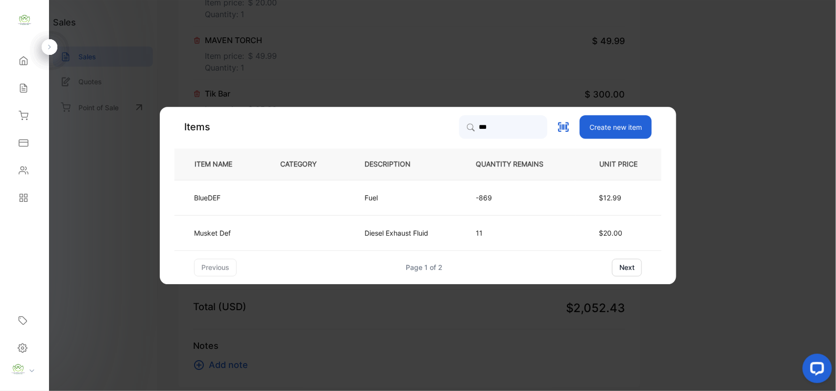
click at [280, 197] on td at bounding box center [306, 197] width 84 height 35
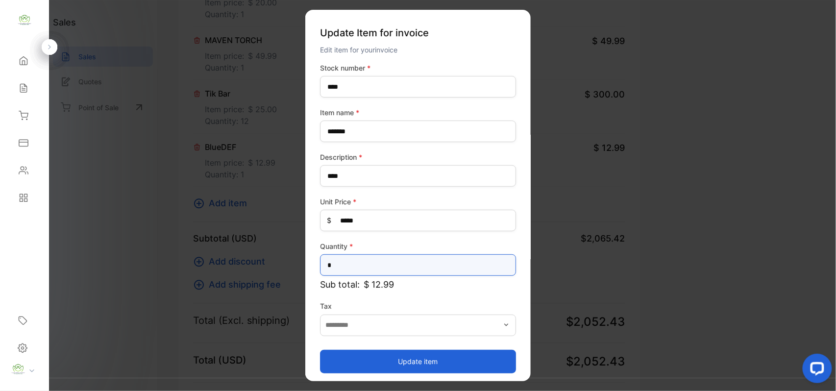
click at [340, 259] on input "*" at bounding box center [418, 265] width 196 height 22
type input "*"
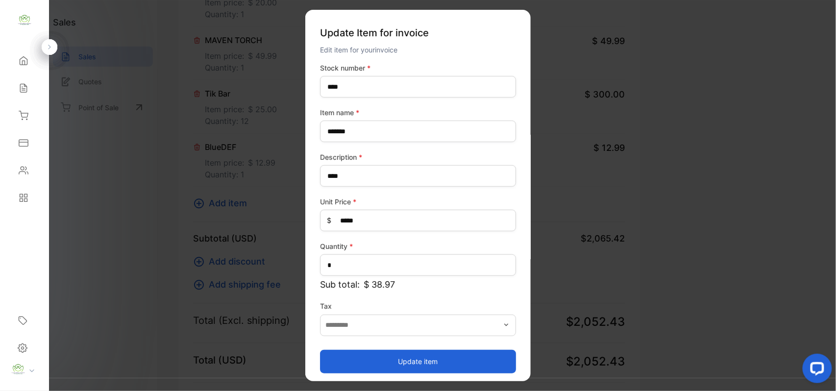
click at [419, 366] on button "Update item" at bounding box center [418, 361] width 196 height 24
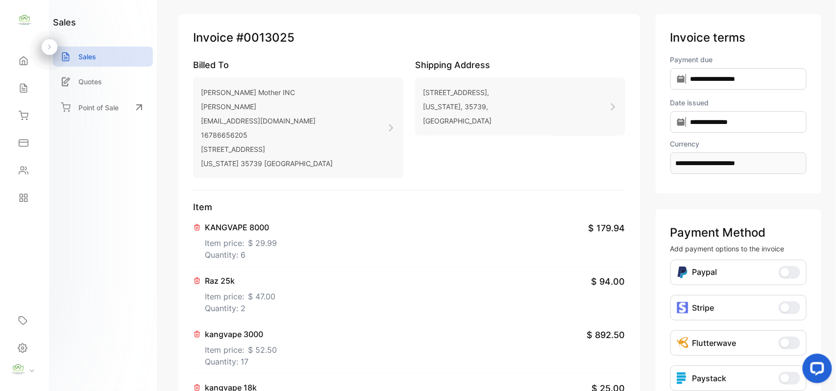
scroll to position [0, 0]
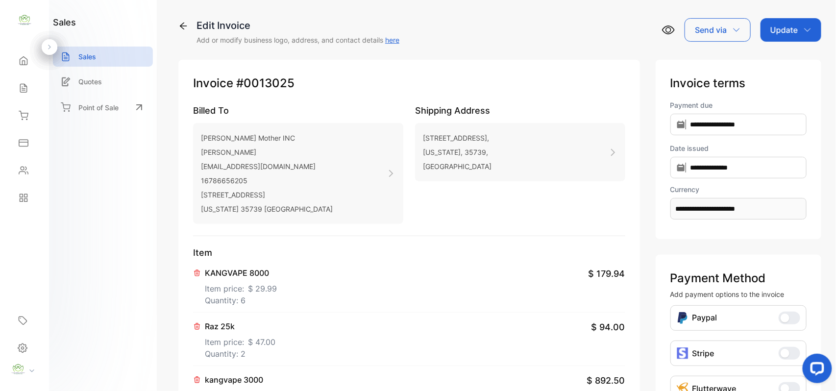
click at [788, 32] on p "Update" at bounding box center [783, 30] width 27 height 12
click at [790, 54] on div "Invoice" at bounding box center [793, 62] width 56 height 20
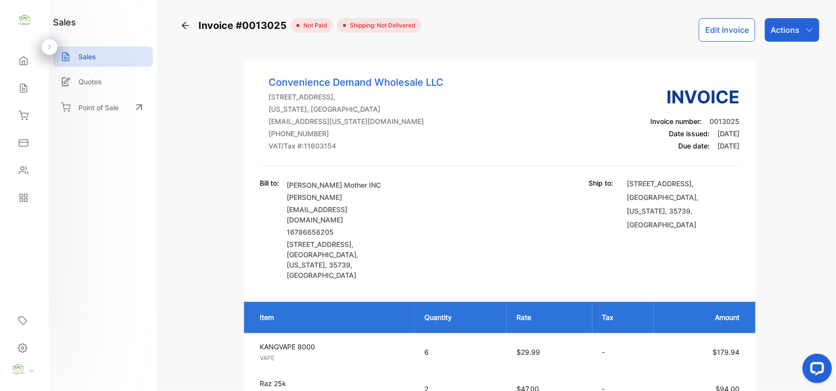
click at [808, 24] on div "Actions" at bounding box center [792, 30] width 54 height 24
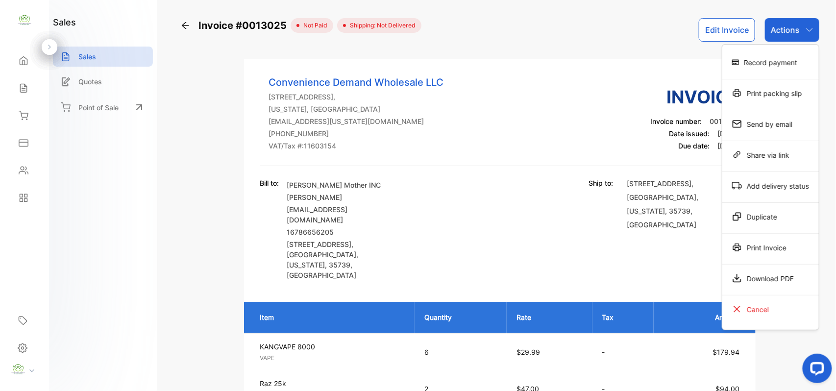
click at [782, 255] on div "Print Invoice" at bounding box center [770, 248] width 97 height 20
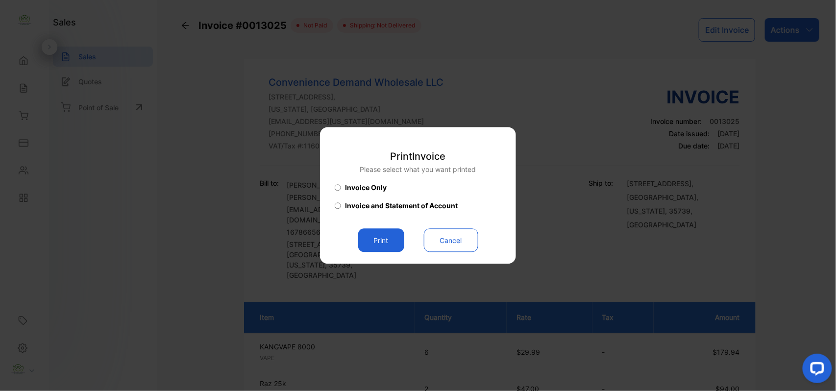
click at [379, 247] on button "Print" at bounding box center [381, 241] width 46 height 24
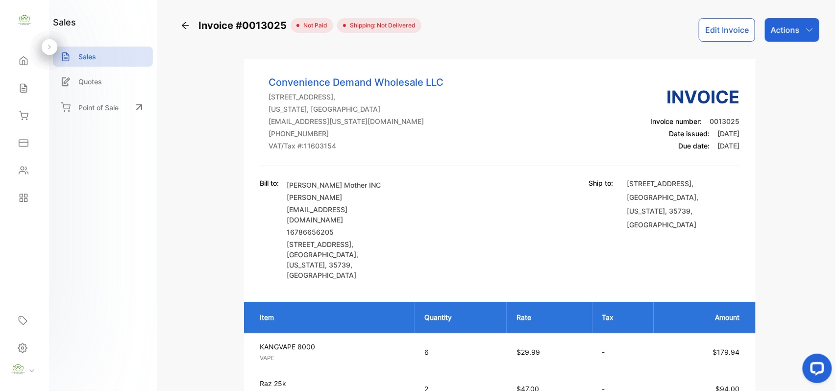
click at [783, 38] on div "Actions" at bounding box center [792, 30] width 54 height 24
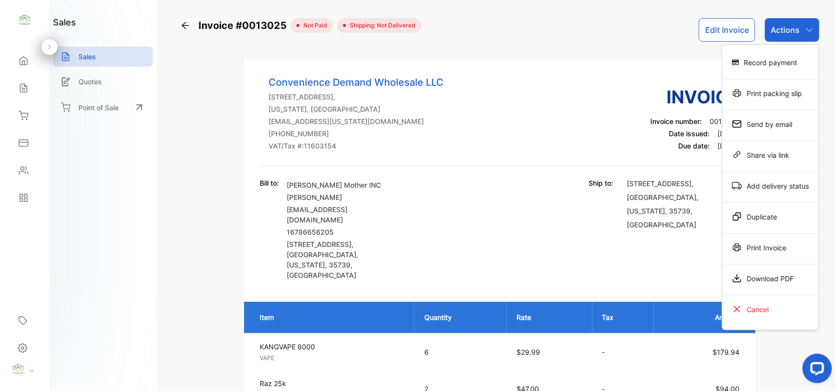
click at [775, 60] on div "Record payment" at bounding box center [770, 62] width 97 height 20
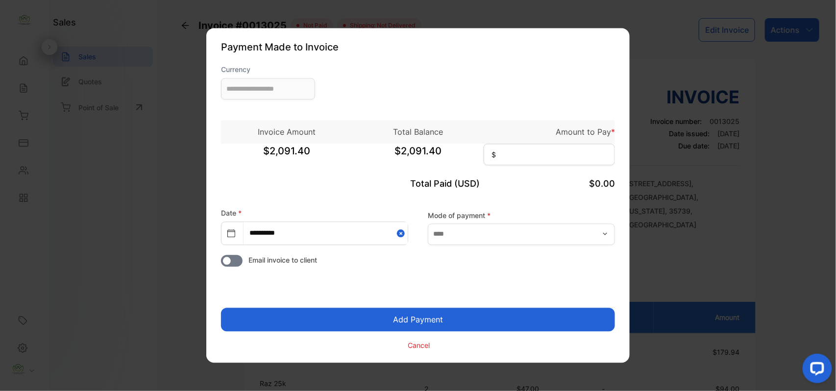
type input "**********"
click at [570, 162] on input at bounding box center [549, 155] width 131 height 22
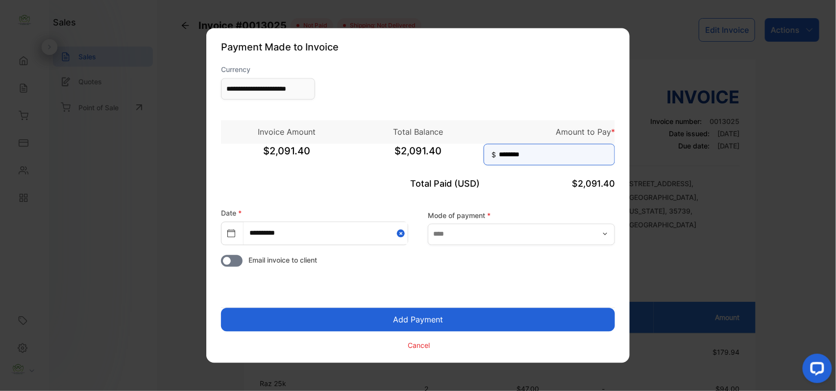
type input "********"
click at [221, 308] on button "Add Payment" at bounding box center [418, 320] width 394 height 24
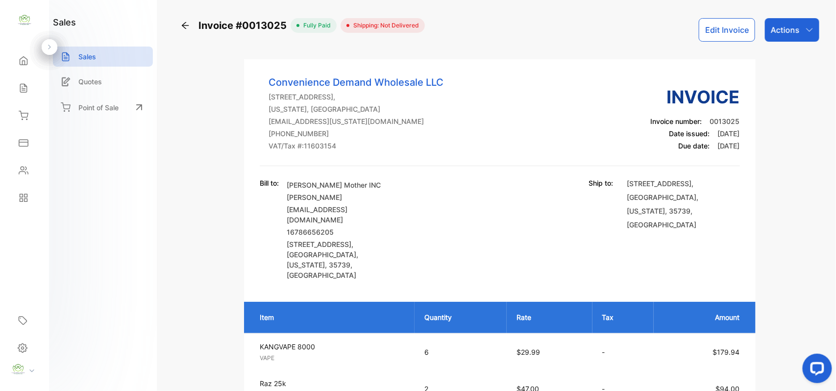
click at [787, 31] on p "Actions" at bounding box center [785, 30] width 29 height 12
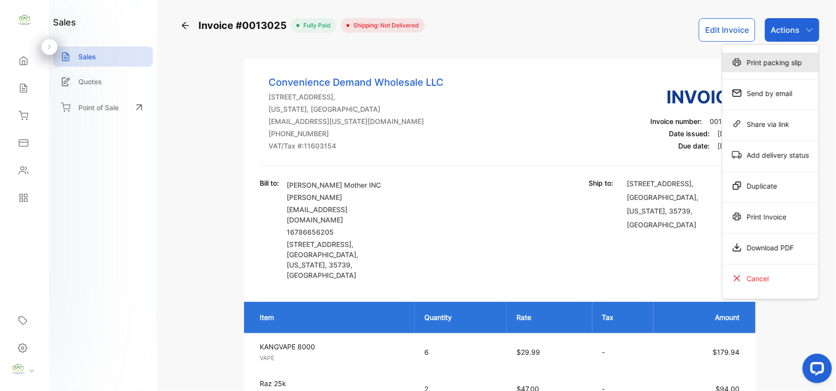
click at [772, 68] on div "Print packing slip" at bounding box center [770, 62] width 97 height 20
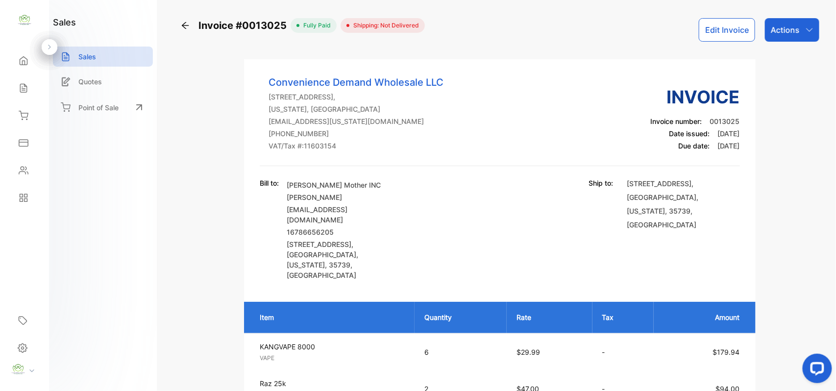
click at [801, 26] on div "Actions" at bounding box center [792, 30] width 54 height 24
drag, startPoint x: 475, startPoint y: 183, endPoint x: 487, endPoint y: 176, distance: 13.4
click at [481, 179] on div "Convenience Demand Wholesale LLC 418 Jordan Ln NW Suite #A Huntsville AL 35805,…" at bounding box center [499, 177] width 511 height 205
click at [796, 28] on p "Actions" at bounding box center [785, 30] width 29 height 12
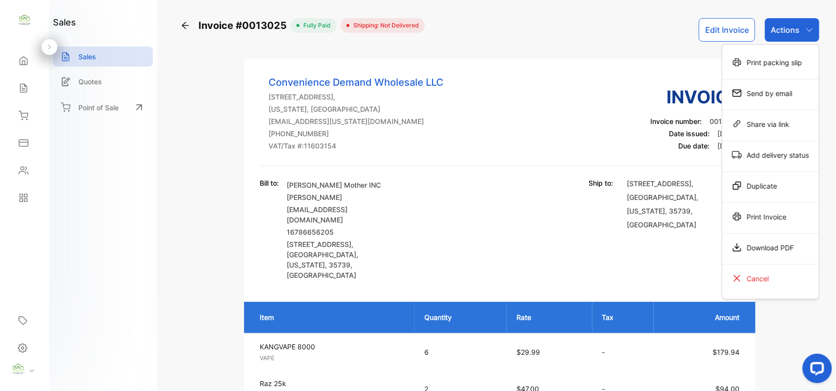
click at [746, 217] on div "Print Invoice" at bounding box center [770, 217] width 97 height 20
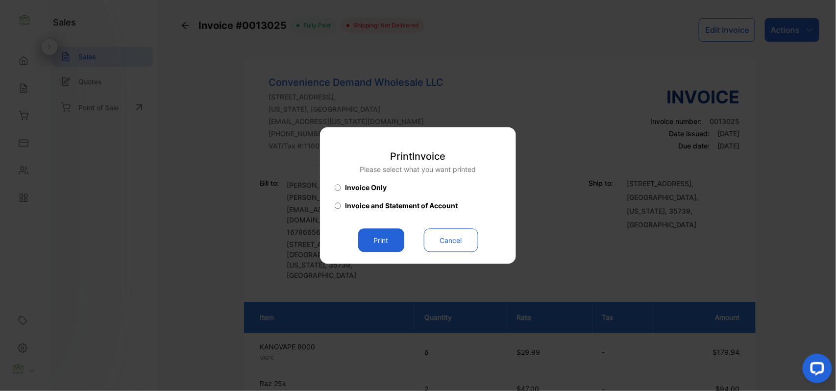
click at [387, 246] on button "Print" at bounding box center [381, 241] width 46 height 24
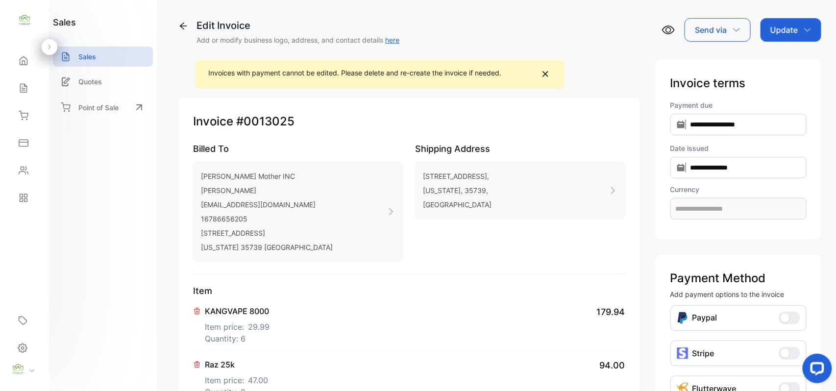
type input "**********"
click at [21, 83] on div "Sales" at bounding box center [24, 88] width 33 height 20
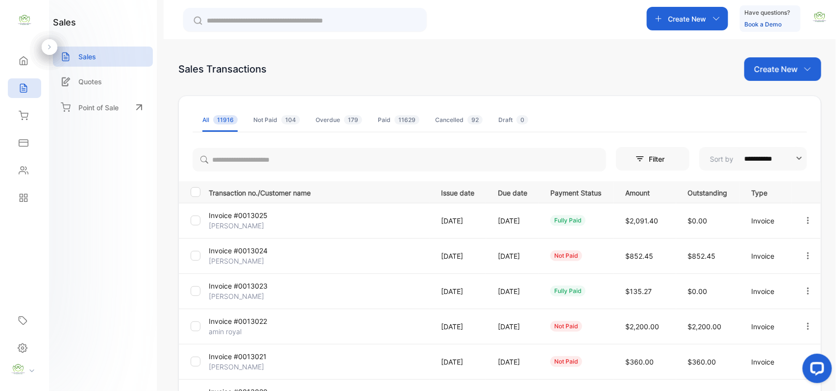
click at [238, 255] on p "Invoice #0013024" at bounding box center [246, 251] width 74 height 10
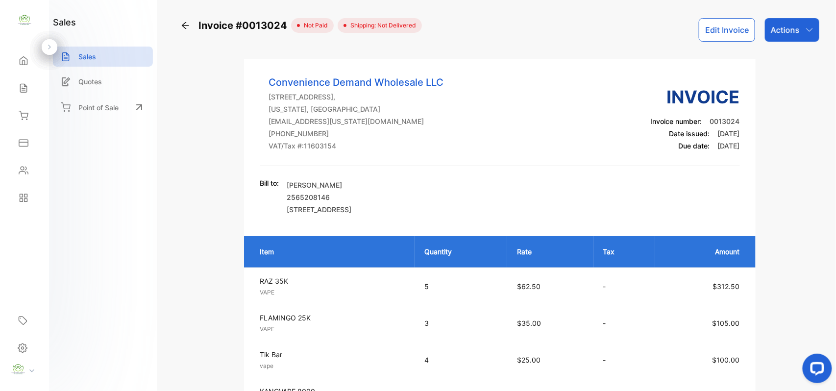
click at [803, 24] on div "Actions" at bounding box center [792, 30] width 54 height 24
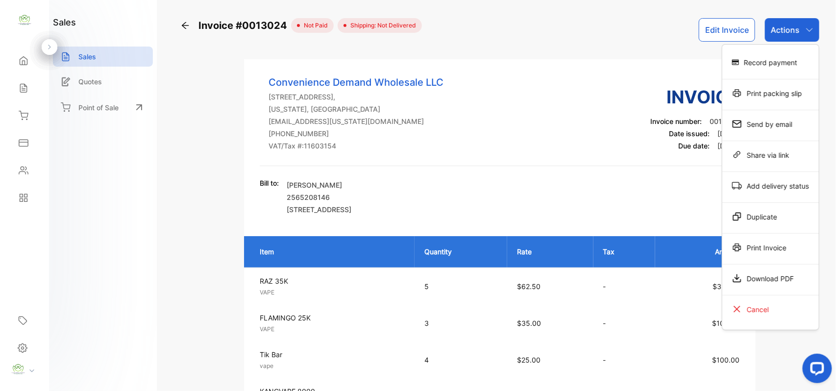
click at [773, 67] on div "Record payment" at bounding box center [770, 62] width 97 height 20
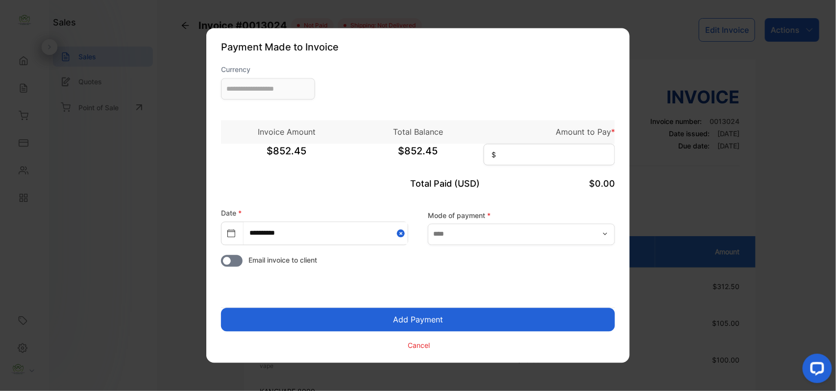
type input "**********"
click at [522, 164] on input at bounding box center [549, 155] width 131 height 22
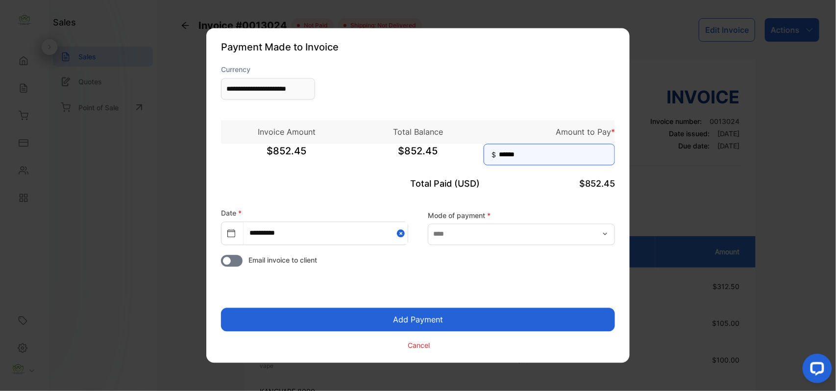
type input "******"
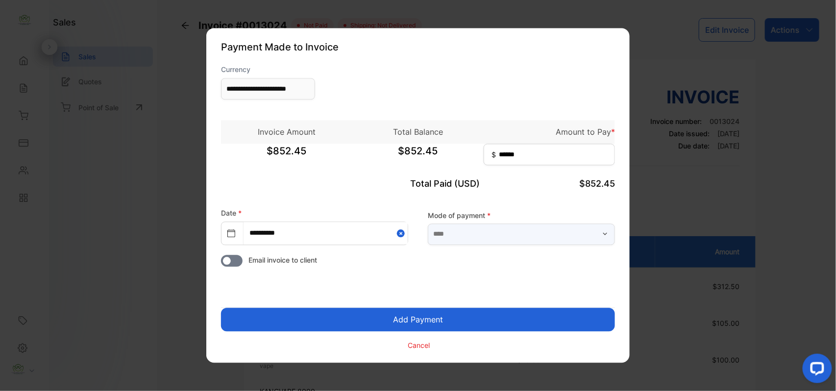
click at [522, 240] on input "text" at bounding box center [521, 235] width 187 height 22
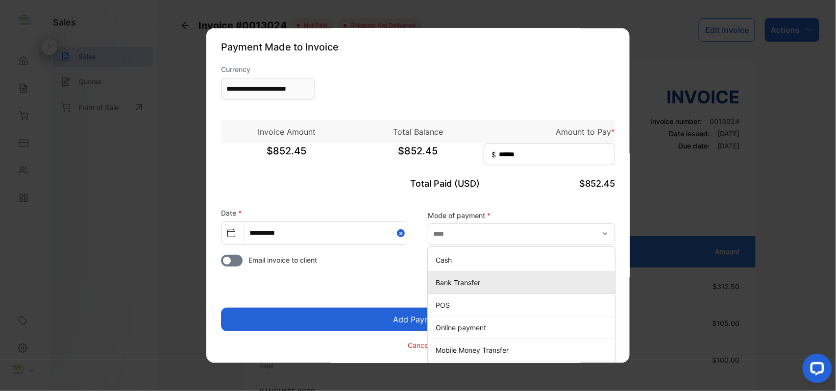
click at [433, 285] on div "Bank Transfer" at bounding box center [521, 282] width 187 height 14
type input "**********"
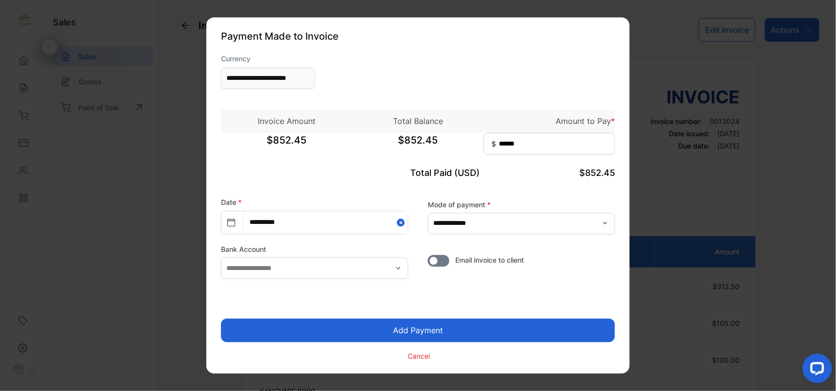
click at [360, 328] on button "Add Payment" at bounding box center [418, 331] width 394 height 24
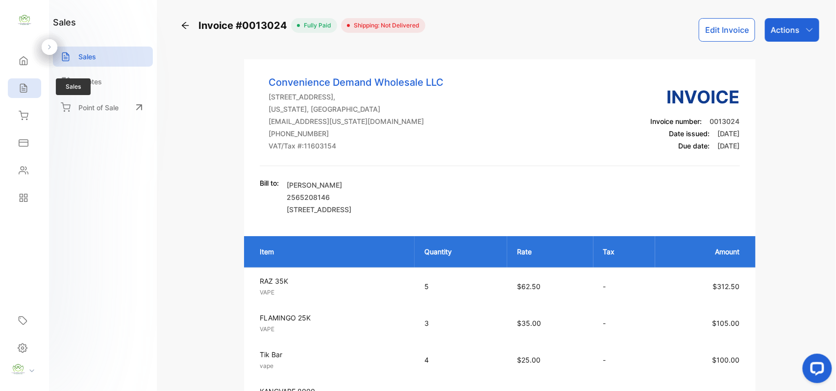
click at [22, 97] on div "Sales" at bounding box center [24, 88] width 33 height 20
